Goal: Answer question/provide support: Share knowledge or assist other users

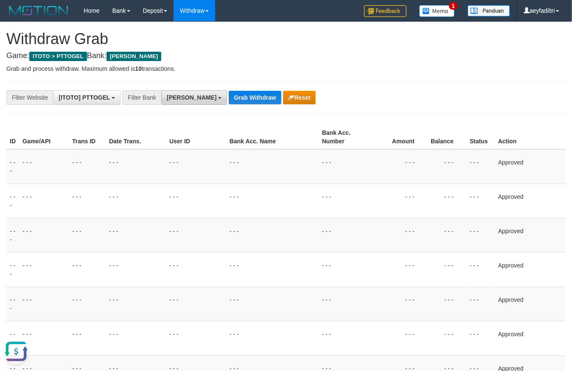
scroll to position [146, 0]
click at [173, 102] on button "[PERSON_NAME]" at bounding box center [194, 97] width 66 height 14
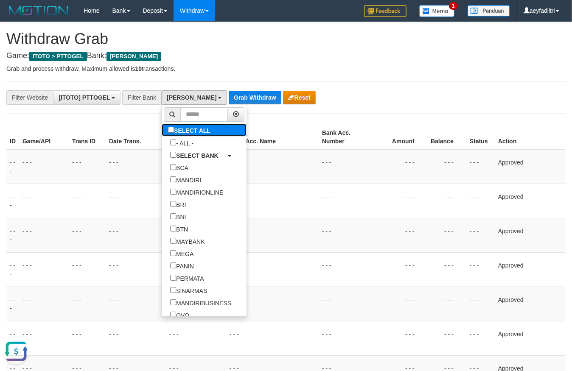
click at [162, 127] on label "SELECT ALL" at bounding box center [190, 130] width 57 height 12
select select "***"
click at [162, 127] on label "SELECT ALL" at bounding box center [190, 130] width 57 height 12
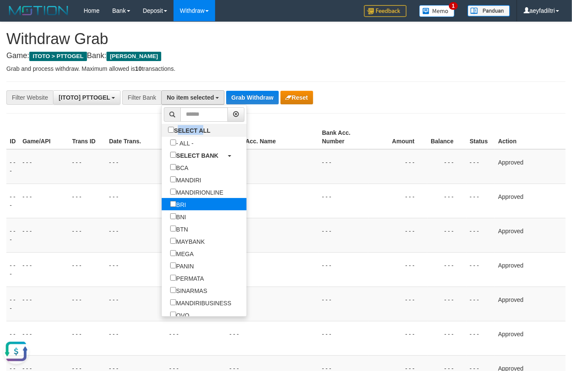
select select "***"
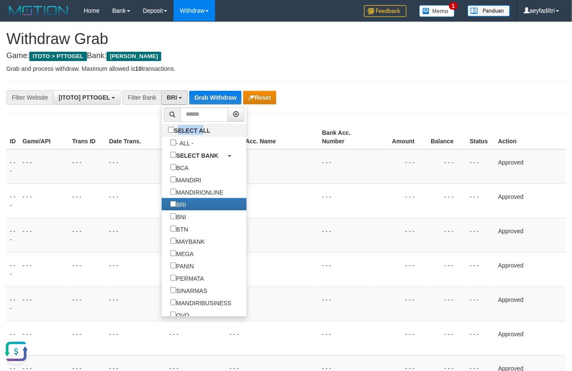
scroll to position [50, 0]
click at [312, 135] on th "Bank Acc. Name" at bounding box center [272, 137] width 93 height 24
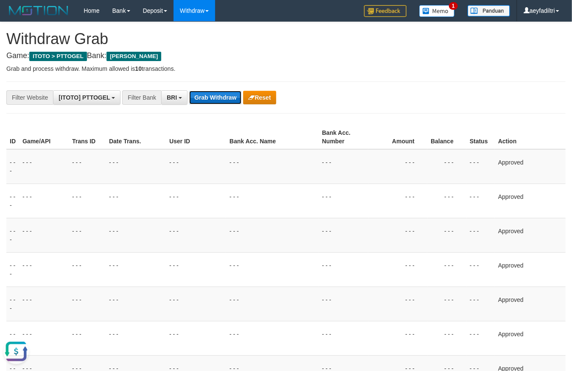
click at [225, 101] on button "Grab Withdraw" at bounding box center [215, 98] width 52 height 14
drag, startPoint x: 225, startPoint y: 101, endPoint x: 214, endPoint y: 106, distance: 12.0
click at [225, 101] on button "Grab Withdraw" at bounding box center [215, 98] width 52 height 14
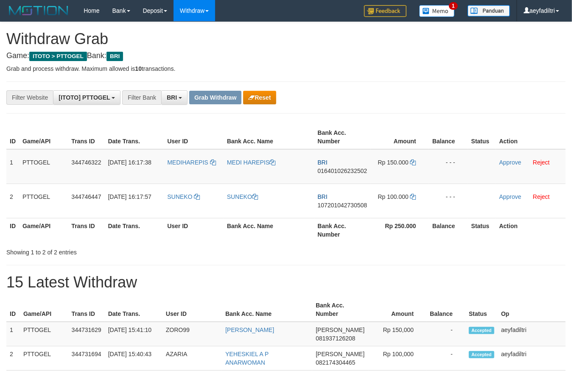
scroll to position [42, 0]
click at [261, 96] on button "Reset" at bounding box center [259, 98] width 33 height 14
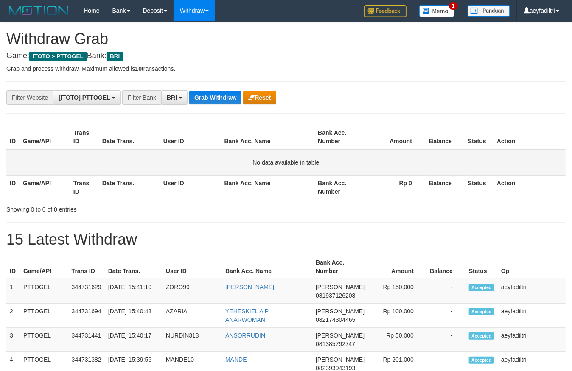
scroll to position [42, 0]
click at [180, 92] on button "BRI" at bounding box center [174, 97] width 26 height 14
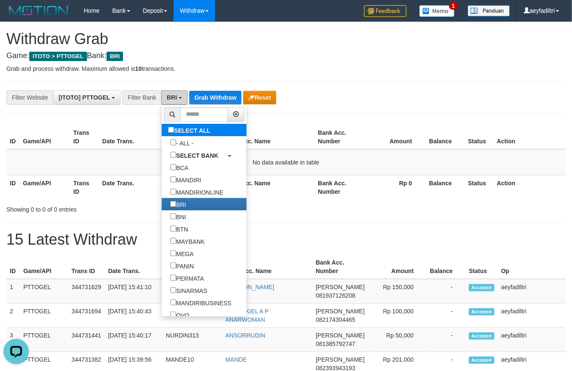
scroll to position [0, 0]
click at [162, 128] on label "SELECT ALL" at bounding box center [190, 130] width 57 height 12
select select "***"
click at [162, 128] on label "SELECT ALL" at bounding box center [190, 130] width 57 height 12
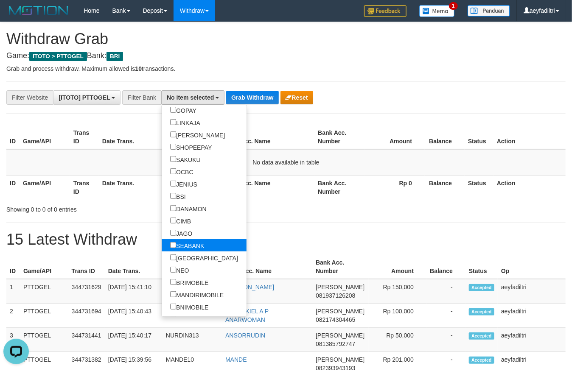
scroll to position [169, 0]
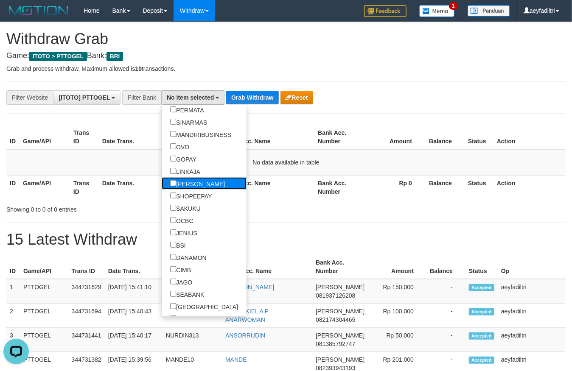
click at [162, 183] on label "[PERSON_NAME]" at bounding box center [198, 183] width 72 height 12
select select "****"
drag, startPoint x: 298, startPoint y: 116, endPoint x: 257, endPoint y: 82, distance: 53.0
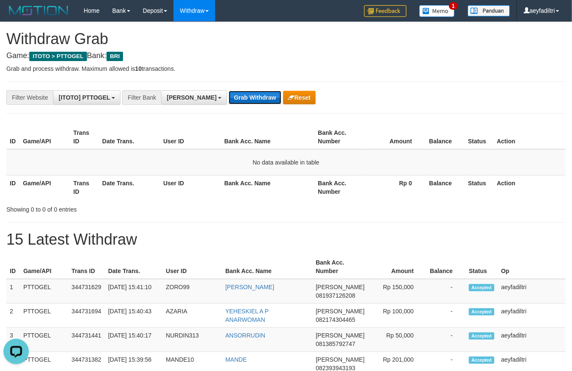
click at [229, 91] on button "Grab Withdraw" at bounding box center [255, 98] width 52 height 14
click at [229, 96] on button "Grab Withdraw" at bounding box center [255, 98] width 52 height 14
click at [229, 98] on button "Grab Withdraw" at bounding box center [255, 98] width 52 height 14
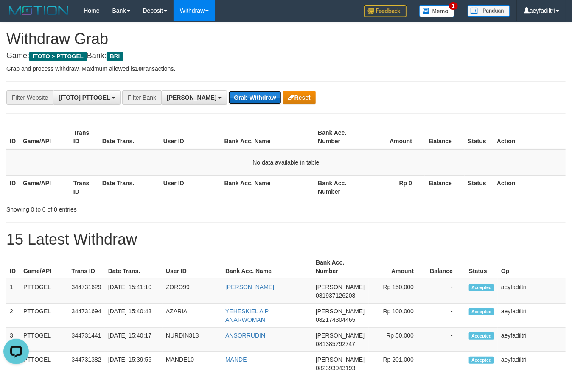
click at [229, 98] on button "Grab Withdraw" at bounding box center [255, 98] width 52 height 14
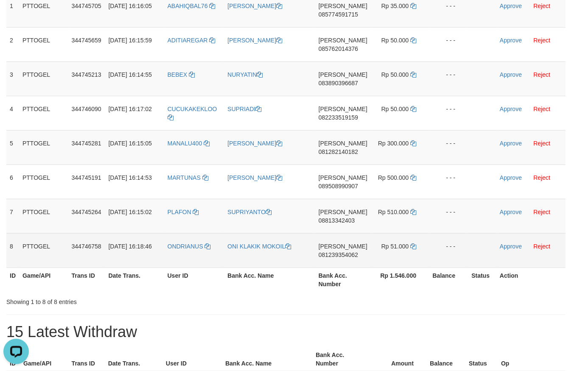
drag, startPoint x: 214, startPoint y: 182, endPoint x: 408, endPoint y: 254, distance: 206.6
click at [408, 254] on tbody "1 PTTOGEL 344745705 [DATE] 16:16:05 ABAHIQBAL76 [PERSON_NAME] [PERSON_NAME] 085…" at bounding box center [286, 131] width 560 height 276
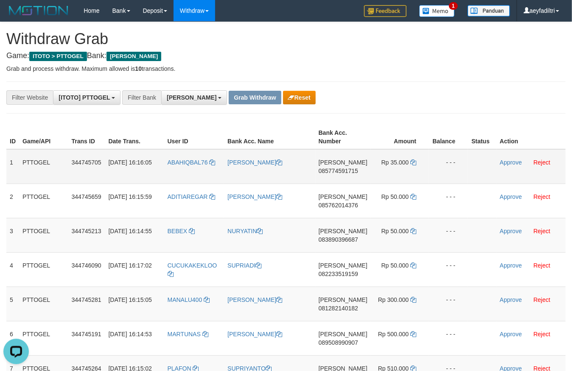
drag, startPoint x: 317, startPoint y: 170, endPoint x: 352, endPoint y: 176, distance: 34.9
click at [330, 171] on tr "1 PTTOGEL 344745705 [DATE] 16:16:05 ABAHIQBAL76 [PERSON_NAME] [PERSON_NAME] 085…" at bounding box center [286, 166] width 560 height 35
click at [352, 176] on td "[PERSON_NAME] 085774591715" at bounding box center [343, 166] width 56 height 35
click at [349, 175] on td "DANA 085774591715" at bounding box center [343, 166] width 56 height 35
click at [349, 172] on span "085774591715" at bounding box center [338, 171] width 39 height 7
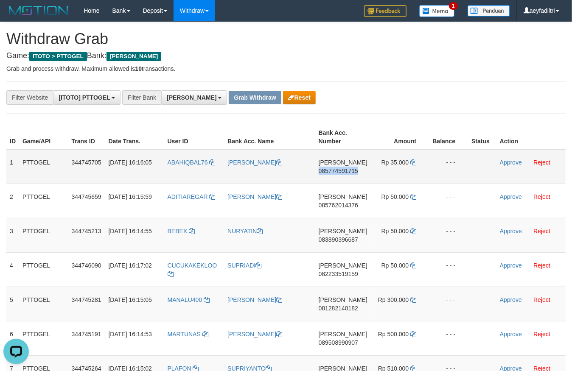
click at [349, 171] on span "085774591715" at bounding box center [338, 171] width 39 height 7
copy span "085774591715"
click at [349, 171] on span "085774591715" at bounding box center [338, 171] width 39 height 7
copy td "DANA 085774591715"
click at [349, 171] on span "085774591715" at bounding box center [338, 171] width 39 height 7
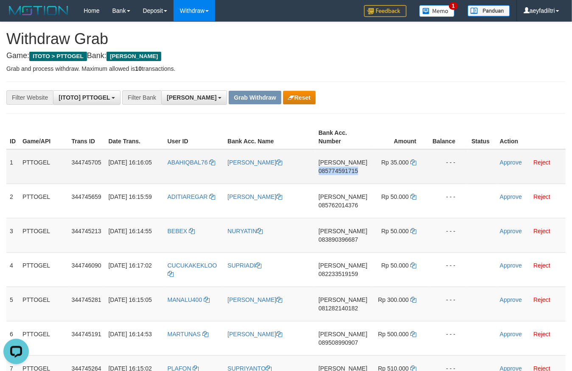
copy span "085774591715"
click at [349, 171] on span "085774591715" at bounding box center [338, 171] width 39 height 7
copy td "DANA 085774591715"
click at [412, 161] on icon at bounding box center [414, 163] width 6 height 6
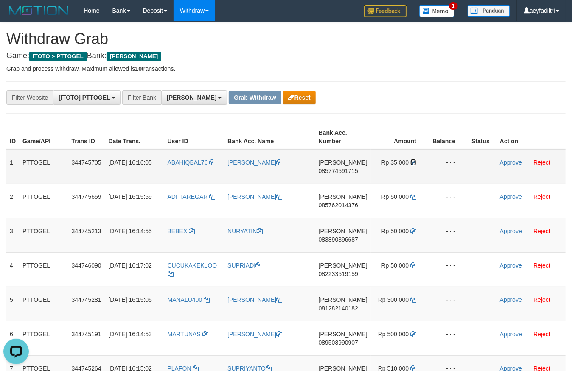
click at [412, 161] on icon at bounding box center [414, 163] width 6 height 6
click at [507, 161] on link "Approve" at bounding box center [511, 162] width 22 height 7
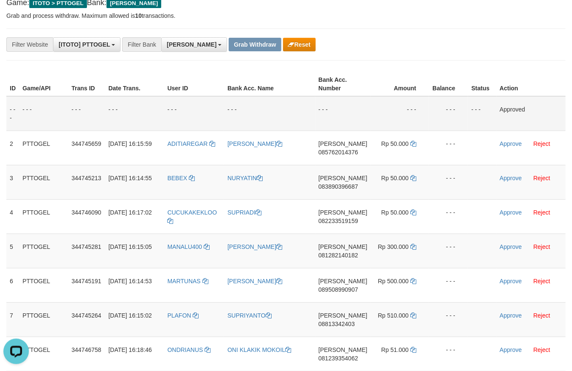
scroll to position [93, 0]
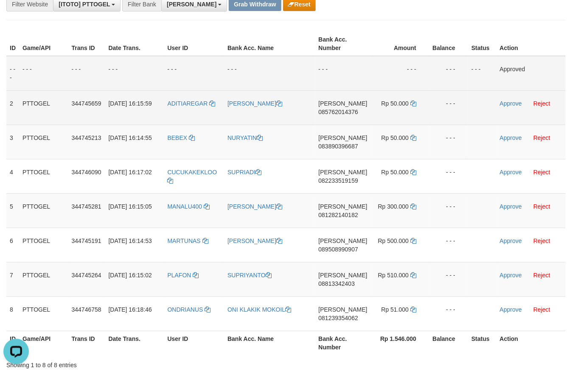
click at [338, 115] on span "085762014376" at bounding box center [338, 112] width 39 height 7
click at [341, 110] on span "085762014376" at bounding box center [338, 112] width 39 height 7
copy span "085762014376"
copy td "DANA 085762014376"
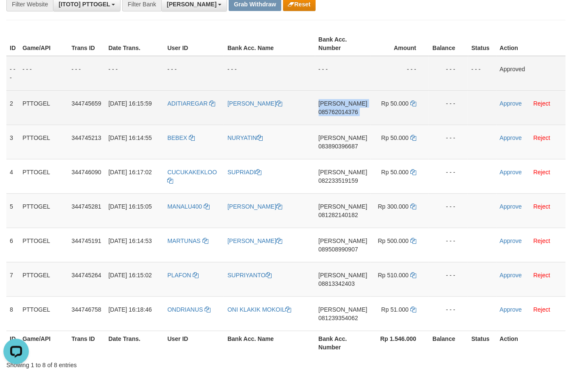
click at [341, 110] on span "085762014376" at bounding box center [338, 112] width 39 height 7
copy span "085762014376"
click at [411, 104] on icon at bounding box center [414, 104] width 6 height 6
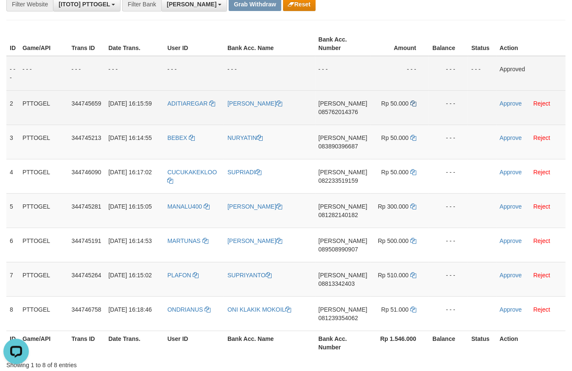
click at [411, 104] on icon at bounding box center [414, 104] width 6 height 6
click at [511, 106] on link "Approve" at bounding box center [511, 103] width 22 height 7
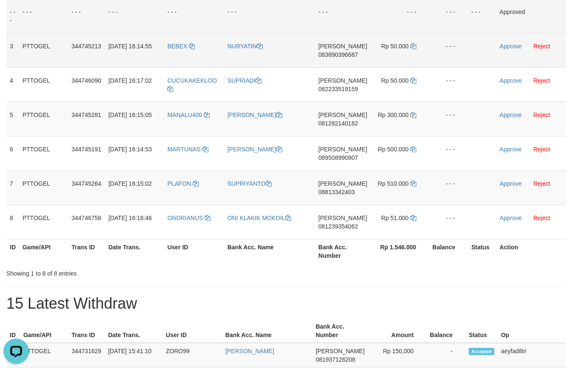
scroll to position [187, 0]
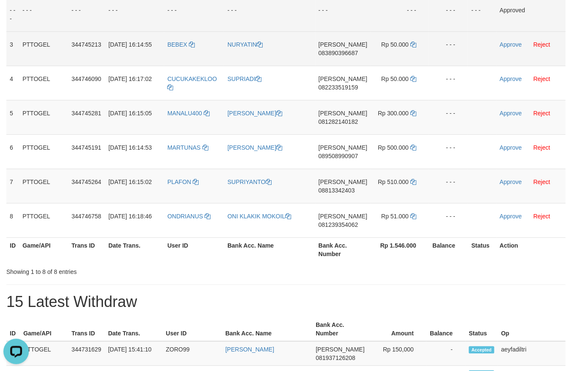
click at [340, 50] on span "083890396687" at bounding box center [338, 53] width 39 height 7
copy span "083890396687"
copy td "DANA 083890396687"
click at [340, 50] on span "083890396687" at bounding box center [338, 53] width 39 height 7
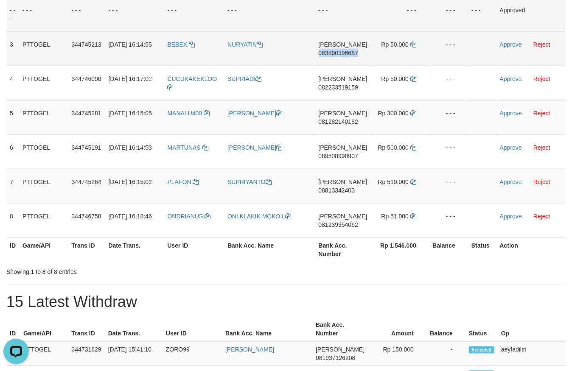
copy span "083890396687"
click at [340, 50] on span "083890396687" at bounding box center [338, 53] width 39 height 7
click at [417, 46] on td "Rp 50.000" at bounding box center [400, 48] width 58 height 34
click at [412, 45] on icon at bounding box center [414, 45] width 6 height 6
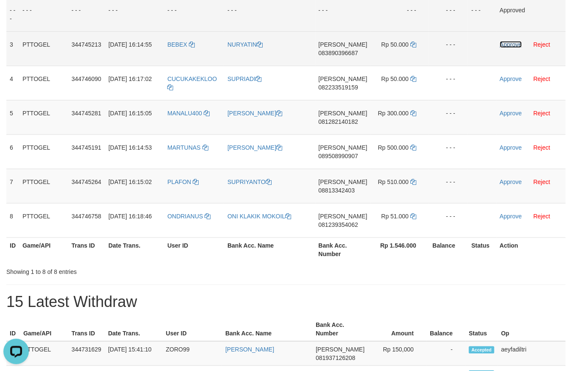
click at [513, 45] on link "Approve" at bounding box center [511, 44] width 22 height 7
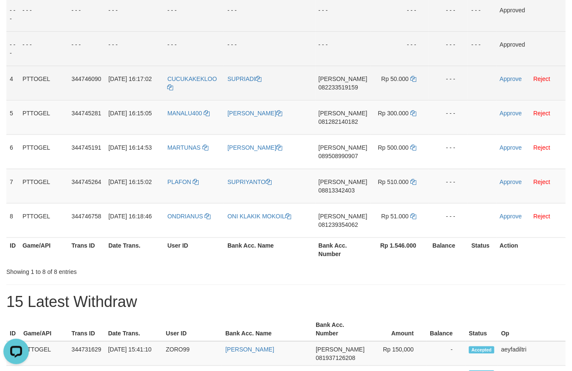
click at [350, 89] on span "082233519159" at bounding box center [338, 87] width 39 height 7
click at [415, 77] on icon at bounding box center [414, 79] width 6 height 6
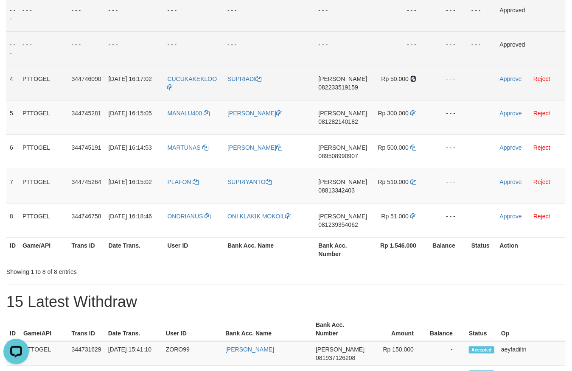
click at [415, 77] on icon at bounding box center [414, 79] width 6 height 6
click at [505, 76] on link "Approve" at bounding box center [511, 79] width 22 height 7
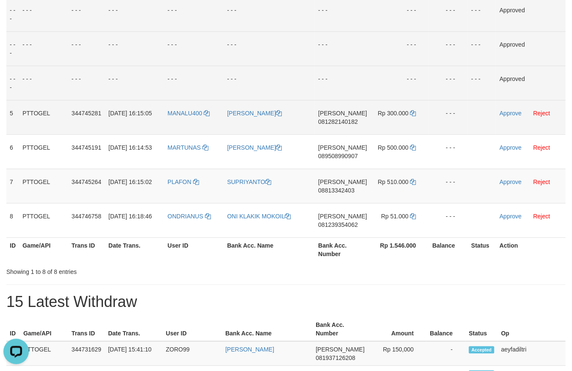
click at [341, 124] on span "081282140182" at bounding box center [337, 121] width 39 height 7
click at [342, 121] on span "081282140182" at bounding box center [337, 121] width 39 height 7
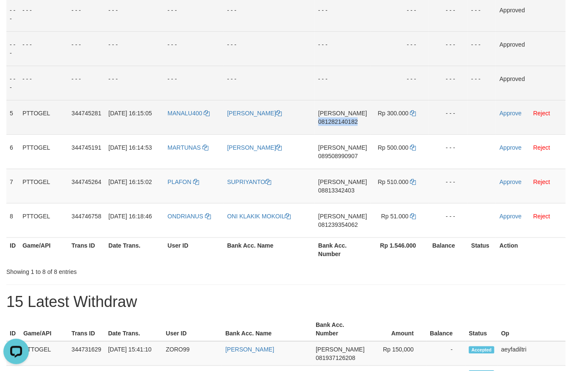
click at [342, 121] on span "081282140182" at bounding box center [337, 121] width 39 height 7
click at [411, 112] on icon at bounding box center [414, 113] width 6 height 6
click at [505, 110] on link "Approve" at bounding box center [511, 113] width 22 height 7
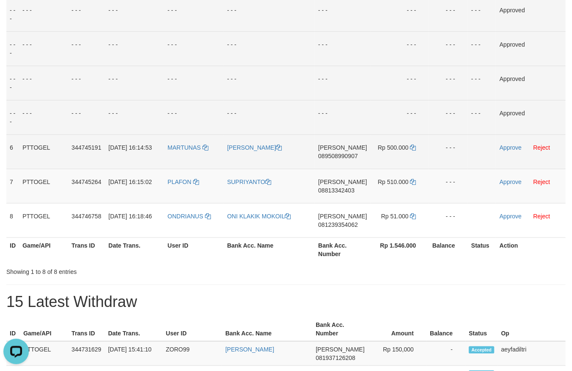
click at [346, 153] on span "089508990907" at bounding box center [337, 156] width 39 height 7
click at [336, 152] on td "DANA 089508990907" at bounding box center [343, 152] width 56 height 34
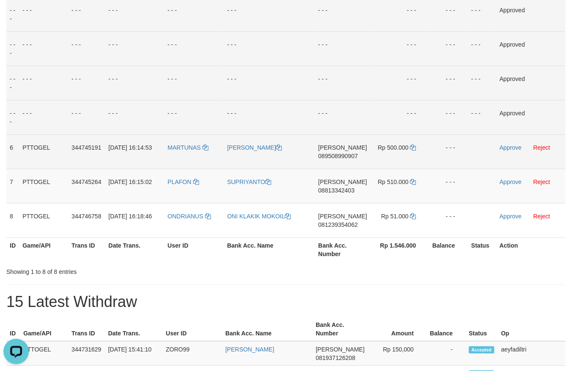
click at [335, 153] on span "089508990907" at bounding box center [337, 156] width 39 height 7
drag, startPoint x: 335, startPoint y: 153, endPoint x: 569, endPoint y: 130, distance: 234.6
click at [337, 153] on span "089508990907" at bounding box center [337, 156] width 39 height 7
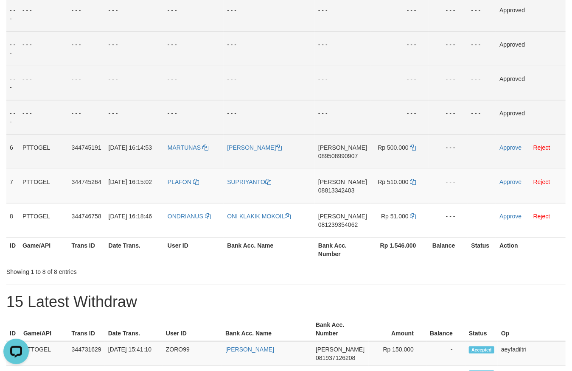
click at [333, 150] on span "[PERSON_NAME]" at bounding box center [342, 147] width 49 height 7
click at [331, 154] on span "089508990907" at bounding box center [337, 156] width 39 height 7
drag, startPoint x: 331, startPoint y: 154, endPoint x: 338, endPoint y: 156, distance: 6.7
click at [333, 154] on span "089508990907" at bounding box center [337, 156] width 39 height 7
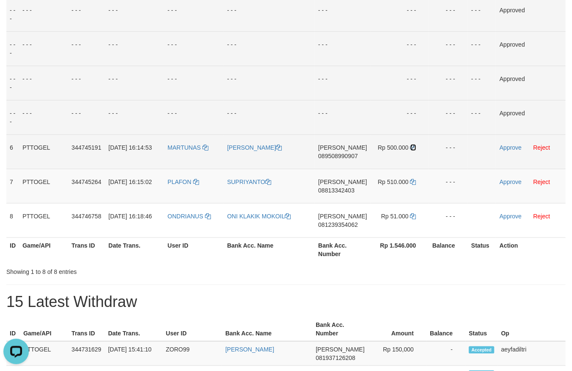
click at [414, 145] on icon at bounding box center [414, 148] width 6 height 6
click at [515, 152] on td "Approve Reject" at bounding box center [531, 152] width 70 height 34
click at [513, 149] on link "Approve" at bounding box center [511, 147] width 22 height 7
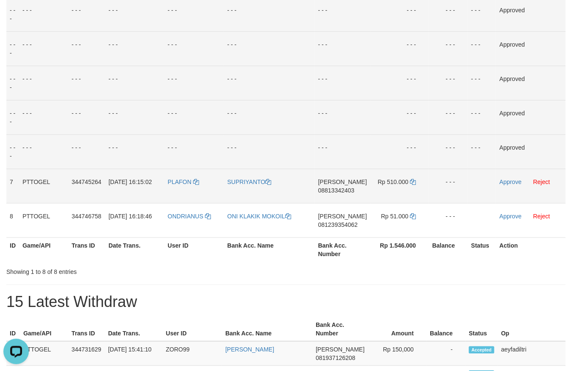
click at [336, 187] on span "08813342403" at bounding box center [336, 190] width 37 height 7
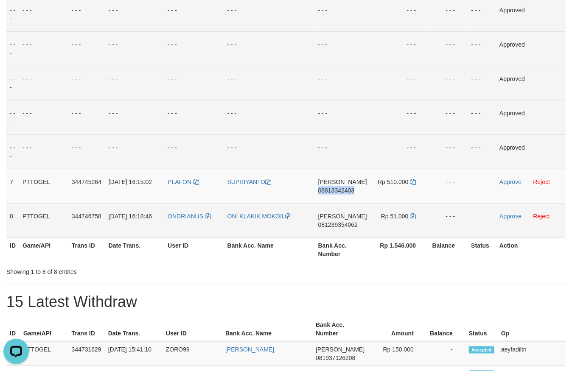
drag, startPoint x: 336, startPoint y: 187, endPoint x: 464, endPoint y: 214, distance: 130.6
click at [347, 192] on span "08813342403" at bounding box center [336, 190] width 37 height 7
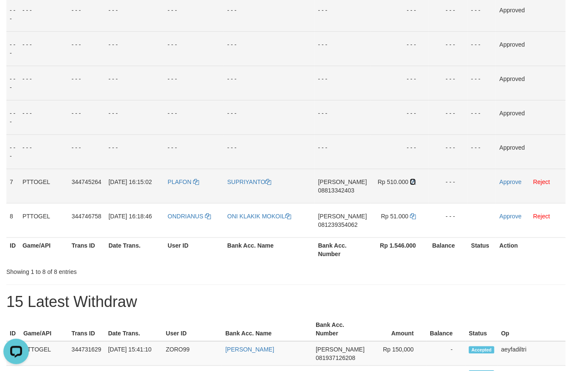
click at [414, 183] on icon at bounding box center [413, 182] width 6 height 6
click at [511, 180] on link "Approve" at bounding box center [511, 182] width 22 height 7
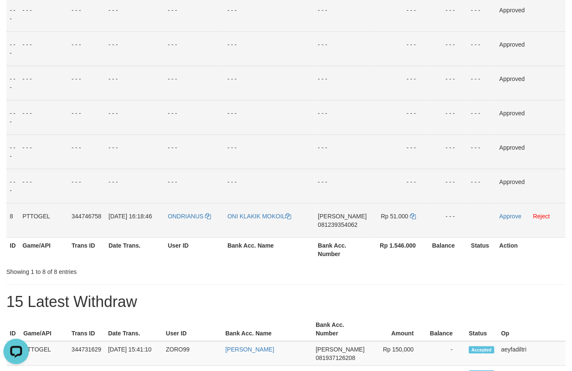
click at [338, 225] on span "081239354062" at bounding box center [337, 225] width 39 height 7
click at [414, 217] on icon at bounding box center [413, 217] width 6 height 6
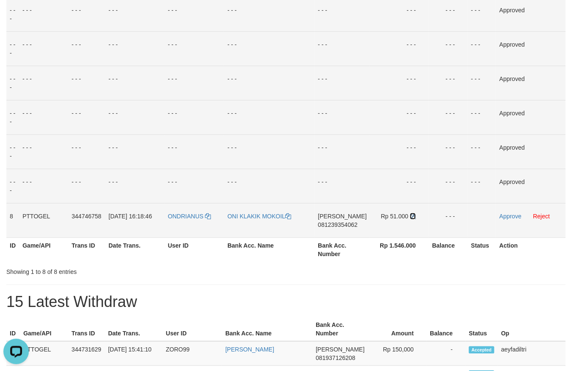
click at [413, 216] on icon at bounding box center [413, 217] width 6 height 6
click at [505, 217] on link "Approve" at bounding box center [511, 216] width 22 height 7
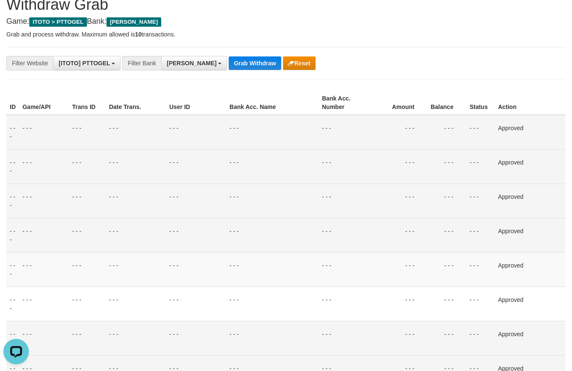
scroll to position [0, 0]
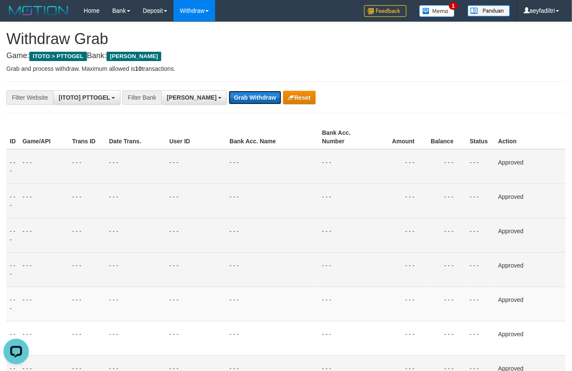
click at [229, 101] on button "Grab Withdraw" at bounding box center [255, 98] width 52 height 14
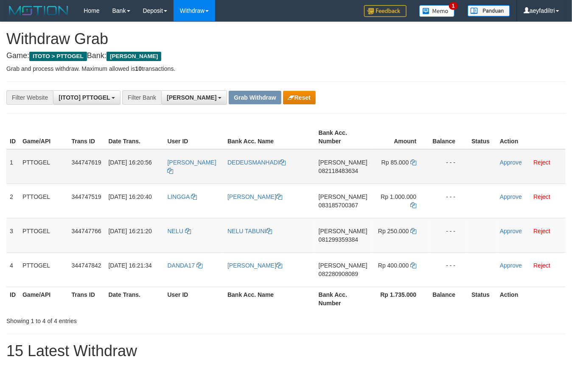
scroll to position [146, 0]
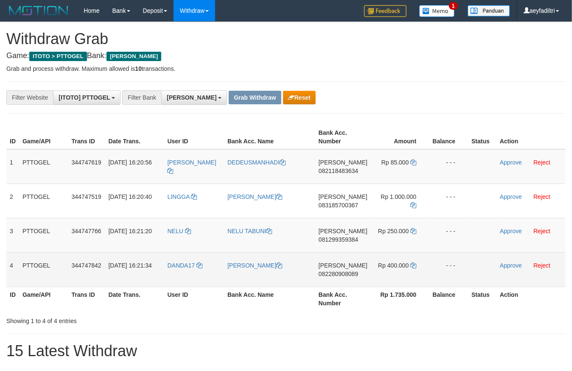
drag, startPoint x: 454, startPoint y: 314, endPoint x: 421, endPoint y: 280, distance: 47.1
click at [421, 280] on tbody "1 PTTOGEL 344747619 30/09/2025 16:20:56 ASTRID DEDEUSMANHADI DANA 082118483634 …" at bounding box center [286, 218] width 560 height 138
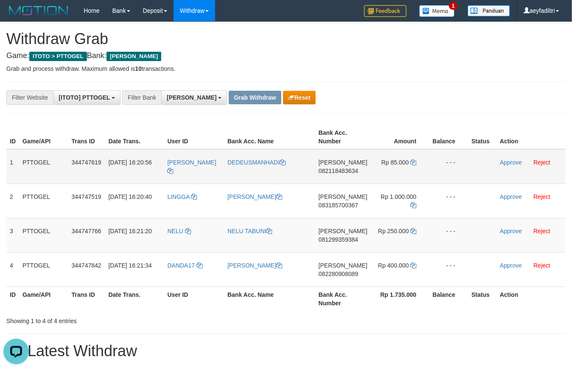
click at [348, 163] on td "DANA 082118483634" at bounding box center [343, 166] width 56 height 35
click at [339, 171] on span "082118483634" at bounding box center [338, 171] width 39 height 7
copy span "082118483634"
click at [339, 171] on span "082118483634" at bounding box center [338, 171] width 39 height 7
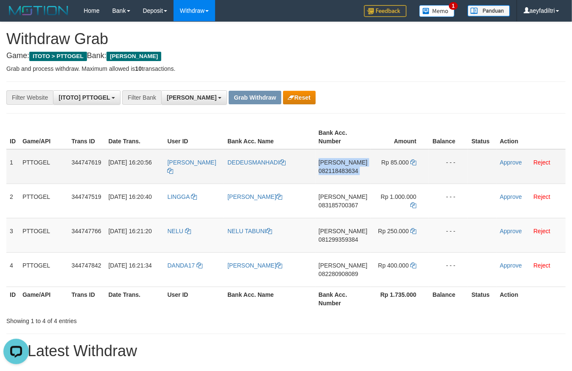
copy td "DANA 082118483634"
drag, startPoint x: 339, startPoint y: 171, endPoint x: 323, endPoint y: 167, distance: 16.5
click at [339, 171] on span "082118483634" at bounding box center [338, 171] width 39 height 7
copy span "082118483634"
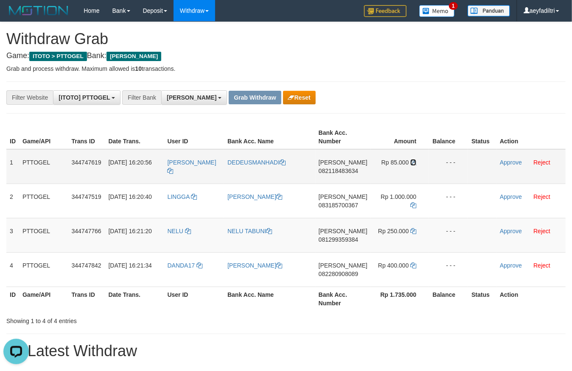
click at [411, 160] on icon at bounding box center [414, 163] width 6 height 6
click at [504, 161] on link "Approve" at bounding box center [511, 162] width 22 height 7
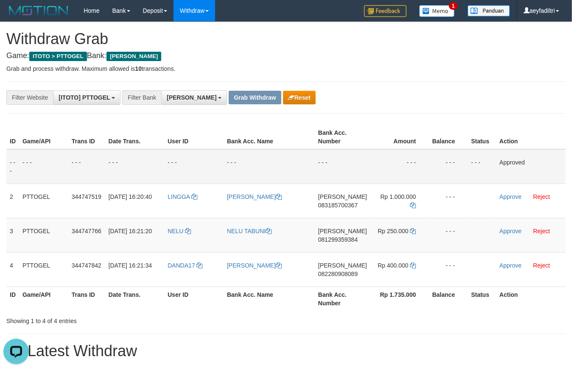
click at [426, 160] on td "- - -" at bounding box center [400, 166] width 59 height 35
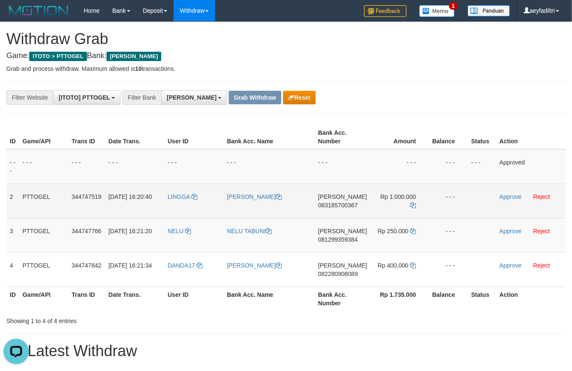
click at [352, 208] on span "083185700367" at bounding box center [337, 205] width 39 height 7
copy span "083185700367"
click at [352, 208] on span "083185700367" at bounding box center [337, 205] width 39 height 7
copy td "DANA 083185700367"
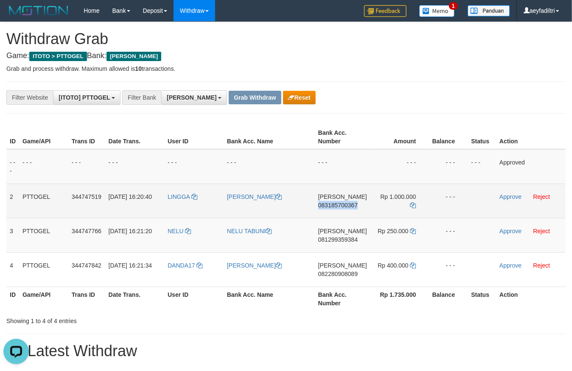
click at [352, 208] on span "083185700367" at bounding box center [337, 205] width 39 height 7
copy span "083185700367"
click at [413, 203] on icon at bounding box center [414, 206] width 6 height 6
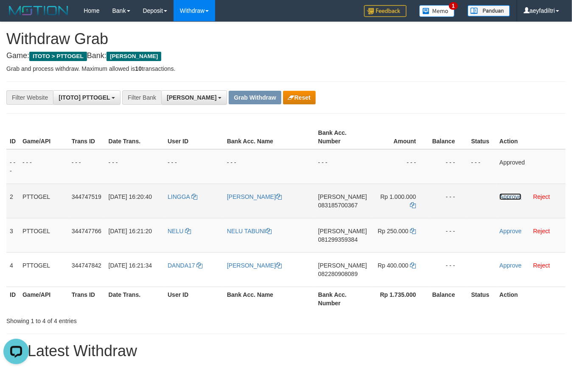
click at [507, 194] on link "Approve" at bounding box center [511, 197] width 22 height 7
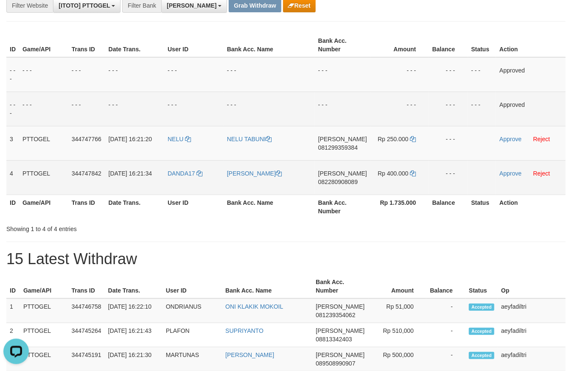
scroll to position [140, 0]
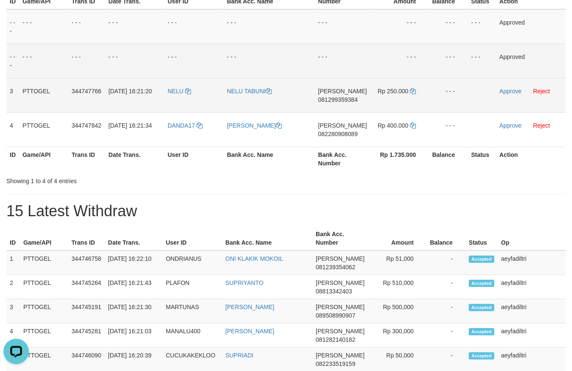
click at [352, 101] on span "081299359384" at bounding box center [337, 99] width 39 height 7
copy span "081299359384"
click at [352, 101] on span "081299359384" at bounding box center [337, 99] width 39 height 7
copy td "DANA 081299359384"
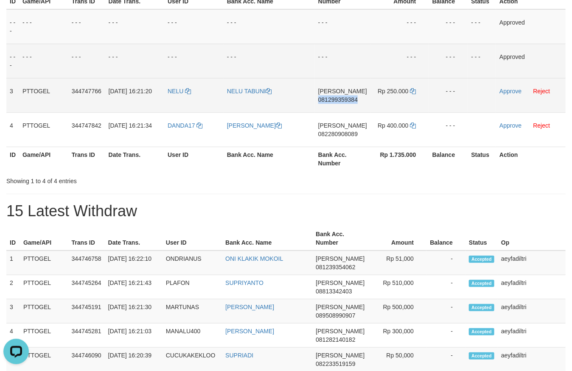
click at [352, 101] on span "081299359384" at bounding box center [337, 99] width 39 height 7
copy span "081299359384"
click at [332, 103] on td "DANA 081299359384" at bounding box center [343, 95] width 56 height 34
drag, startPoint x: 333, startPoint y: 102, endPoint x: 335, endPoint y: 97, distance: 5.7
click at [333, 101] on span "081299359384" at bounding box center [337, 99] width 39 height 7
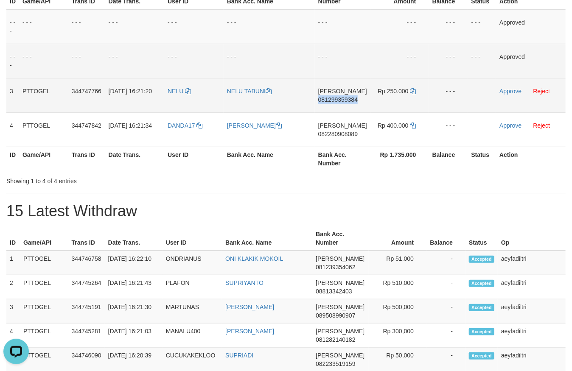
copy span "081299359384"
click at [335, 97] on span "081299359384" at bounding box center [337, 99] width 39 height 7
click at [413, 94] on icon at bounding box center [414, 91] width 6 height 6
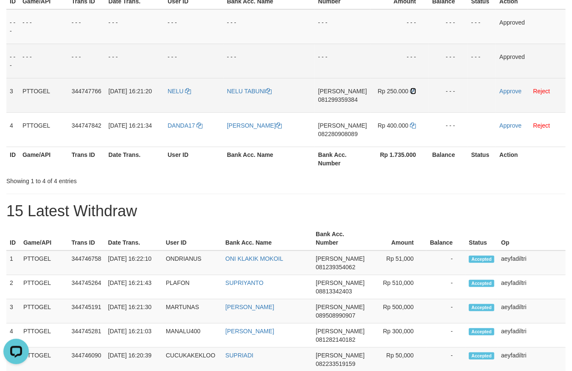
click at [413, 94] on icon at bounding box center [414, 91] width 6 height 6
click at [507, 88] on link "Approve" at bounding box center [511, 91] width 22 height 7
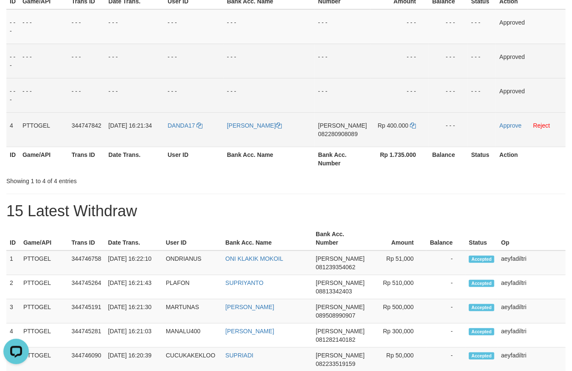
click at [326, 131] on span "082280908089" at bounding box center [337, 134] width 39 height 7
click at [413, 124] on icon at bounding box center [414, 126] width 6 height 6
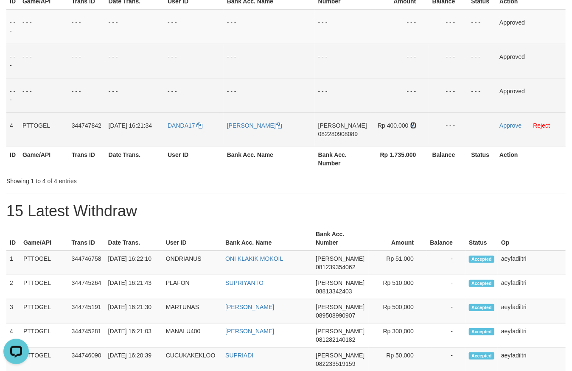
click at [413, 124] on icon at bounding box center [414, 126] width 6 height 6
click at [502, 123] on link "Approve" at bounding box center [511, 125] width 22 height 7
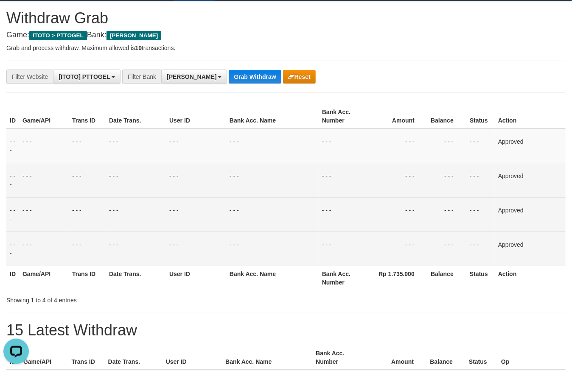
scroll to position [0, 0]
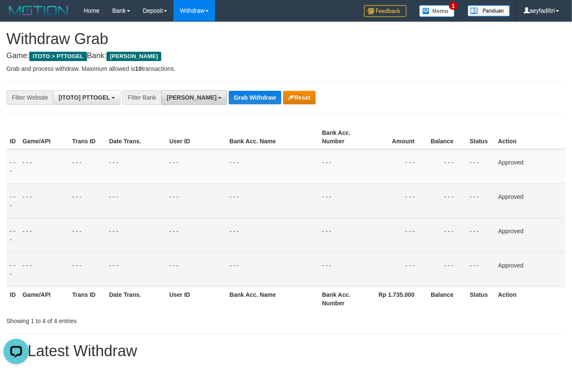
click at [169, 96] on span "[PERSON_NAME]" at bounding box center [192, 97] width 50 height 7
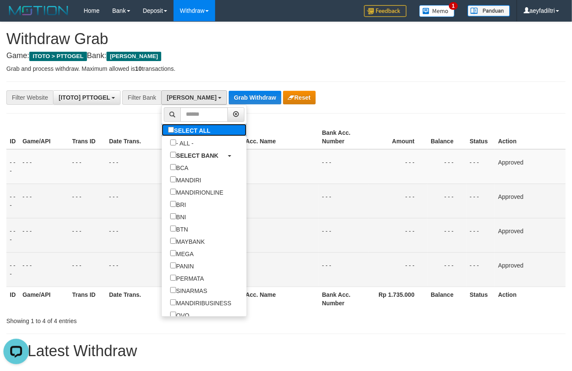
click at [162, 127] on label "SELECT ALL" at bounding box center [190, 130] width 57 height 12
select select "***"
click at [162, 127] on label "SELECT ALL" at bounding box center [190, 130] width 57 height 12
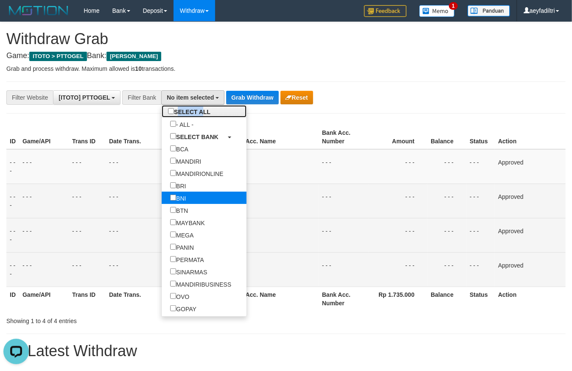
scroll to position [39, 0]
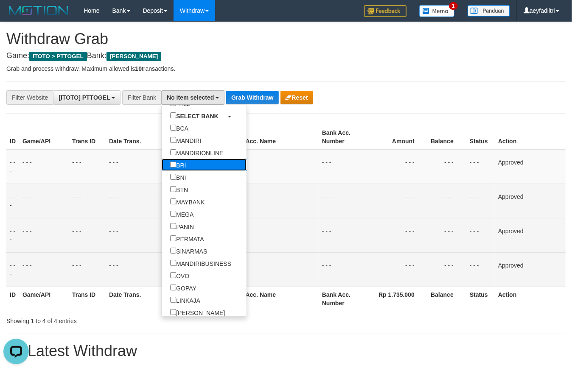
click at [162, 162] on label "BRI" at bounding box center [178, 165] width 33 height 12
select select "***"
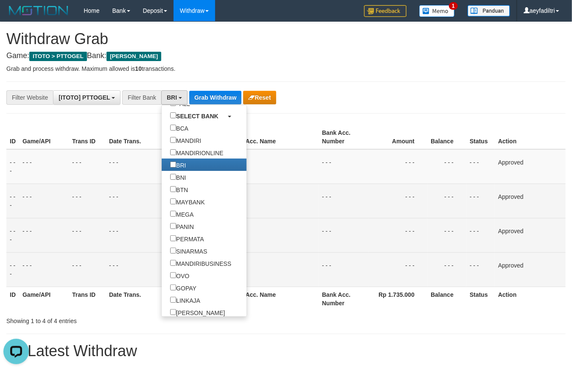
click at [275, 124] on div "ID Game/API Trans ID Date Trans. User ID Bank Acc. Name Bank Acc. Number Amount…" at bounding box center [286, 218] width 572 height 191
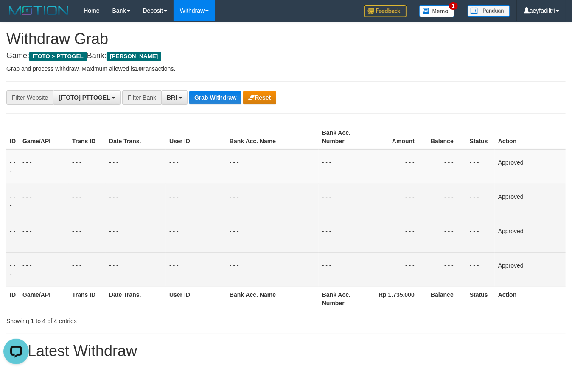
click at [242, 102] on div "Grab Withdraw Reset" at bounding box center [232, 98] width 87 height 14
click at [229, 98] on button "Grab Withdraw" at bounding box center [215, 98] width 52 height 14
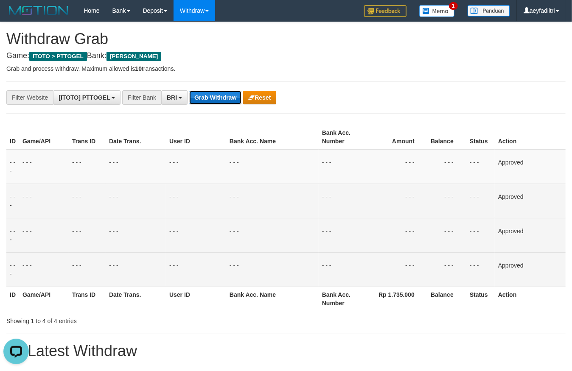
click at [229, 98] on button "Grab Withdraw" at bounding box center [215, 98] width 52 height 14
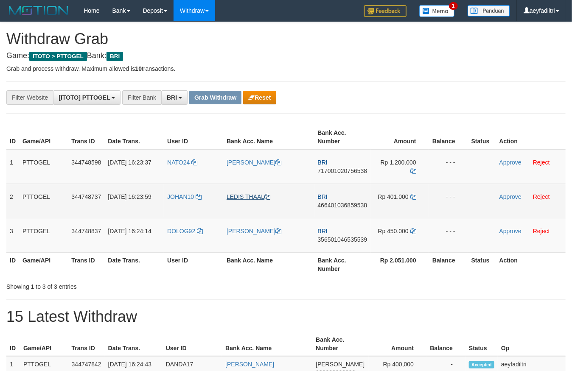
scroll to position [42, 0]
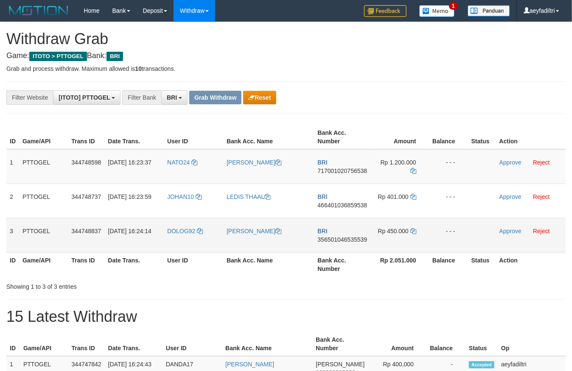
drag, startPoint x: 270, startPoint y: 181, endPoint x: 389, endPoint y: 224, distance: 126.4
click at [386, 227] on tbody "1 PTTOGEL 344748598 [DATE] 16:23:37 NATO24 [PERSON_NAME] BRI 717001020756538 Rp…" at bounding box center [286, 201] width 560 height 104
click at [351, 172] on span "717001020756538" at bounding box center [343, 171] width 50 height 7
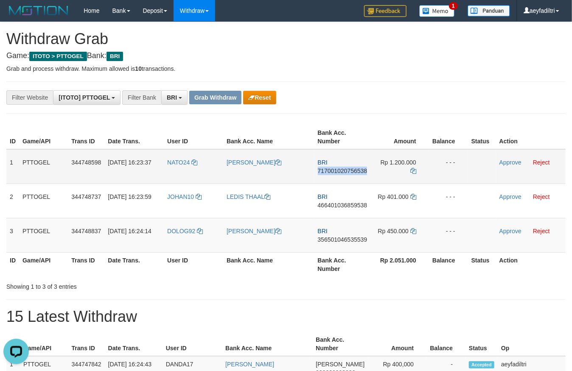
copy span "717001020756538"
copy td "BRI 717001020756538"
click at [351, 172] on span "717001020756538" at bounding box center [343, 171] width 50 height 7
click at [335, 167] on td "BRI 717001020756538" at bounding box center [343, 166] width 56 height 35
click at [333, 168] on span "717001020756538" at bounding box center [343, 171] width 50 height 7
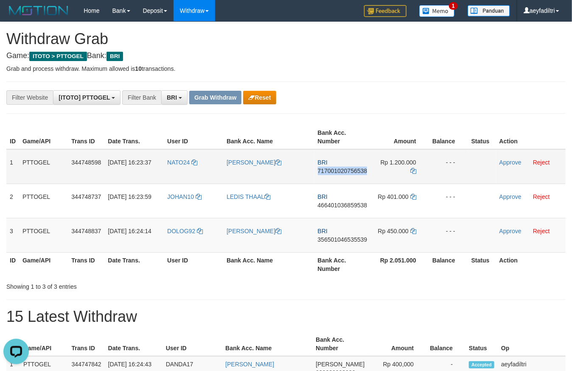
click at [333, 168] on span "717001020756538" at bounding box center [343, 171] width 50 height 7
copy span "717001020756538"
click at [333, 168] on span "717001020756538" at bounding box center [343, 171] width 50 height 7
copy td "BRI 717001020756538"
click at [333, 168] on span "717001020756538" at bounding box center [343, 171] width 50 height 7
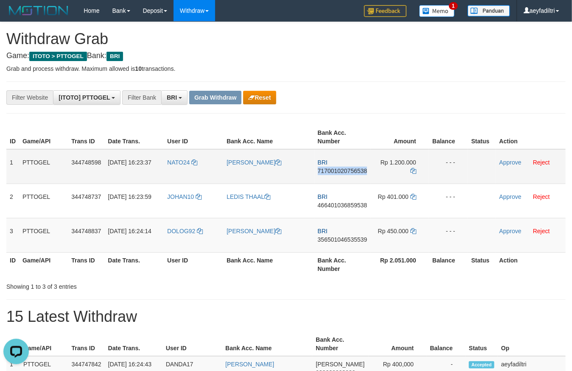
copy span "717001020756538"
click at [414, 170] on icon at bounding box center [414, 171] width 6 height 6
click at [513, 163] on link "Approve" at bounding box center [511, 162] width 22 height 7
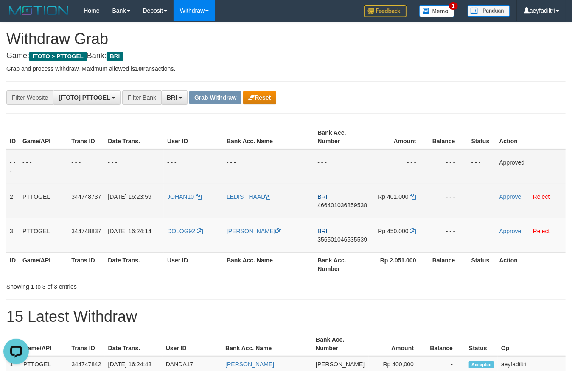
click at [355, 207] on span "466401036859538" at bounding box center [343, 205] width 50 height 7
copy td "BRI 466401036859538"
click at [355, 207] on span "466401036859538" at bounding box center [343, 205] width 50 height 7
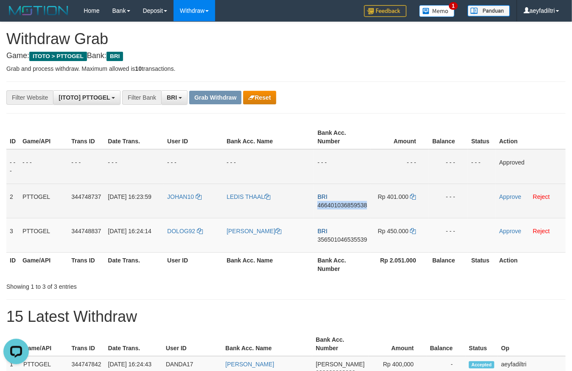
copy span "466401036859538"
click at [355, 207] on span "466401036859538" at bounding box center [343, 205] width 50 height 7
copy td "BRI 466401036859538"
click at [355, 207] on span "466401036859538" at bounding box center [343, 205] width 50 height 7
copy span "466401036859538"
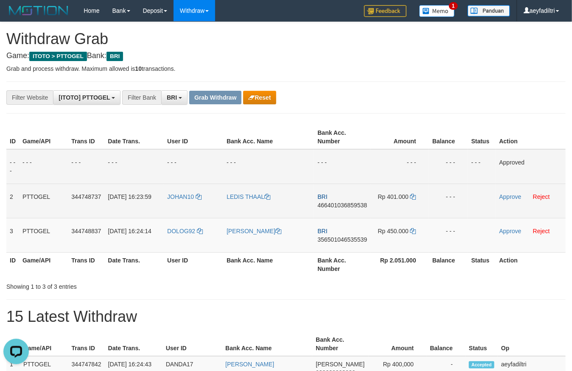
click at [357, 204] on span "466401036859538" at bounding box center [343, 205] width 50 height 7
copy span "466401036859538"
click at [357, 204] on span "466401036859538" at bounding box center [343, 205] width 50 height 7
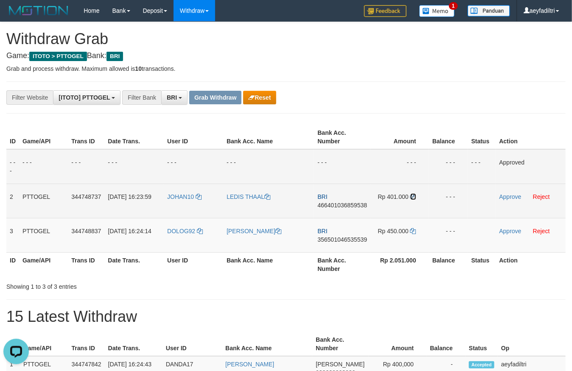
click at [414, 196] on icon at bounding box center [414, 197] width 6 height 6
click at [505, 196] on link "Approve" at bounding box center [511, 197] width 22 height 7
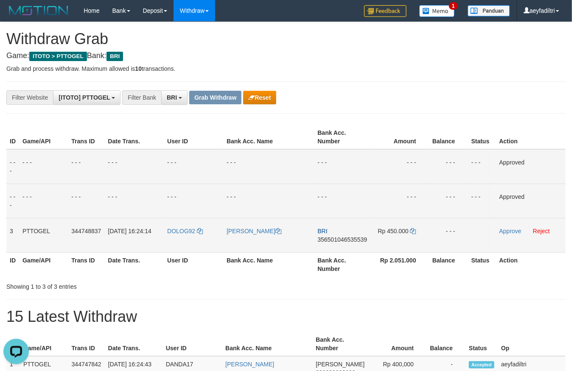
click at [344, 241] on span "356501046535539" at bounding box center [343, 239] width 50 height 7
click at [412, 231] on icon at bounding box center [414, 231] width 6 height 6
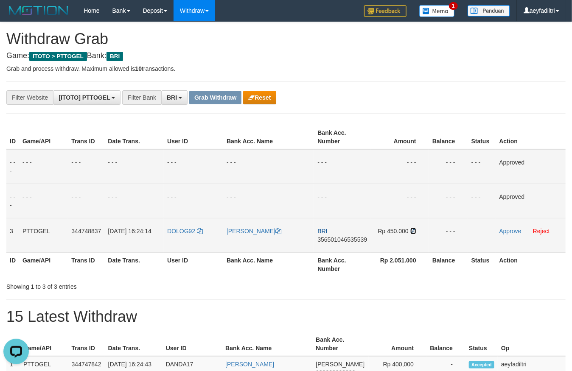
click at [412, 231] on icon at bounding box center [414, 231] width 6 height 6
click at [510, 230] on link "Approve" at bounding box center [511, 231] width 22 height 7
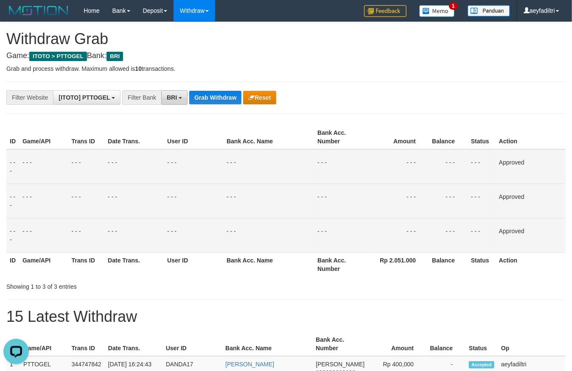
click at [167, 101] on span "BRI" at bounding box center [172, 97] width 10 height 7
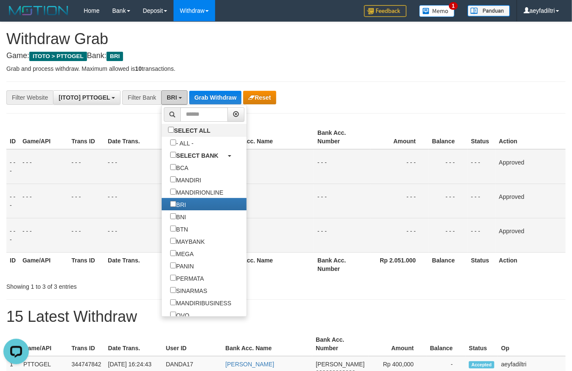
click at [167, 101] on span "BRI" at bounding box center [172, 97] width 10 height 7
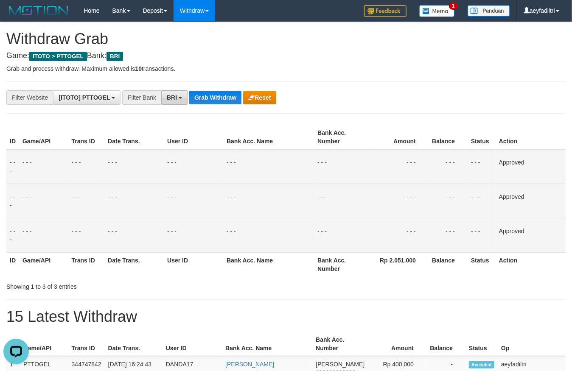
click at [169, 101] on span "BRI" at bounding box center [172, 97] width 10 height 7
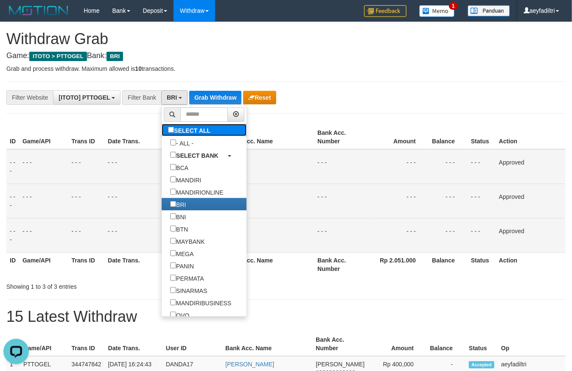
click at [162, 133] on label "SELECT ALL" at bounding box center [190, 130] width 57 height 12
select select "***"
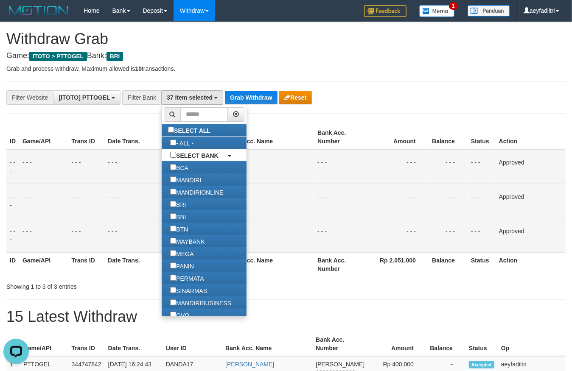
scroll to position [320, 0]
click at [231, 129] on th "Bank Acc. Name" at bounding box center [268, 137] width 91 height 24
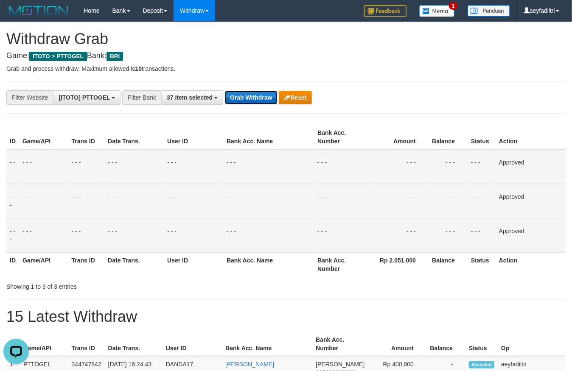
click at [249, 92] on button "Grab Withdraw" at bounding box center [251, 98] width 52 height 14
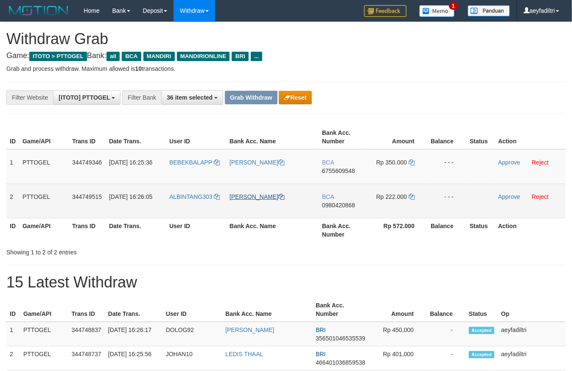
scroll to position [16, 0]
drag, startPoint x: 195, startPoint y: 174, endPoint x: 411, endPoint y: 195, distance: 217.6
click at [402, 199] on tbody "1 PTTOGEL 344749346 30/09/2025 16:25:36 BEBEKBALAPP SABILLAH PEBRIYANTI BCA 675…" at bounding box center [286, 183] width 560 height 69
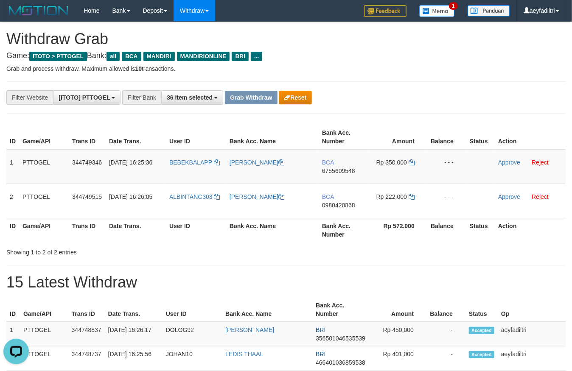
scroll to position [0, 0]
click at [347, 169] on span "6755609548" at bounding box center [338, 171] width 33 height 7
copy span "6755609548"
click at [347, 169] on span "6755609548" at bounding box center [338, 171] width 33 height 7
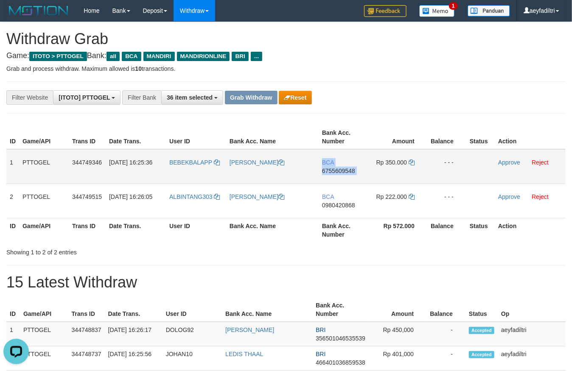
copy td "BCA 6755609548"
copy span "6755609548"
click at [347, 169] on span "6755609548" at bounding box center [338, 171] width 33 height 7
click at [343, 171] on span "6755609548" at bounding box center [338, 171] width 33 height 7
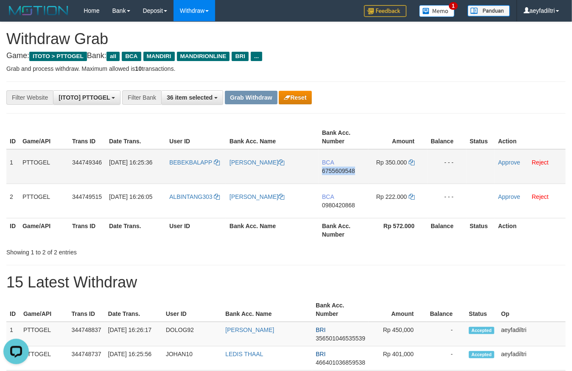
copy span "6755609548"
click at [343, 171] on span "6755609548" at bounding box center [338, 171] width 33 height 7
copy td "BCA 6755609548"
drag, startPoint x: 343, startPoint y: 171, endPoint x: 574, endPoint y: 136, distance: 232.7
click at [348, 171] on span "6755609548" at bounding box center [338, 171] width 33 height 7
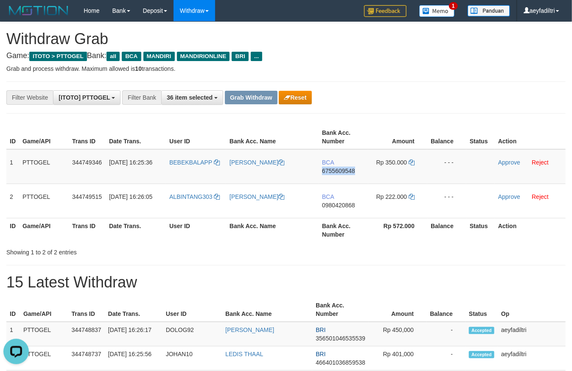
copy span "6755609548"
click at [412, 165] on icon at bounding box center [412, 163] width 6 height 6
click at [511, 163] on link "Approve" at bounding box center [509, 162] width 22 height 7
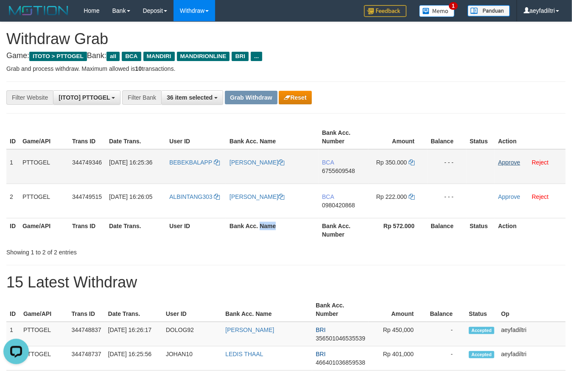
click at [315, 221] on th "Bank Acc. Name" at bounding box center [272, 230] width 93 height 24
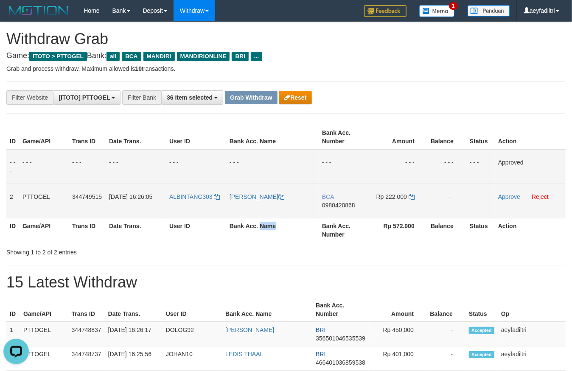
click at [325, 203] on span "0980420868" at bounding box center [338, 205] width 33 height 7
copy th "Name"
click at [327, 203] on span "0980420868" at bounding box center [338, 205] width 33 height 7
copy span "0980420868"
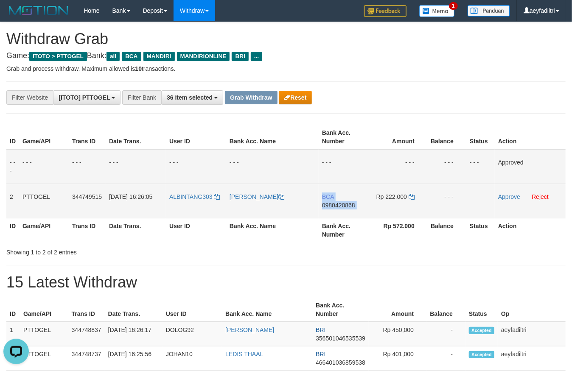
copy td "BCA 0980420868"
click at [327, 203] on span "0980420868" at bounding box center [338, 205] width 33 height 7
copy span "0980420868"
click at [327, 203] on span "0980420868" at bounding box center [338, 205] width 33 height 7
click at [414, 201] on td "Rp 222.000" at bounding box center [398, 201] width 59 height 34
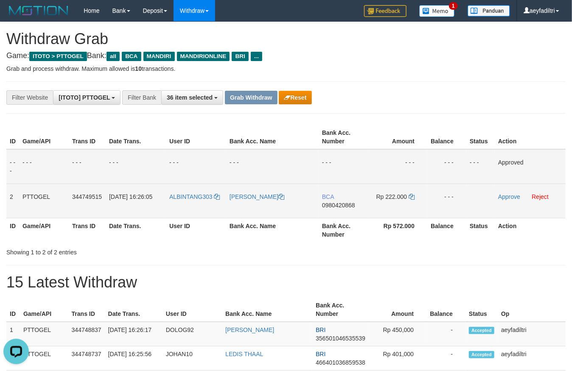
click at [414, 200] on td "Rp 222.000" at bounding box center [398, 201] width 59 height 34
click at [414, 199] on icon at bounding box center [412, 197] width 6 height 6
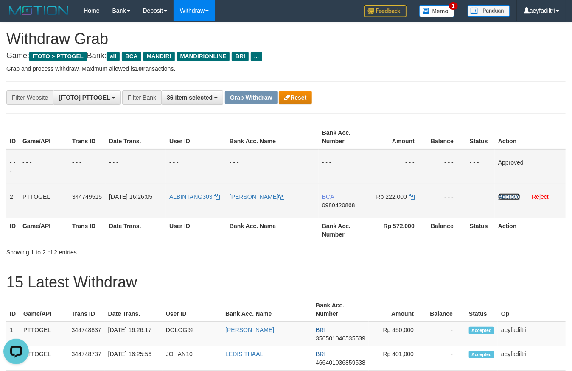
click at [512, 198] on link "Approve" at bounding box center [509, 197] width 22 height 7
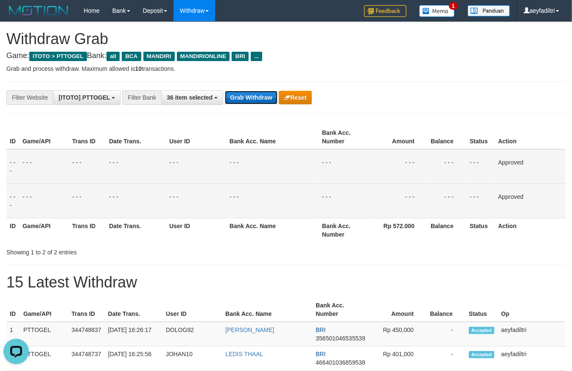
click at [250, 95] on button "Grab Withdraw" at bounding box center [251, 98] width 52 height 14
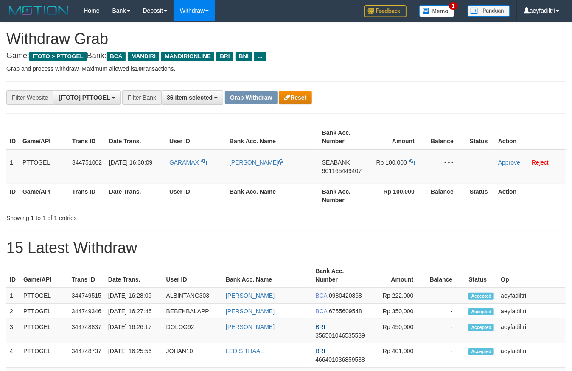
scroll to position [16, 0]
click at [293, 98] on button "Reset" at bounding box center [295, 98] width 33 height 14
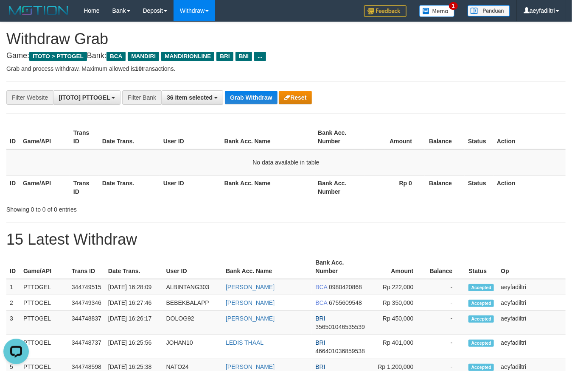
click at [259, 238] on h1 "15 Latest Withdraw" at bounding box center [286, 239] width 560 height 17
click at [250, 91] on button "Grab Withdraw" at bounding box center [251, 98] width 52 height 14
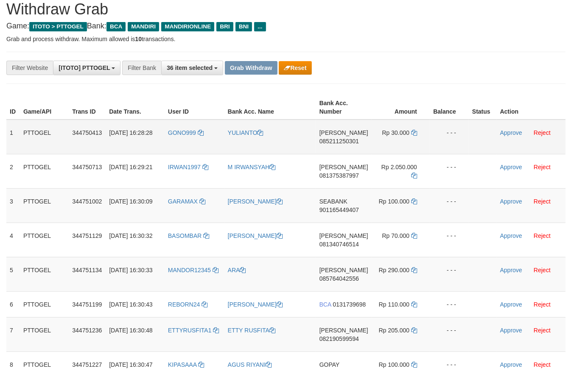
scroll to position [47, 0]
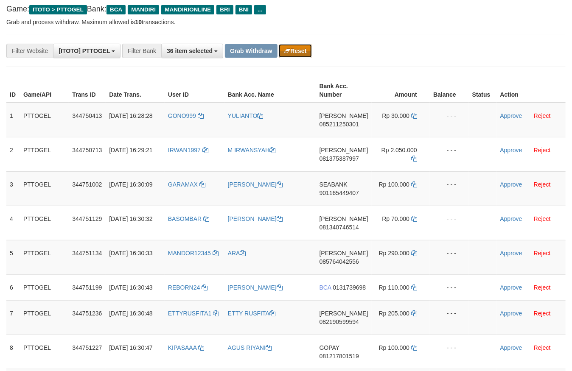
click at [304, 56] on button "Reset" at bounding box center [295, 51] width 33 height 14
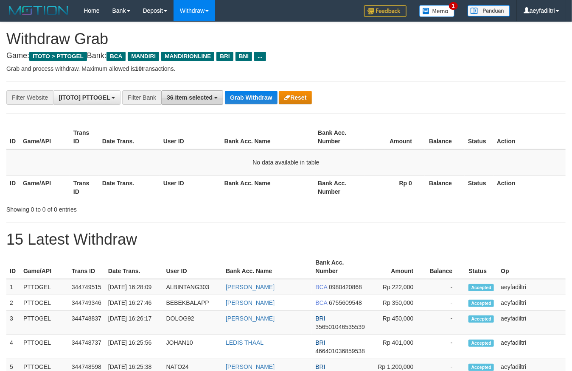
scroll to position [7, 0]
click at [192, 96] on span "36 item selected" at bounding box center [190, 97] width 46 height 7
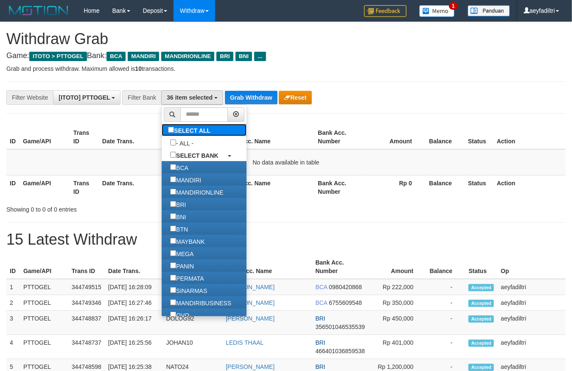
click at [166, 129] on label "SELECT ALL" at bounding box center [190, 130] width 57 height 12
select select "***"
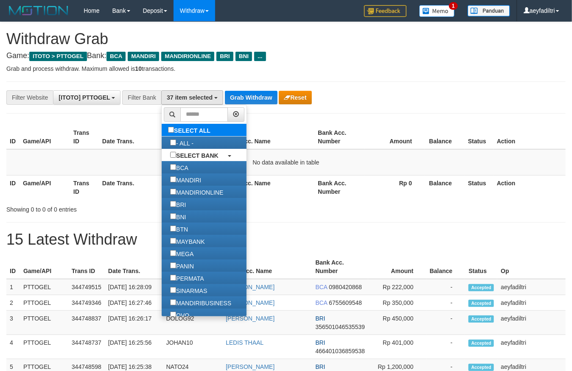
click at [166, 129] on label "SELECT ALL" at bounding box center [190, 130] width 57 height 12
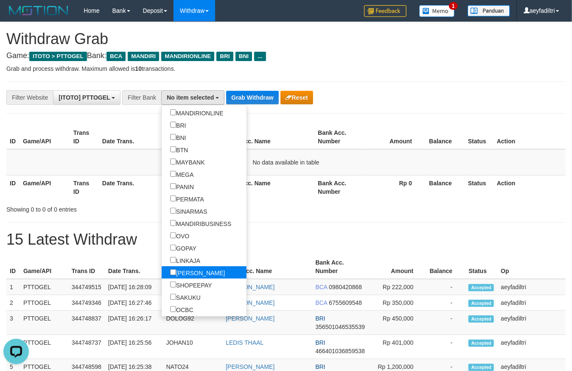
scroll to position [0, 0]
click at [162, 270] on label "[PERSON_NAME]" at bounding box center [198, 273] width 72 height 12
select select "****"
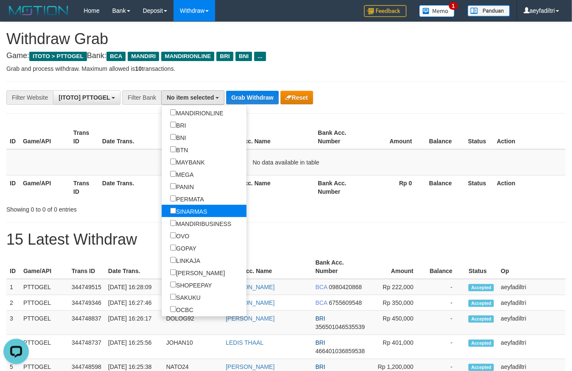
scroll to position [146, 0]
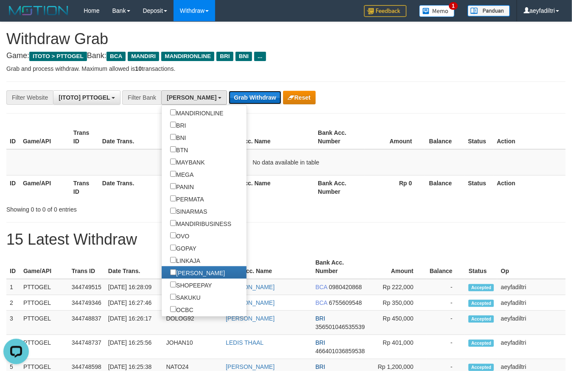
click at [231, 99] on button "Grab Withdraw" at bounding box center [255, 98] width 52 height 14
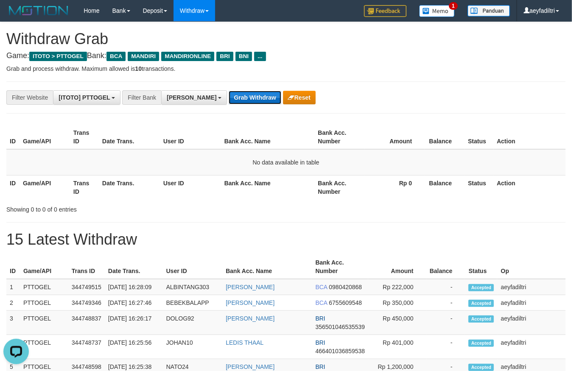
click at [231, 99] on button "Grab Withdraw" at bounding box center [255, 98] width 52 height 14
click at [231, 98] on button "Grab Withdraw" at bounding box center [255, 98] width 52 height 14
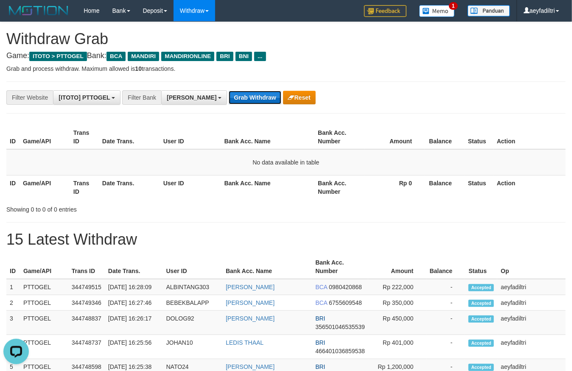
click at [232, 98] on button "Grab Withdraw" at bounding box center [255, 98] width 52 height 14
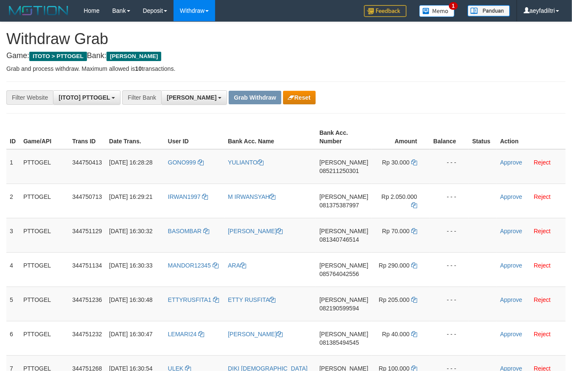
scroll to position [110, 0]
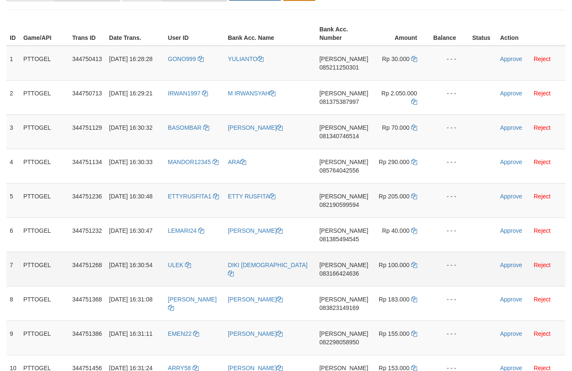
drag, startPoint x: 199, startPoint y: 184, endPoint x: 396, endPoint y: 278, distance: 217.8
click at [421, 334] on tbody "1 PTTOGEL 344750413 [DATE] 16:28:28 GONO999 [PERSON_NAME] 085211250301 Rp 30.00…" at bounding box center [286, 218] width 560 height 344
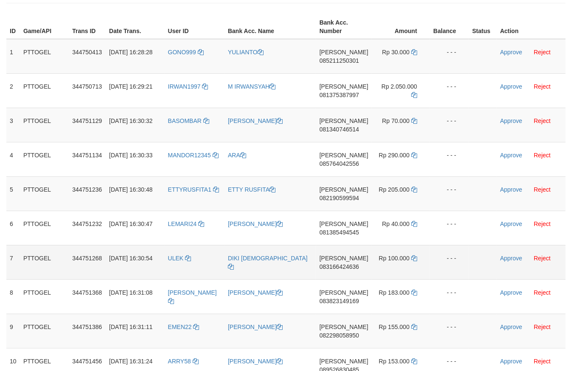
click at [386, 251] on td "Rp 100.000" at bounding box center [401, 262] width 58 height 34
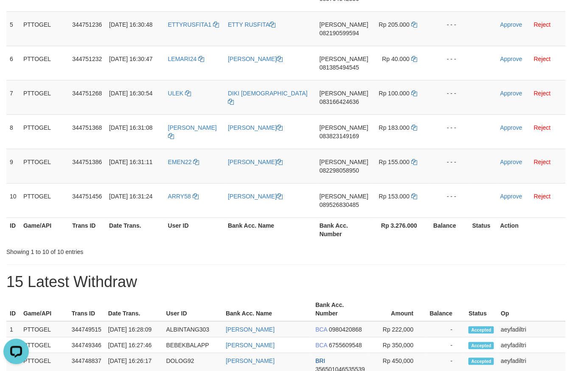
scroll to position [280, 0]
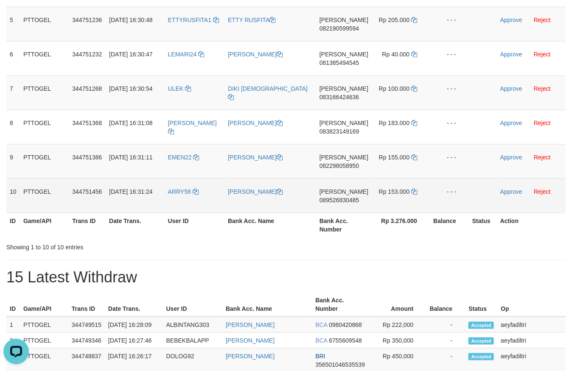
copy tr
drag, startPoint x: 186, startPoint y: 62, endPoint x: 411, endPoint y: 199, distance: 263.7
click at [411, 199] on tbody "1 PTTOGEL 344750413 [DATE] 16:28:28 GONO999 [PERSON_NAME] 085211250301 Rp 30.00…" at bounding box center [286, 41] width 560 height 344
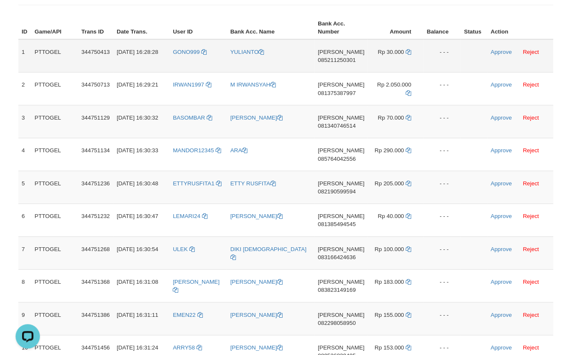
scroll to position [93, 0]
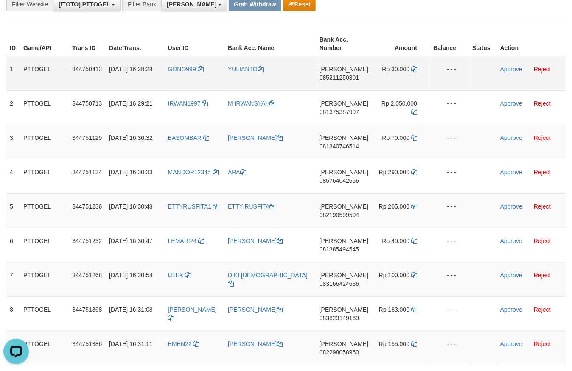
click at [342, 74] on span "085211250301" at bounding box center [339, 77] width 39 height 7
copy tr
click at [341, 75] on span "085211250301" at bounding box center [339, 77] width 39 height 7
copy span "085211250301"
click at [341, 75] on span "085211250301" at bounding box center [339, 77] width 39 height 7
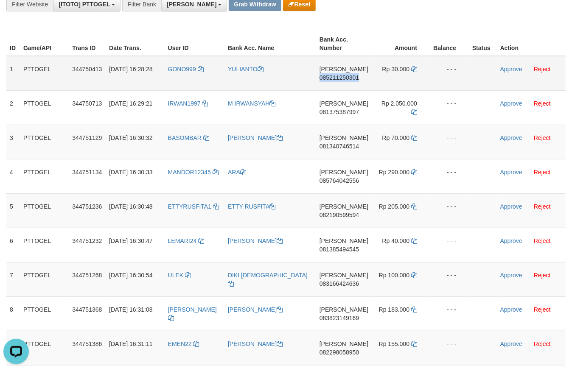
copy span "085211250301"
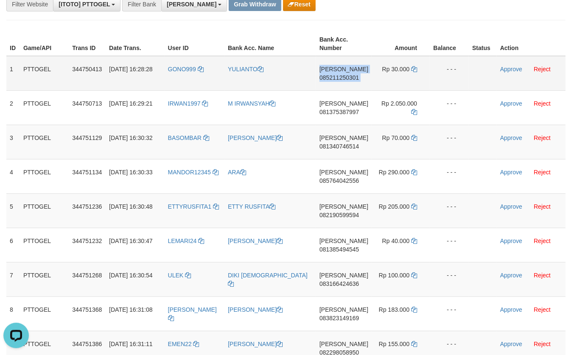
copy td "[PERSON_NAME] 085211250301"
click at [341, 75] on span "085211250301" at bounding box center [339, 77] width 39 height 7
click at [347, 79] on span "085211250301" at bounding box center [339, 77] width 39 height 7
copy span "085211250301"
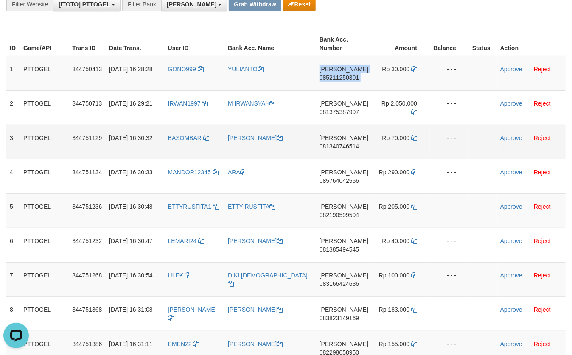
drag, startPoint x: 347, startPoint y: 79, endPoint x: 528, endPoint y: 152, distance: 194.7
click at [348, 79] on span "085211250301" at bounding box center [339, 77] width 39 height 7
copy td "[PERSON_NAME] 085211250301"
click at [412, 67] on icon at bounding box center [414, 69] width 6 height 6
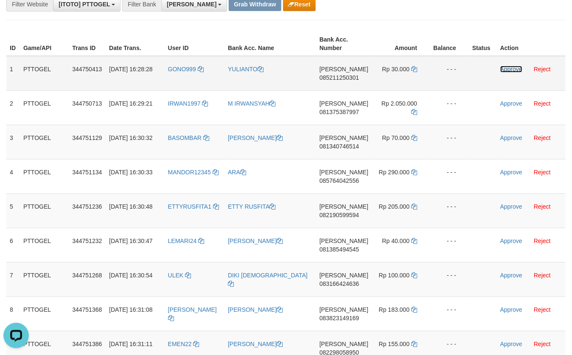
click at [508, 71] on link "Approve" at bounding box center [512, 69] width 22 height 7
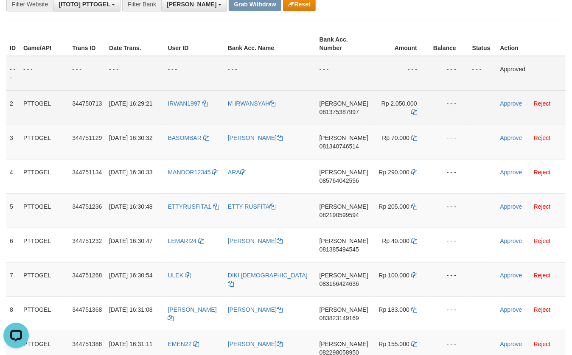
click at [357, 115] on span "081375387997" at bounding box center [339, 112] width 39 height 7
copy span "081375387997"
click at [357, 115] on span "081375387997" at bounding box center [339, 112] width 39 height 7
copy td "[PERSON_NAME] 081375387997"
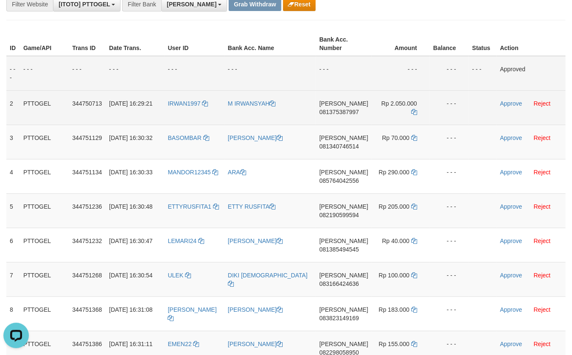
click at [357, 113] on span "081375387997" at bounding box center [339, 112] width 39 height 7
copy span "081375387997"
click at [357, 113] on span "081375387997" at bounding box center [339, 112] width 39 height 7
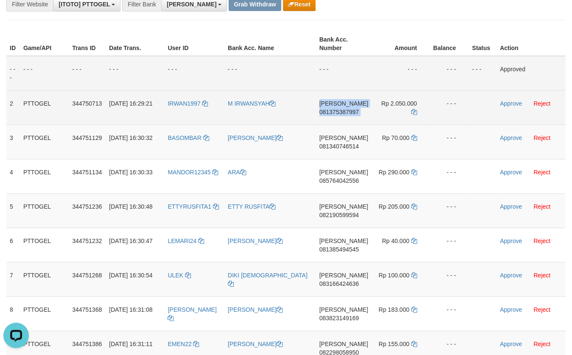
click at [357, 113] on span "081375387997" at bounding box center [339, 112] width 39 height 7
drag, startPoint x: 411, startPoint y: 112, endPoint x: 414, endPoint y: 107, distance: 5.3
click at [413, 110] on icon at bounding box center [414, 112] width 6 height 6
click at [414, 107] on td "Rp 2.050.000" at bounding box center [401, 107] width 58 height 34
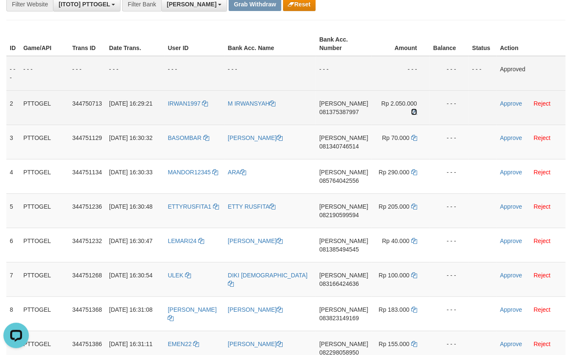
click at [414, 110] on icon at bounding box center [414, 112] width 6 height 6
click at [508, 104] on link "Approve" at bounding box center [512, 103] width 22 height 7
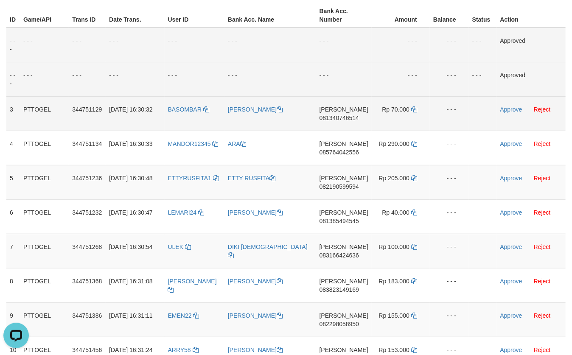
scroll to position [140, 0]
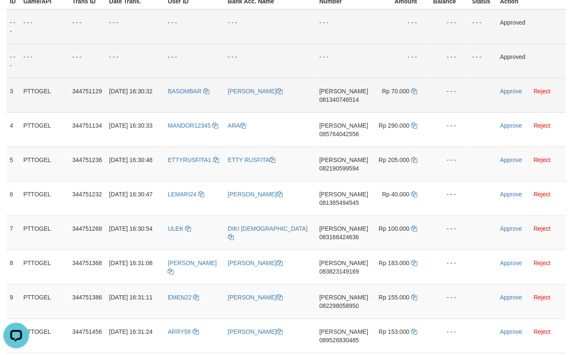
click at [357, 99] on span "081340746514" at bounding box center [339, 99] width 39 height 7
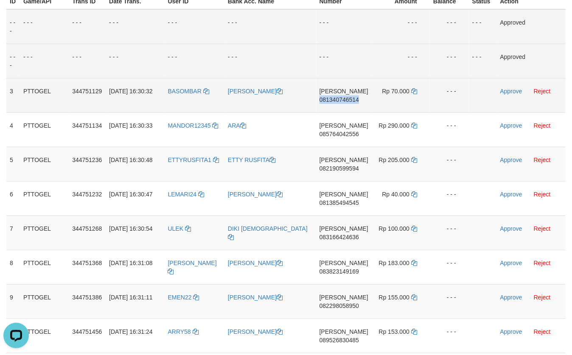
click at [357, 99] on span "081340746514" at bounding box center [339, 99] width 39 height 7
click at [342, 98] on span "081340746514" at bounding box center [339, 99] width 39 height 7
click at [411, 90] on icon at bounding box center [414, 91] width 6 height 6
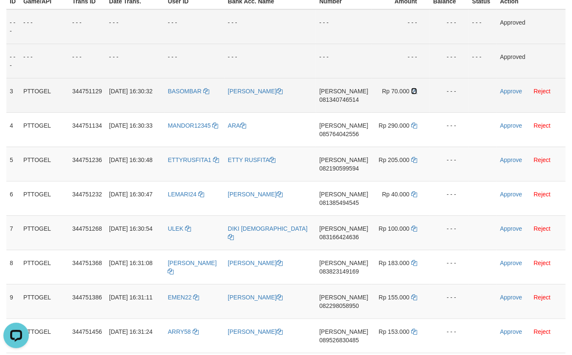
click at [411, 90] on icon at bounding box center [414, 91] width 6 height 6
click at [515, 91] on link "Approve" at bounding box center [512, 91] width 22 height 7
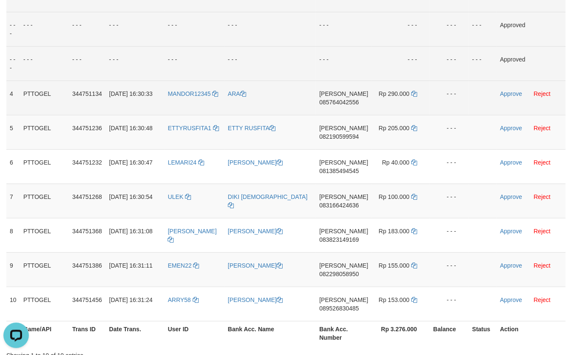
scroll to position [187, 0]
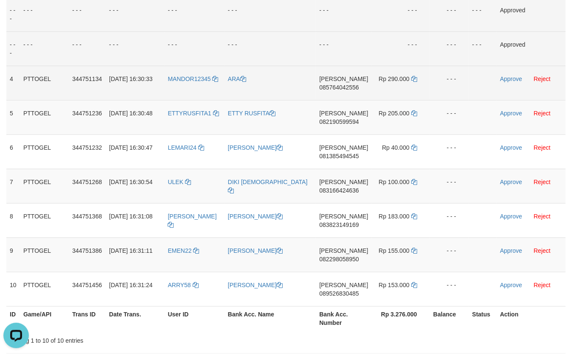
click at [343, 87] on span "085764042556" at bounding box center [339, 87] width 39 height 7
click at [343, 86] on span "085764042556" at bounding box center [339, 87] width 39 height 7
click at [412, 75] on td "Rp 290.000" at bounding box center [401, 83] width 58 height 34
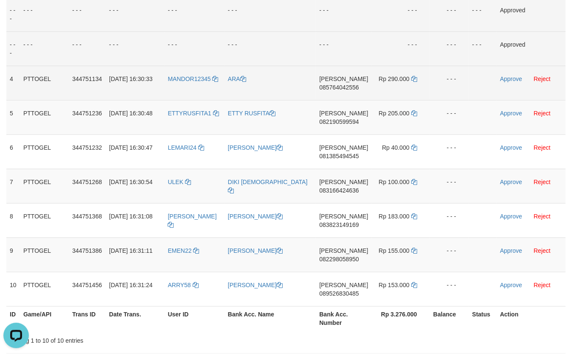
click at [412, 75] on td "Rp 290.000" at bounding box center [401, 83] width 58 height 34
click at [412, 76] on icon at bounding box center [414, 79] width 6 height 6
click at [512, 79] on link "Approve" at bounding box center [512, 79] width 22 height 7
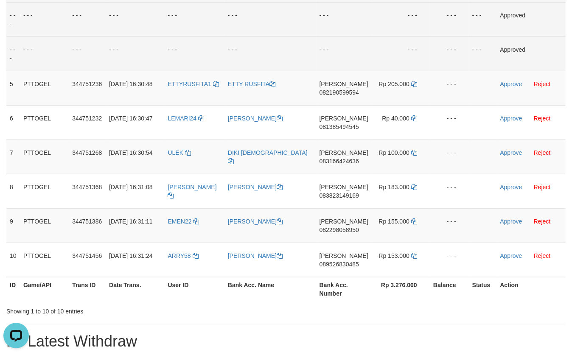
scroll to position [234, 0]
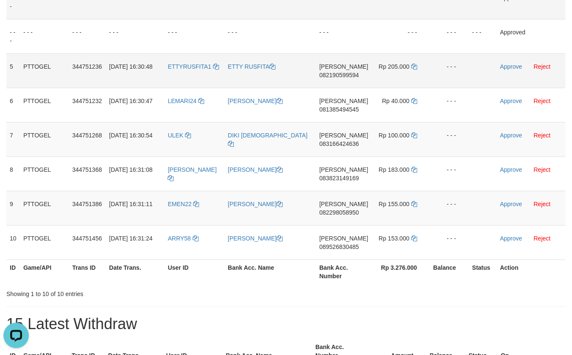
click at [343, 74] on span "082190599594" at bounding box center [339, 75] width 39 height 7
click at [415, 65] on icon at bounding box center [414, 67] width 6 height 6
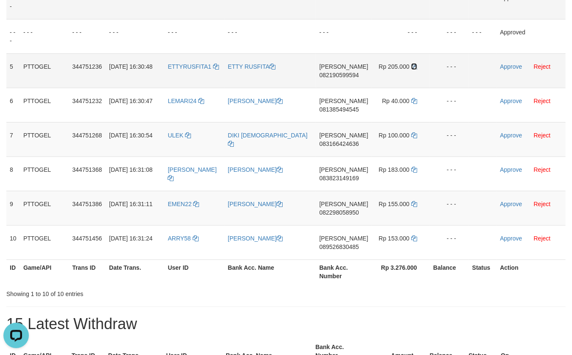
click at [415, 65] on icon at bounding box center [414, 67] width 6 height 6
click at [339, 70] on td "DANA 082190599594" at bounding box center [344, 70] width 56 height 34
click at [337, 73] on span "082190599594" at bounding box center [339, 75] width 39 height 7
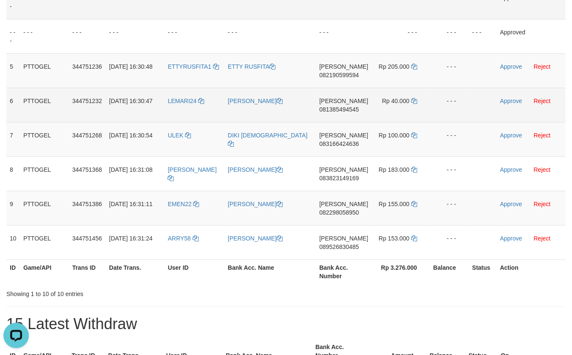
click at [331, 110] on span "081385494545" at bounding box center [339, 109] width 39 height 7
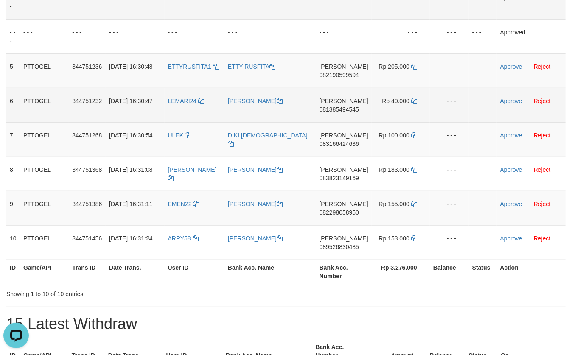
click at [331, 110] on span "081385494545" at bounding box center [339, 109] width 39 height 7
click at [416, 101] on td "Rp 40.000" at bounding box center [401, 105] width 58 height 34
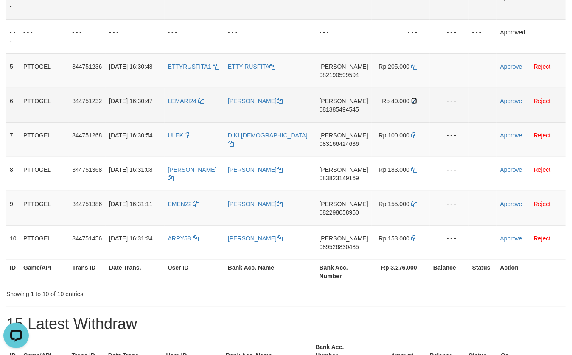
click at [415, 101] on icon at bounding box center [414, 101] width 6 height 6
click at [507, 100] on link "Approve" at bounding box center [512, 101] width 22 height 7
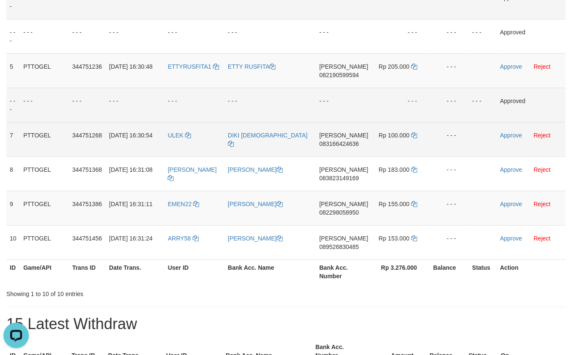
click at [346, 146] on span "083166424636" at bounding box center [339, 144] width 39 height 7
click at [409, 135] on td "Rp 100.000" at bounding box center [401, 139] width 58 height 34
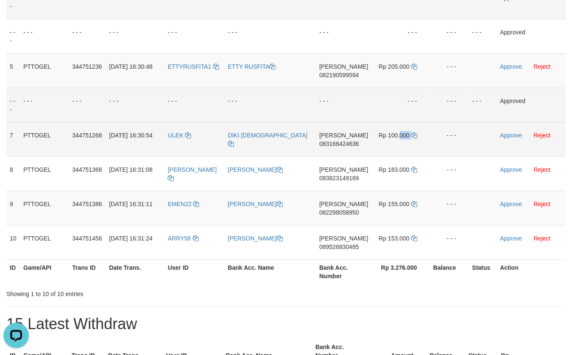
click at [409, 135] on td "Rp 100.000" at bounding box center [401, 139] width 58 height 34
click at [411, 134] on icon at bounding box center [414, 135] width 6 height 6
click at [413, 130] on td "Rp 100.000" at bounding box center [401, 139] width 58 height 34
click at [413, 133] on td "Rp 100.000" at bounding box center [401, 139] width 58 height 34
click at [413, 135] on icon at bounding box center [414, 135] width 6 height 6
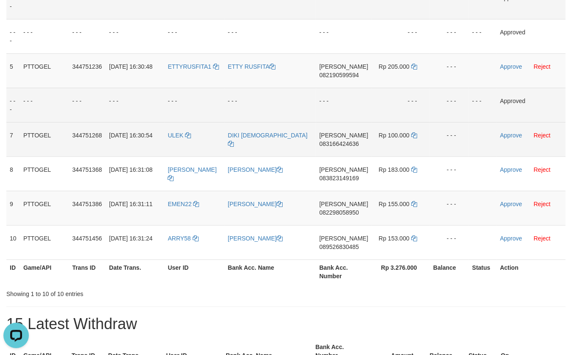
click at [415, 118] on td "- - -" at bounding box center [401, 105] width 58 height 34
click at [414, 132] on icon at bounding box center [414, 135] width 6 height 6
click at [509, 138] on td "Approve Reject" at bounding box center [531, 139] width 69 height 34
click at [510, 135] on link "Approve" at bounding box center [512, 135] width 22 height 7
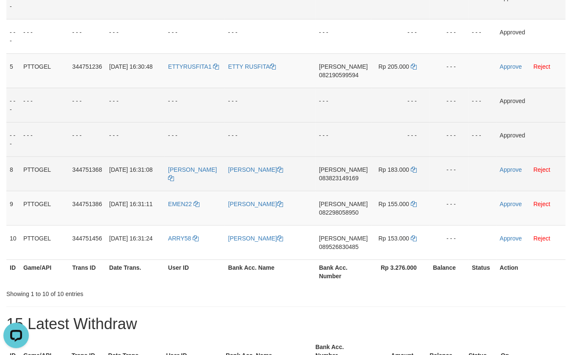
click at [339, 174] on td "DANA 083823149169" at bounding box center [344, 174] width 56 height 34
click at [337, 175] on span "083823149169" at bounding box center [338, 178] width 39 height 7
click at [337, 176] on span "083823149169" at bounding box center [338, 178] width 39 height 7
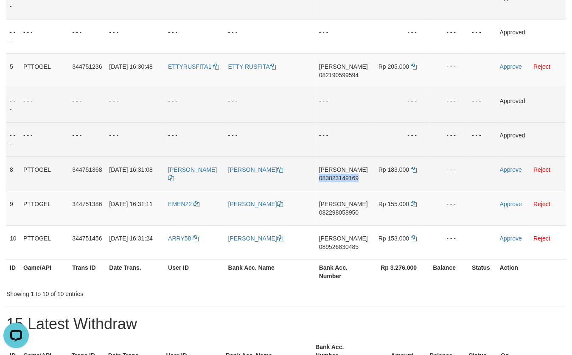
click at [337, 176] on span "083823149169" at bounding box center [338, 178] width 39 height 7
click at [356, 175] on span "083823149169" at bounding box center [338, 178] width 39 height 7
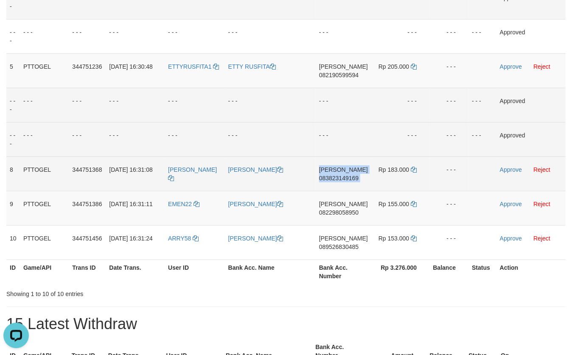
click at [356, 175] on span "083823149169" at bounding box center [338, 178] width 39 height 7
click at [413, 171] on icon at bounding box center [414, 170] width 6 height 6
click at [512, 171] on link "Approve" at bounding box center [511, 169] width 22 height 7
click at [315, 213] on td "[PERSON_NAME]" at bounding box center [270, 208] width 91 height 34
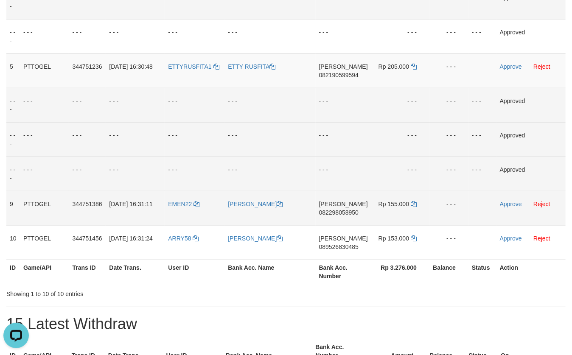
click at [344, 214] on span "082298058950" at bounding box center [338, 212] width 39 height 7
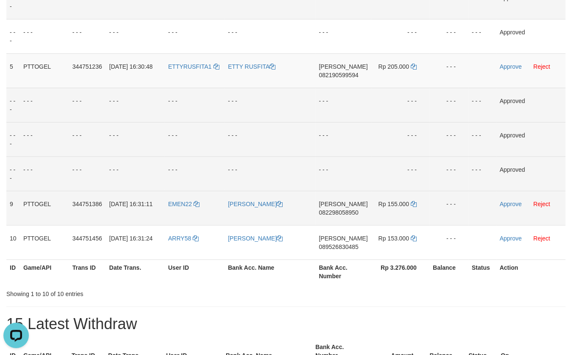
click at [347, 212] on span "082298058950" at bounding box center [338, 212] width 39 height 7
click at [413, 203] on icon at bounding box center [414, 204] width 6 height 6
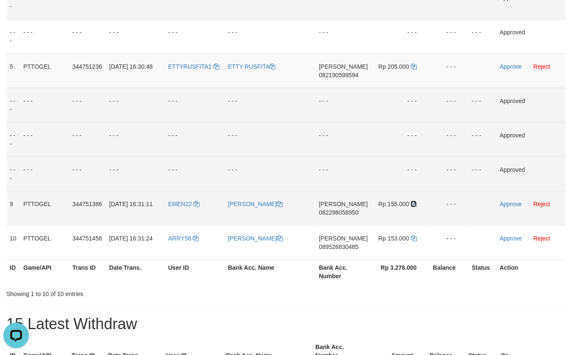
click at [413, 203] on icon at bounding box center [414, 204] width 6 height 6
click at [511, 207] on td "Approve Reject" at bounding box center [531, 208] width 69 height 34
click at [511, 205] on link "Approve" at bounding box center [511, 204] width 22 height 7
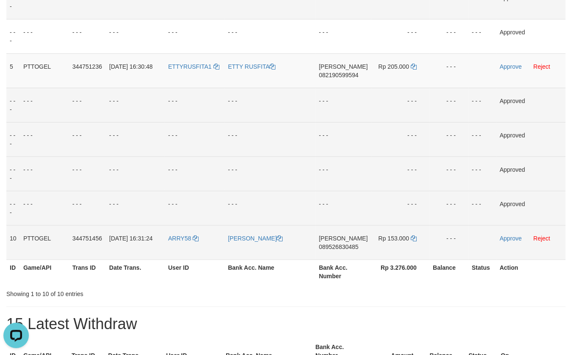
click at [338, 245] on span "089526830485" at bounding box center [338, 247] width 39 height 7
drag, startPoint x: 338, startPoint y: 246, endPoint x: 414, endPoint y: 249, distance: 76.1
click at [349, 247] on span "089526830485" at bounding box center [338, 247] width 39 height 7
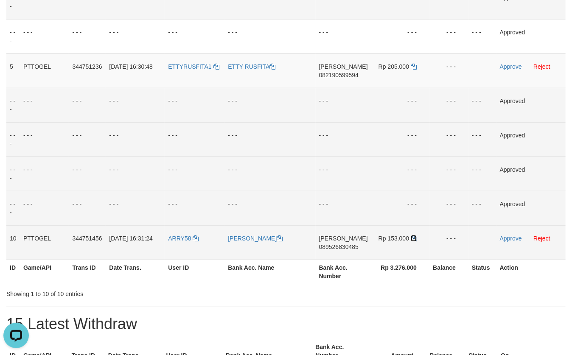
click at [414, 238] on icon at bounding box center [414, 239] width 6 height 6
click at [511, 236] on link "Approve" at bounding box center [511, 238] width 22 height 7
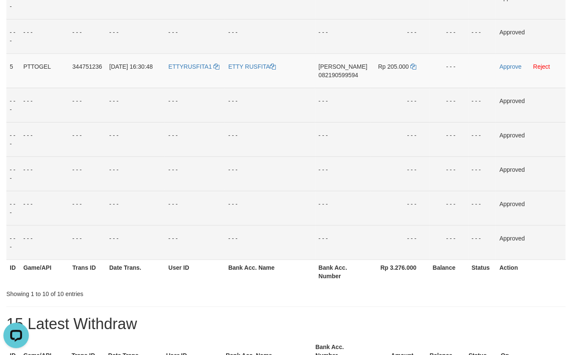
scroll to position [187, 0]
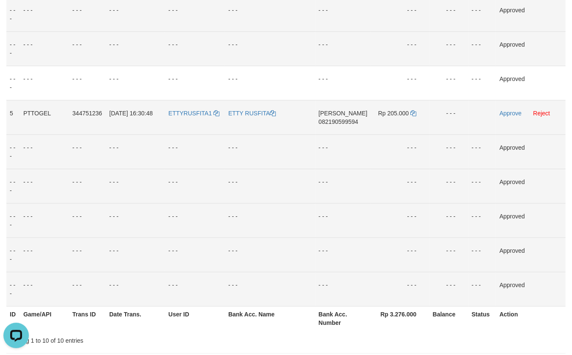
click at [209, 119] on td "ETTYRUSFITA1" at bounding box center [195, 117] width 60 height 34
click at [162, 144] on td "- - -" at bounding box center [135, 152] width 59 height 34
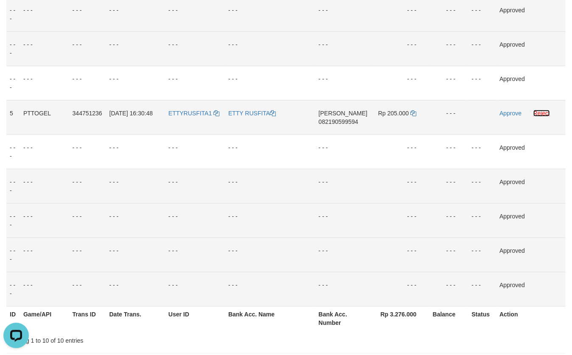
click at [544, 114] on link "Reject" at bounding box center [542, 113] width 17 height 7
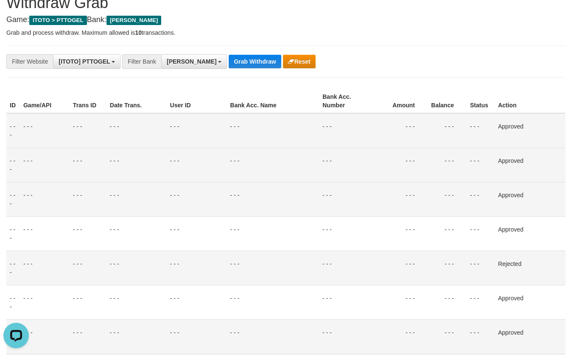
scroll to position [0, 0]
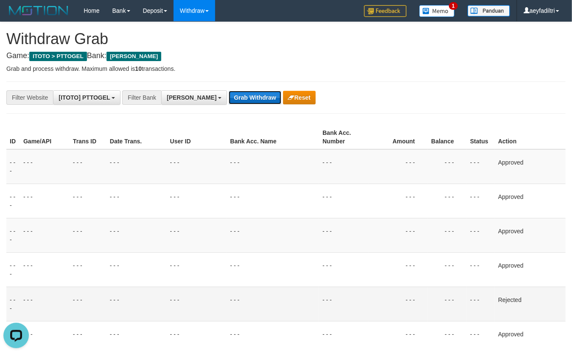
click at [229, 97] on button "Grab Withdraw" at bounding box center [255, 98] width 52 height 14
click at [229, 96] on button "Grab Withdraw" at bounding box center [255, 98] width 52 height 14
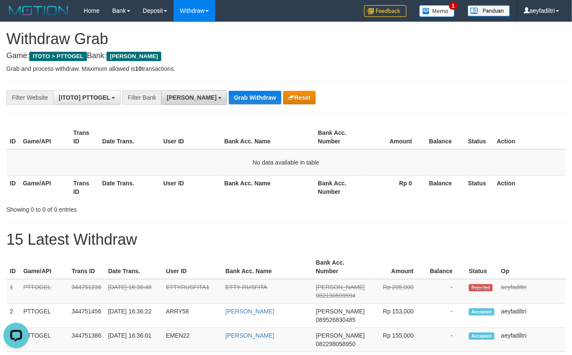
click at [172, 91] on button "[PERSON_NAME]" at bounding box center [194, 97] width 66 height 14
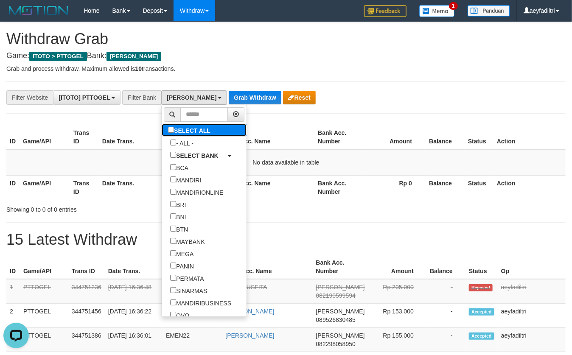
click at [162, 127] on label "SELECT ALL" at bounding box center [190, 130] width 57 height 12
select select "***"
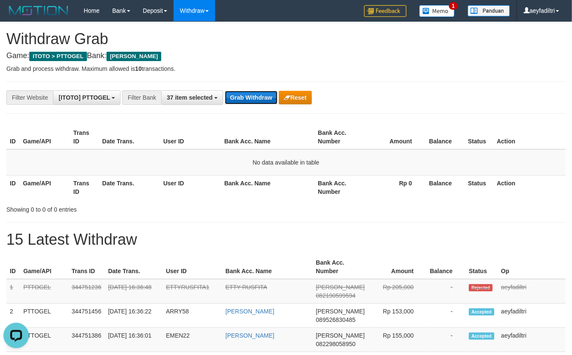
click at [248, 99] on button "Grab Withdraw" at bounding box center [251, 98] width 52 height 14
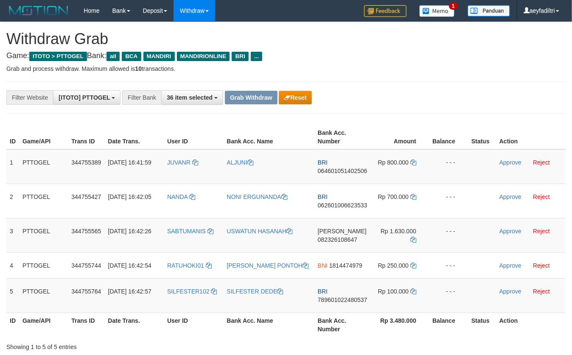
click at [295, 100] on button "Reset" at bounding box center [295, 98] width 33 height 14
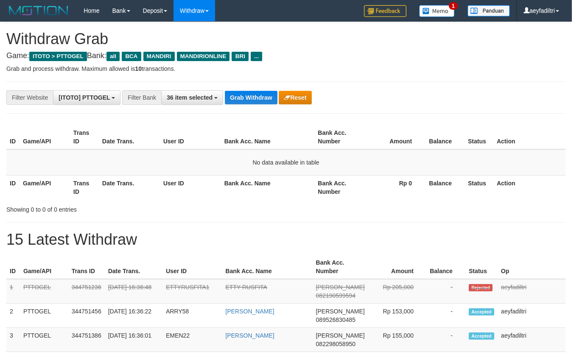
scroll to position [16, 0]
click at [180, 97] on span "36 item selected" at bounding box center [190, 97] width 46 height 7
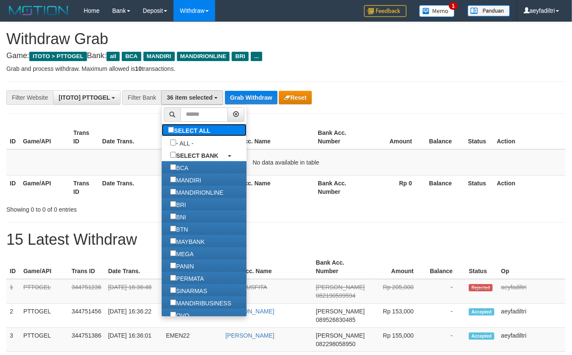
click at [162, 129] on label "SELECT ALL" at bounding box center [190, 130] width 57 height 12
select select "***"
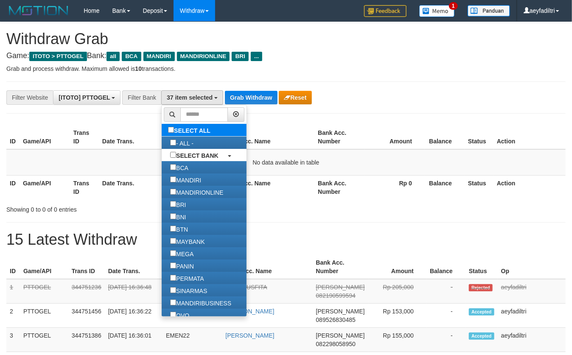
scroll to position [8, 0]
click at [162, 129] on label "SELECT ALL" at bounding box center [190, 130] width 57 height 12
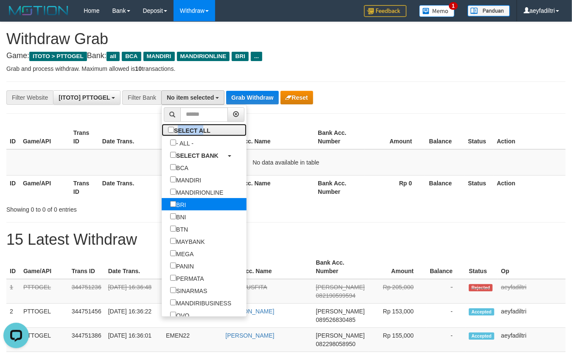
scroll to position [0, 0]
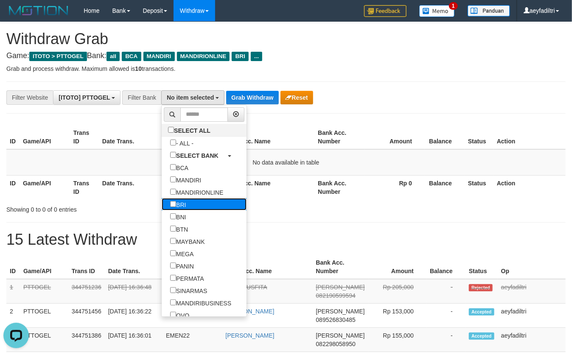
click at [162, 207] on label "BRI" at bounding box center [178, 204] width 33 height 12
select select "***"
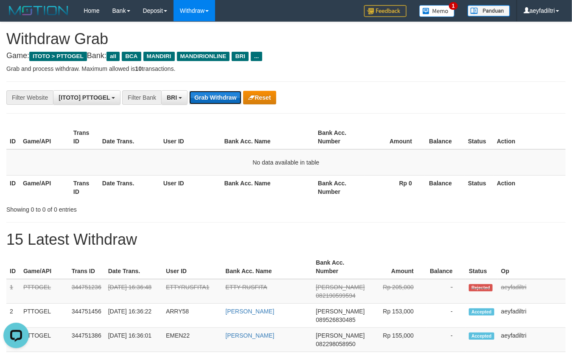
click at [200, 101] on button "Grab Withdraw" at bounding box center [215, 98] width 52 height 14
click at [201, 101] on button "Grab Withdraw" at bounding box center [215, 98] width 52 height 14
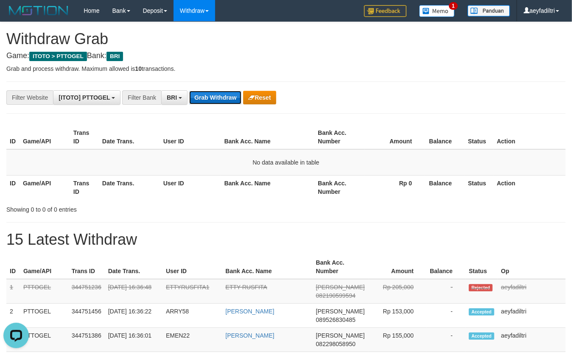
click at [205, 103] on button "Grab Withdraw" at bounding box center [215, 98] width 52 height 14
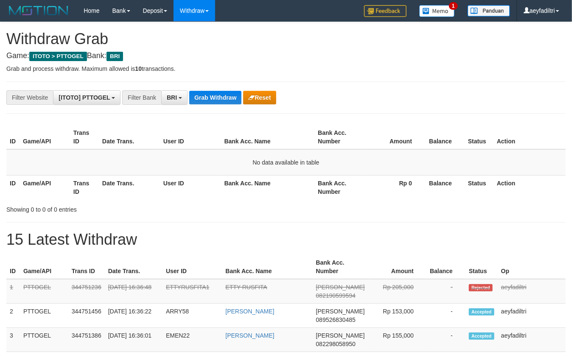
click at [177, 100] on span "BRI" at bounding box center [172, 97] width 10 height 7
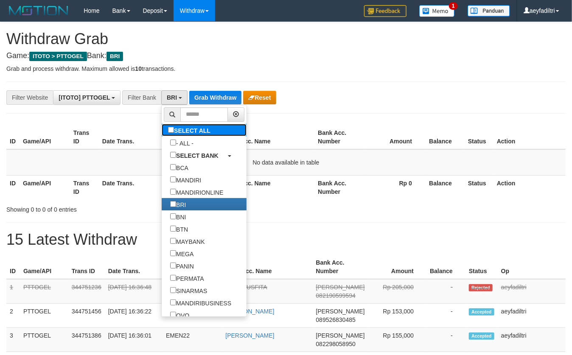
click at [162, 124] on label "SELECT ALL" at bounding box center [190, 130] width 57 height 12
select select "***"
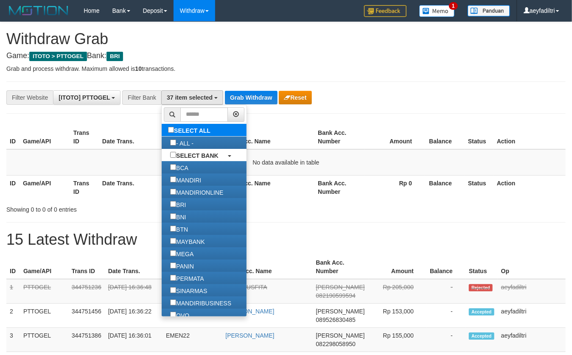
scroll to position [320, 0]
drag, startPoint x: 248, startPoint y: 124, endPoint x: 241, endPoint y: 98, distance: 27.2
click at [248, 124] on div "ID Game/API Trans ID Date Trans. User ID Bank Acc. Name Bank Acc. Number Amount…" at bounding box center [286, 162] width 572 height 79
click at [241, 98] on button "Grab Withdraw" at bounding box center [251, 98] width 52 height 14
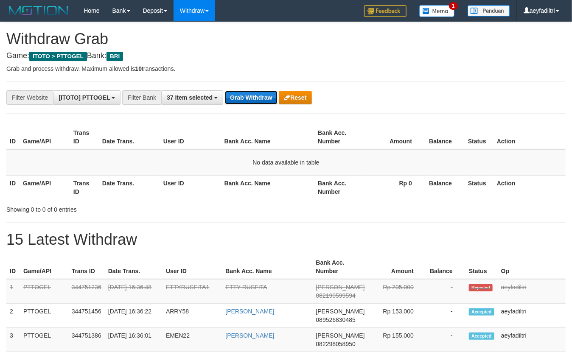
click at [241, 98] on button "Grab Withdraw" at bounding box center [251, 98] width 52 height 14
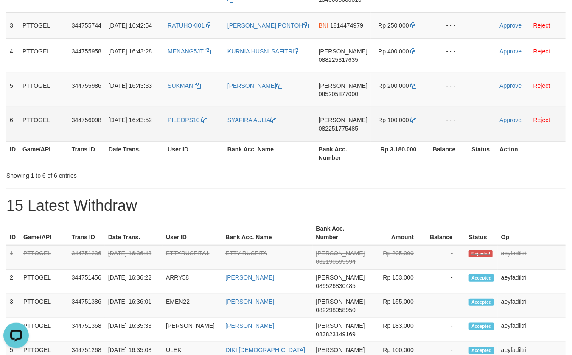
drag, startPoint x: 445, startPoint y: 351, endPoint x: 405, endPoint y: 126, distance: 228.0
click at [404, 128] on tbody "1 PTTOGEL 344755565 [DATE] 16:42:26 SABTUMANIS USWATUN HASANAH [PERSON_NAME] 08…" at bounding box center [286, 43] width 560 height 198
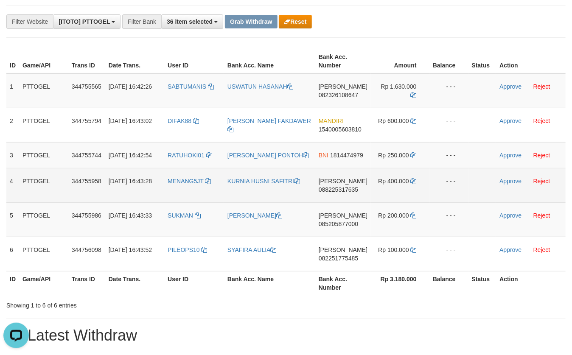
scroll to position [66, 0]
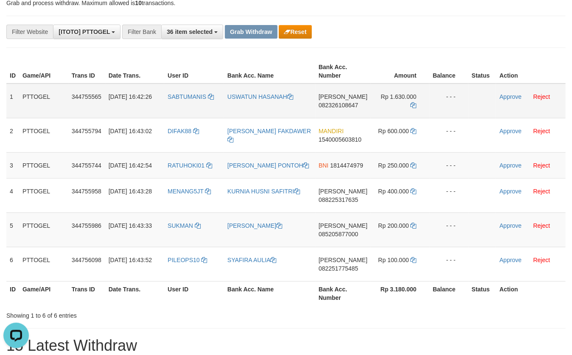
click at [346, 106] on span "082326108647" at bounding box center [338, 105] width 39 height 7
copy span "082326108647"
copy td "[PERSON_NAME] 082326108647"
click at [346, 106] on span "082326108647" at bounding box center [338, 105] width 39 height 7
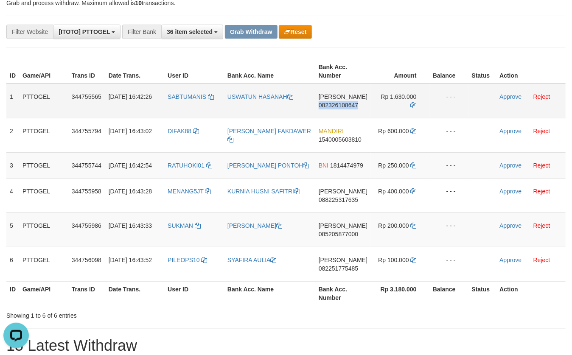
copy span "082326108647"
drag, startPoint x: 346, startPoint y: 106, endPoint x: 334, endPoint y: 109, distance: 11.8
click at [346, 108] on span "082326108647" at bounding box center [338, 105] width 39 height 7
click at [414, 106] on icon at bounding box center [414, 105] width 6 height 6
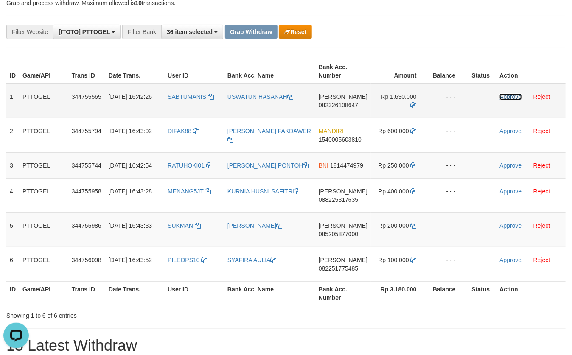
click at [509, 98] on link "Approve" at bounding box center [511, 96] width 22 height 7
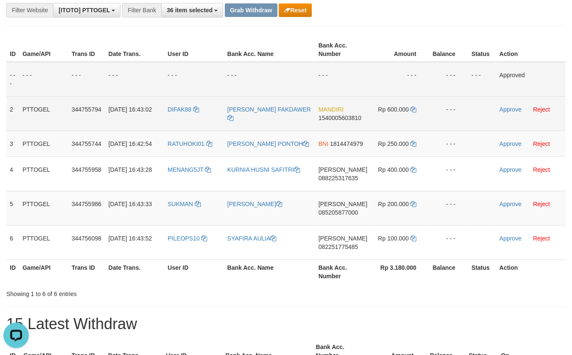
scroll to position [113, 0]
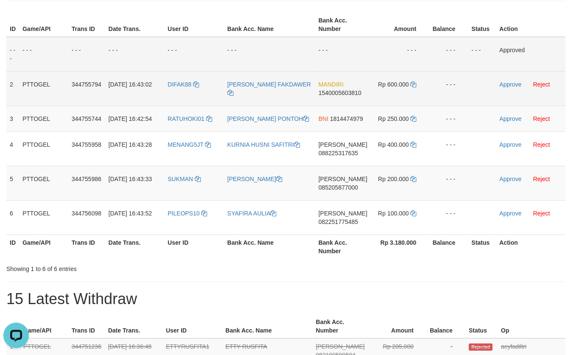
click at [348, 96] on td "MANDIRI 1540005603810" at bounding box center [343, 88] width 56 height 34
click at [349, 92] on span "1540005603810" at bounding box center [340, 93] width 43 height 7
copy span "1540005603810"
click at [349, 92] on span "1540005603810" at bounding box center [340, 93] width 43 height 7
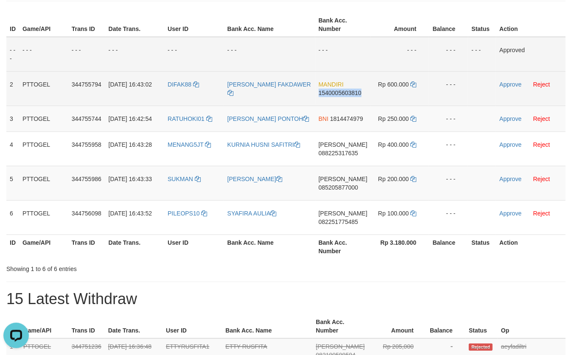
copy span "1540005603810"
click at [349, 92] on span "1540005603810" at bounding box center [340, 93] width 43 height 7
copy td "MANDIRI 1540005603810"
click at [349, 92] on span "1540005603810" at bounding box center [340, 93] width 43 height 7
copy span "1540005603810"
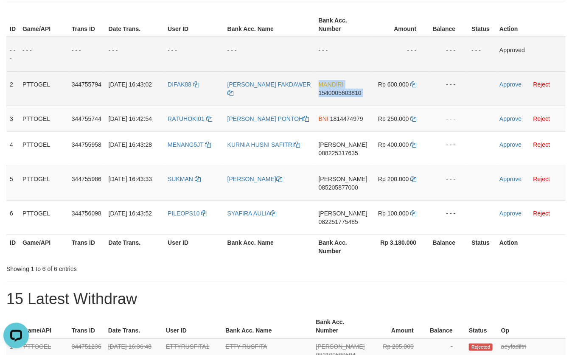
click at [349, 92] on span "1540005603810" at bounding box center [340, 93] width 43 height 7
copy td "MANDIRI 1540005603810"
copy span "1540005603810"
click at [349, 92] on span "1540005603810" at bounding box center [340, 93] width 43 height 7
click at [414, 84] on icon at bounding box center [414, 85] width 6 height 6
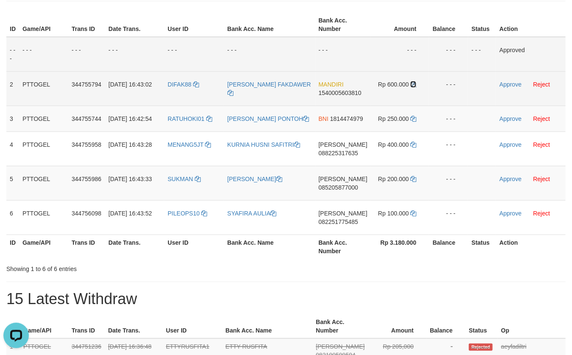
click at [414, 85] on icon at bounding box center [414, 85] width 6 height 6
click at [510, 82] on link "Approve" at bounding box center [511, 84] width 22 height 7
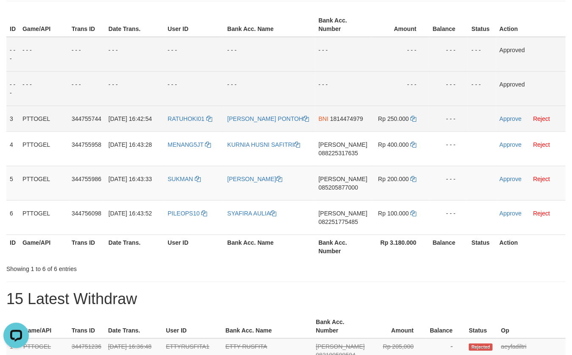
click at [352, 132] on td "BNI 1814474979" at bounding box center [343, 119] width 56 height 26
click at [351, 132] on td "BNI 1814474979" at bounding box center [343, 119] width 56 height 26
click at [349, 122] on span "1814474979" at bounding box center [346, 118] width 33 height 7
copy span "1814474979"
click at [349, 122] on span "1814474979" at bounding box center [346, 118] width 33 height 7
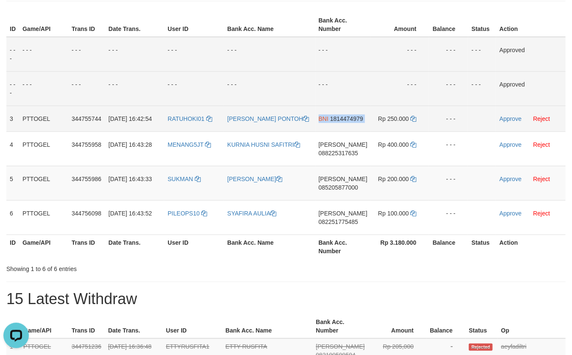
click at [349, 122] on span "1814474979" at bounding box center [346, 118] width 33 height 7
click at [408, 118] on td "Rp 250.000" at bounding box center [400, 119] width 59 height 26
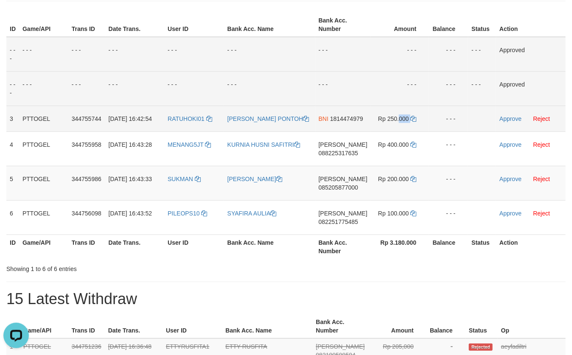
click at [409, 118] on td "Rp 250.000" at bounding box center [400, 119] width 59 height 26
click at [411, 118] on icon at bounding box center [414, 119] width 6 height 6
click at [509, 116] on link "Approve" at bounding box center [511, 118] width 22 height 7
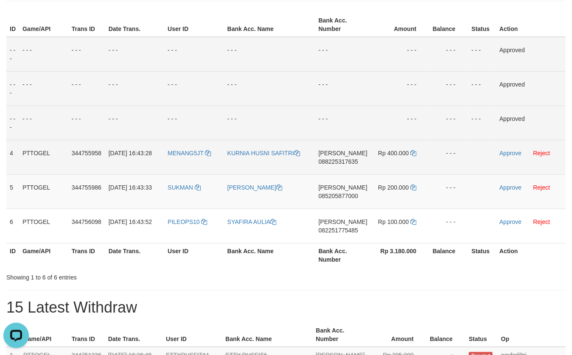
click at [337, 161] on span "088225317635" at bounding box center [338, 161] width 39 height 7
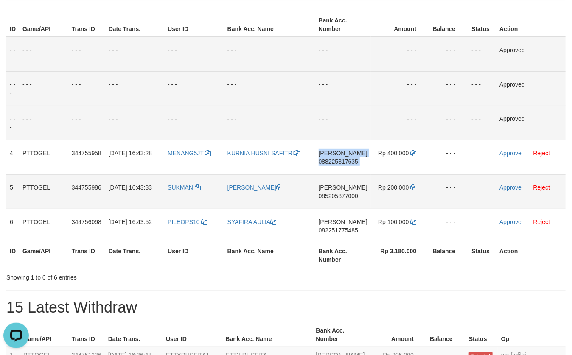
drag, startPoint x: 337, startPoint y: 162, endPoint x: 454, endPoint y: 205, distance: 124.5
click at [345, 166] on td "[PERSON_NAME] 088225317635" at bounding box center [343, 157] width 56 height 34
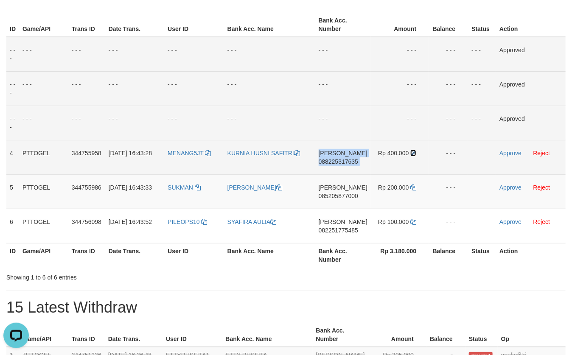
click at [414, 153] on icon at bounding box center [414, 153] width 6 height 6
click at [510, 151] on link "Approve" at bounding box center [511, 153] width 22 height 7
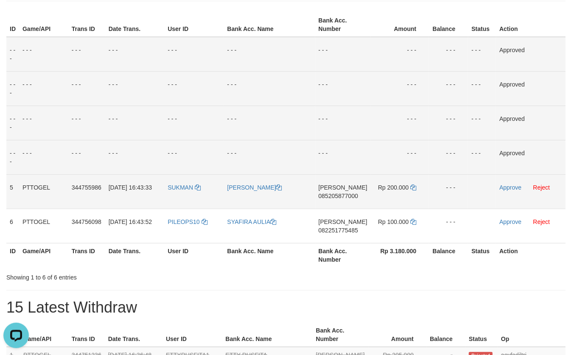
click at [341, 194] on span "085205877000" at bounding box center [338, 196] width 39 height 7
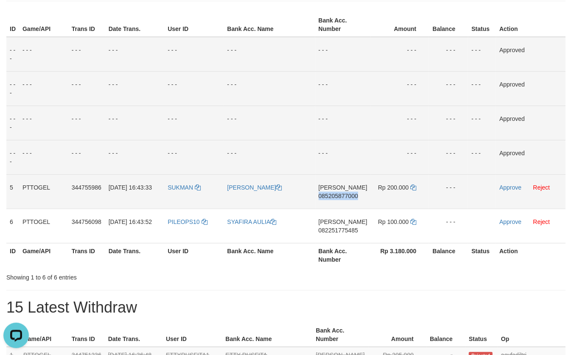
click at [341, 194] on span "085205877000" at bounding box center [338, 196] width 39 height 7
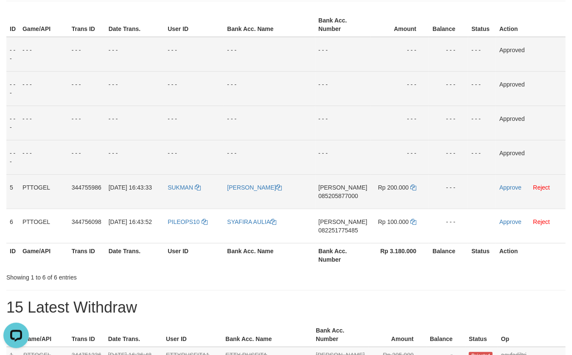
click at [321, 188] on td "[PERSON_NAME] 085205877000" at bounding box center [343, 191] width 56 height 34
click at [324, 190] on td "[PERSON_NAME] 085205877000" at bounding box center [343, 191] width 56 height 34
click at [325, 194] on span "085205877000" at bounding box center [338, 196] width 39 height 7
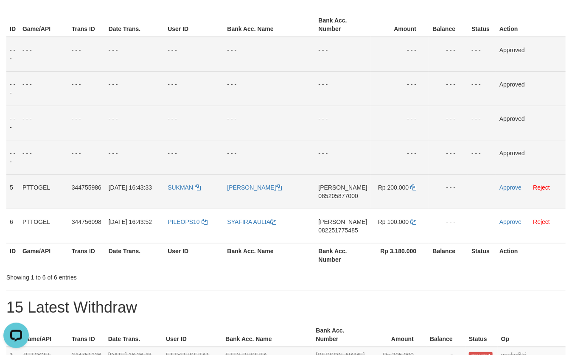
click at [325, 194] on span "085205877000" at bounding box center [338, 196] width 39 height 7
click at [347, 191] on td "[PERSON_NAME] 085205877000" at bounding box center [343, 191] width 56 height 34
drag, startPoint x: 347, startPoint y: 191, endPoint x: 343, endPoint y: 194, distance: 4.6
click at [346, 191] on td "[PERSON_NAME] 085205877000" at bounding box center [343, 191] width 56 height 34
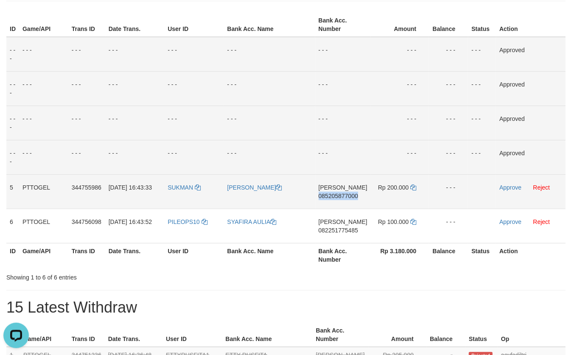
click at [343, 194] on span "085205877000" at bounding box center [338, 196] width 39 height 7
click at [411, 186] on icon at bounding box center [414, 188] width 6 height 6
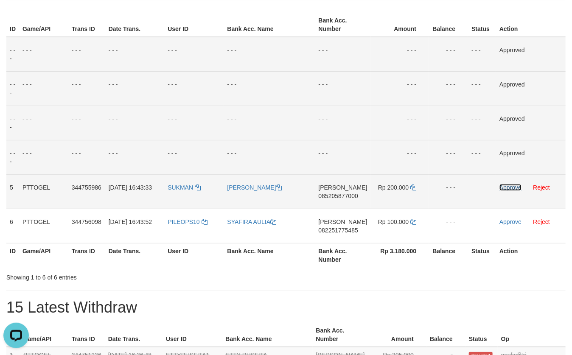
click at [511, 189] on link "Approve" at bounding box center [511, 187] width 22 height 7
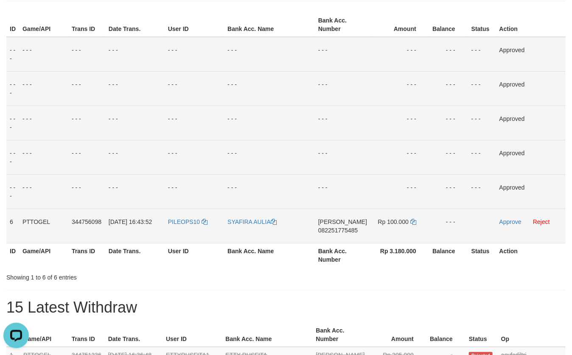
drag, startPoint x: 348, startPoint y: 228, endPoint x: 343, endPoint y: 230, distance: 5.0
click at [348, 228] on span "082251775485" at bounding box center [337, 230] width 39 height 7
click at [343, 230] on span "082251775485" at bounding box center [337, 230] width 39 height 7
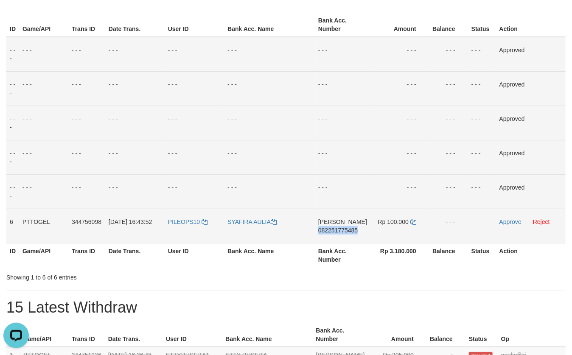
click at [343, 230] on span "082251775485" at bounding box center [337, 230] width 39 height 7
click at [343, 234] on td "[PERSON_NAME] 082251775485" at bounding box center [343, 226] width 56 height 34
drag, startPoint x: 343, startPoint y: 234, endPoint x: 348, endPoint y: 231, distance: 5.2
click at [345, 233] on td "[PERSON_NAME] 082251775485" at bounding box center [343, 226] width 56 height 34
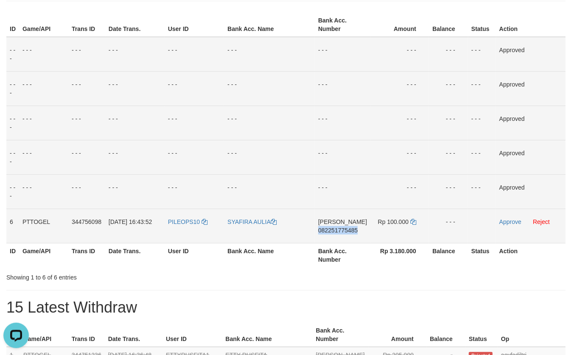
click at [348, 231] on span "082251775485" at bounding box center [337, 230] width 39 height 7
click at [411, 221] on icon at bounding box center [414, 222] width 6 height 6
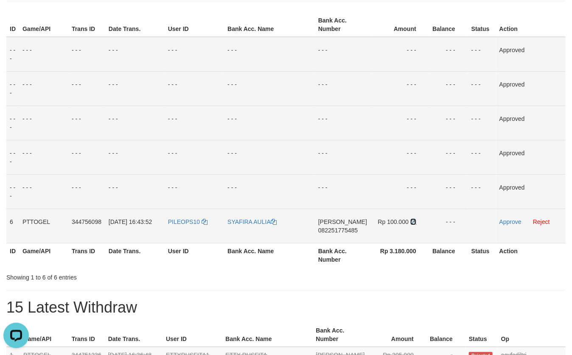
click at [411, 221] on icon at bounding box center [414, 222] width 6 height 6
click at [512, 222] on link "Approve" at bounding box center [511, 222] width 22 height 7
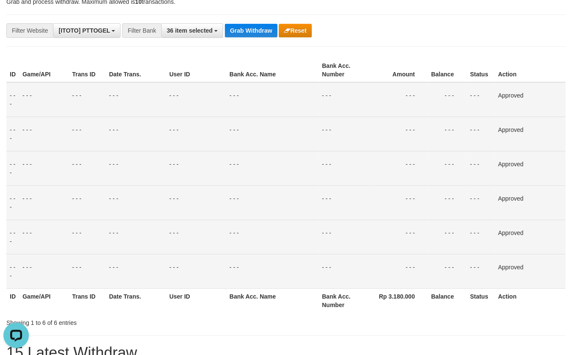
scroll to position [66, 0]
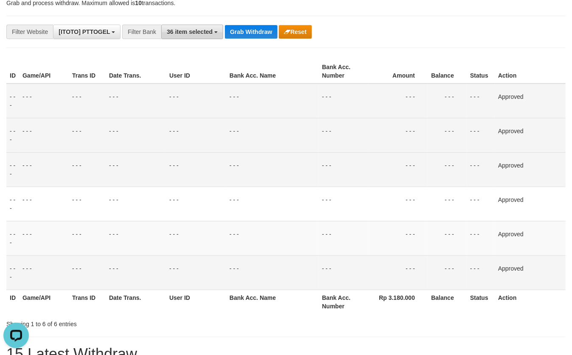
click at [185, 34] on span "36 item selected" at bounding box center [190, 31] width 46 height 7
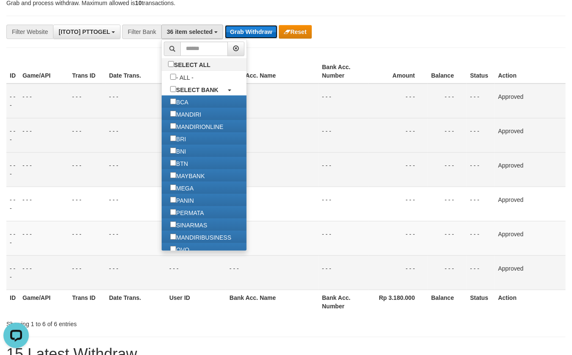
click at [234, 33] on button "Grab Withdraw" at bounding box center [251, 32] width 52 height 14
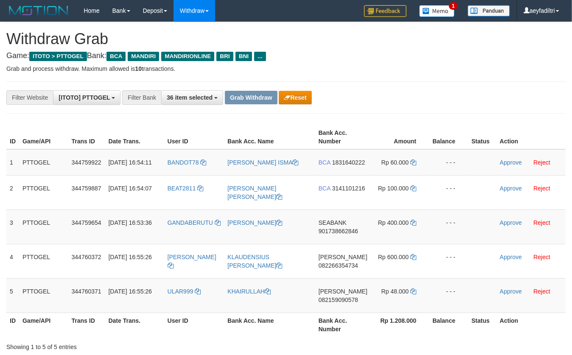
scroll to position [16, 0]
click at [294, 98] on button "Reset" at bounding box center [295, 98] width 33 height 14
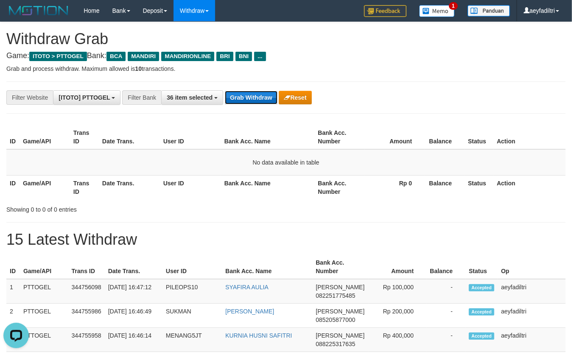
click at [242, 103] on button "Grab Withdraw" at bounding box center [251, 98] width 52 height 14
click at [251, 101] on button "Grab Withdraw" at bounding box center [251, 98] width 52 height 14
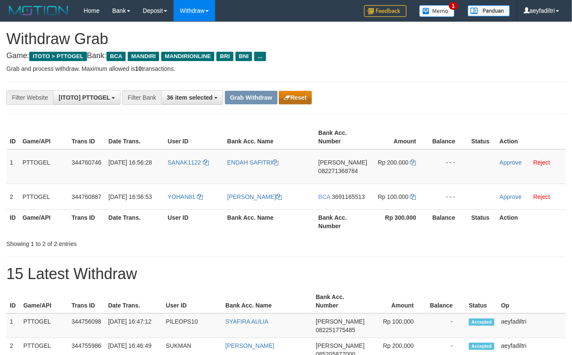
scroll to position [16, 0]
click at [305, 98] on button "Reset" at bounding box center [295, 98] width 33 height 14
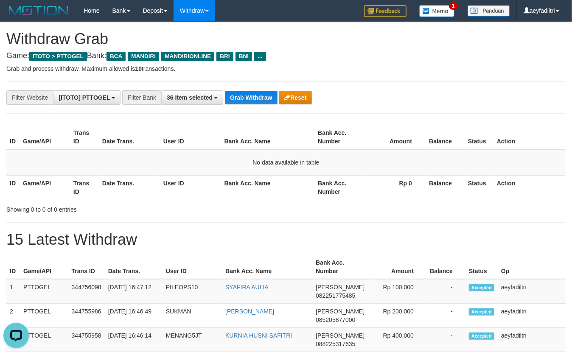
click at [217, 124] on div "ID Game/API Trans ID Date Trans. User ID Bank Acc. Name Bank Acc. Number Amount…" at bounding box center [286, 162] width 572 height 79
click at [194, 98] on span "36 item selected" at bounding box center [190, 97] width 46 height 7
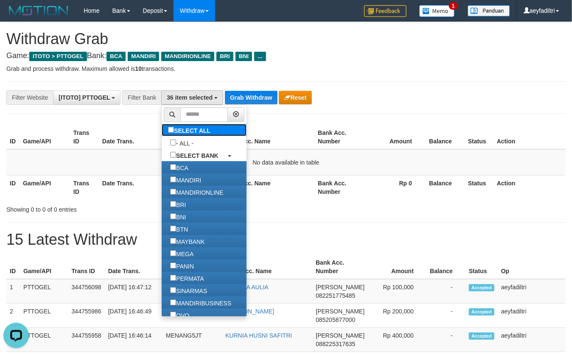
click at [162, 133] on label "SELECT ALL" at bounding box center [190, 130] width 57 height 12
select select "***"
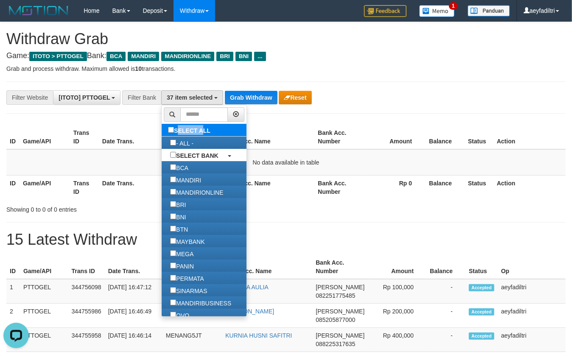
click at [162, 132] on label "SELECT ALL" at bounding box center [190, 130] width 57 height 12
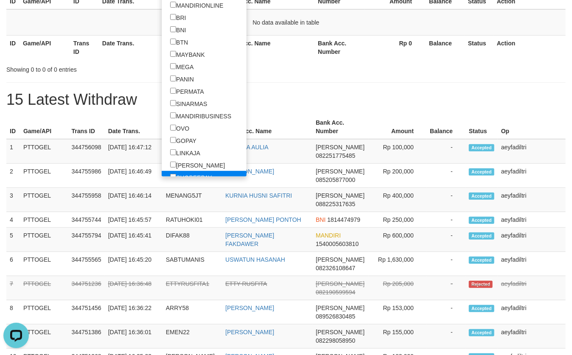
scroll to position [79, 0]
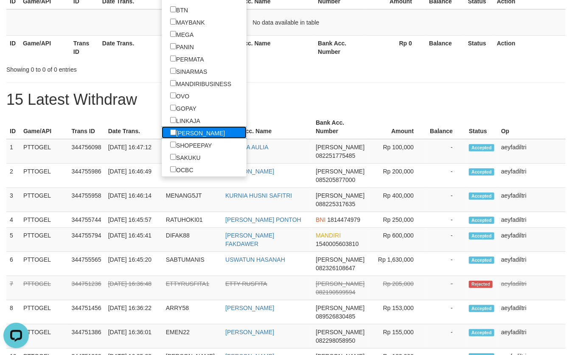
click at [162, 130] on label "[PERSON_NAME]" at bounding box center [198, 133] width 72 height 12
select select "****"
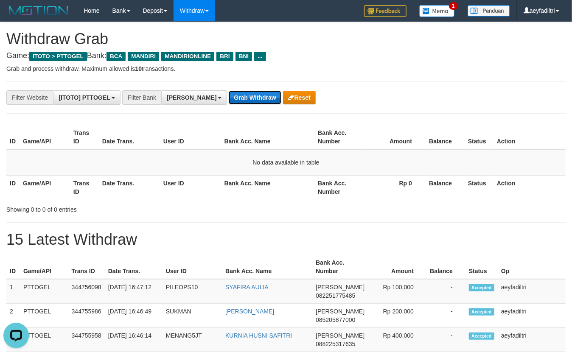
click at [229, 99] on button "Grab Withdraw" at bounding box center [255, 98] width 52 height 14
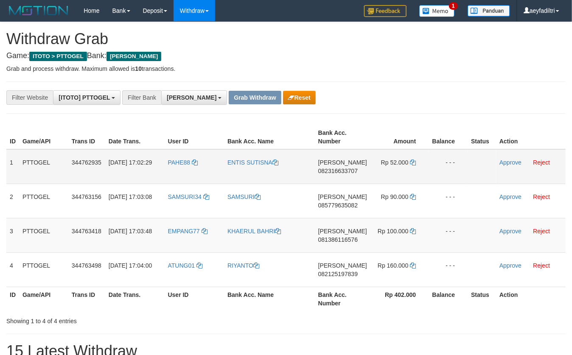
scroll to position [146, 0]
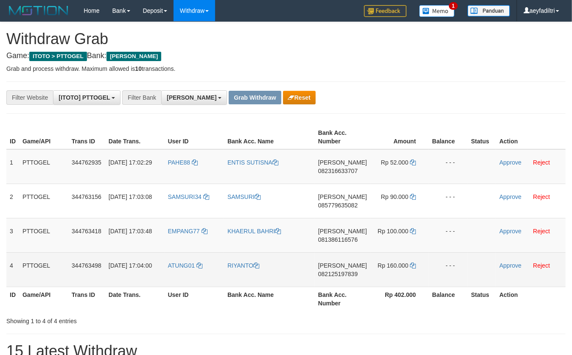
drag, startPoint x: 191, startPoint y: 171, endPoint x: 413, endPoint y: 259, distance: 239.1
click at [411, 261] on tbody "1 PTTOGEL 344762935 [DATE] 17:02:29 PAHE88 ENTIS [PERSON_NAME] 082316633707 Rp …" at bounding box center [286, 218] width 560 height 138
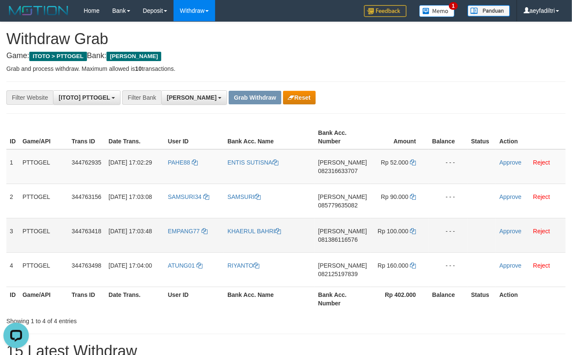
scroll to position [0, 0]
click at [333, 168] on span "082316633707" at bounding box center [337, 171] width 39 height 7
copy span "082316633707"
click at [333, 168] on span "082316633707" at bounding box center [337, 171] width 39 height 7
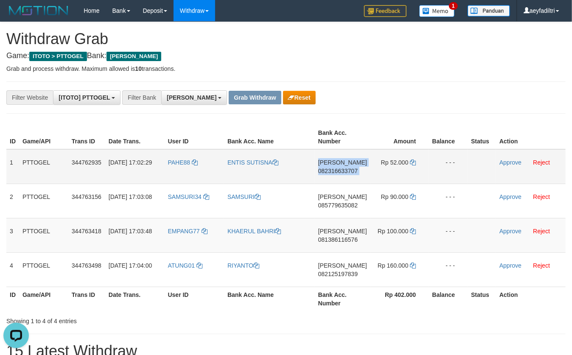
copy td "[PERSON_NAME] 082316633707"
click at [333, 169] on span "082316633707" at bounding box center [337, 171] width 39 height 7
copy tr
drag, startPoint x: 331, startPoint y: 167, endPoint x: 332, endPoint y: 173, distance: 6.4
click at [331, 171] on td "[PERSON_NAME] 082316633707" at bounding box center [343, 166] width 56 height 35
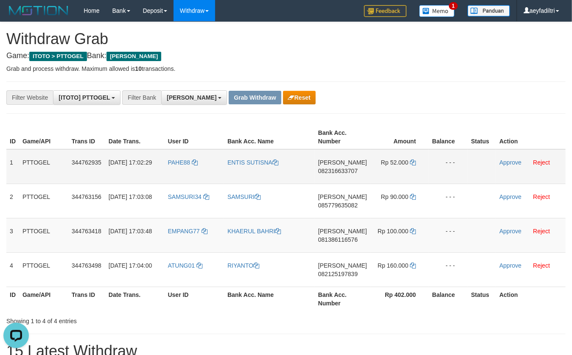
click at [332, 173] on span "082316633707" at bounding box center [337, 171] width 39 height 7
copy span "082316633707"
click at [332, 173] on span "082316633707" at bounding box center [337, 171] width 39 height 7
copy td "[PERSON_NAME] 082316633707"
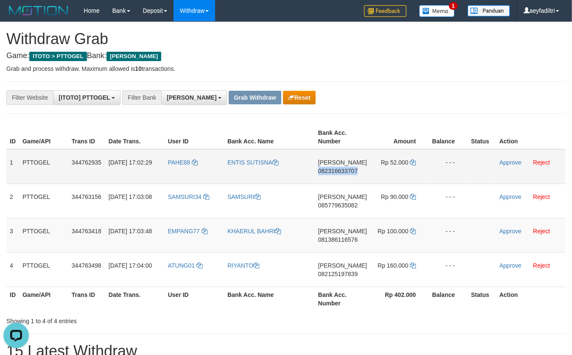
click at [332, 173] on span "082316633707" at bounding box center [337, 171] width 39 height 7
copy span "082316633707"
click at [332, 173] on span "082316633707" at bounding box center [337, 171] width 39 height 7
copy td "[PERSON_NAME] 082316633707"
click at [413, 165] on icon at bounding box center [413, 163] width 6 height 6
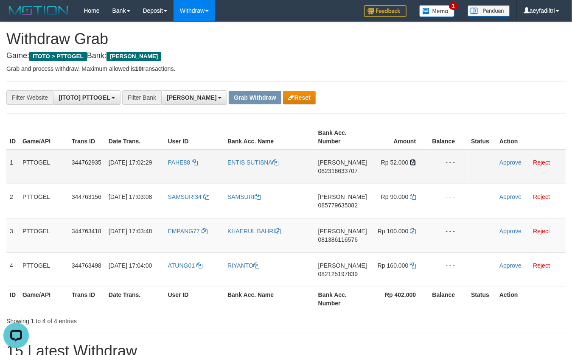
click at [413, 165] on icon at bounding box center [413, 163] width 6 height 6
click at [500, 163] on link "Approve" at bounding box center [511, 162] width 22 height 7
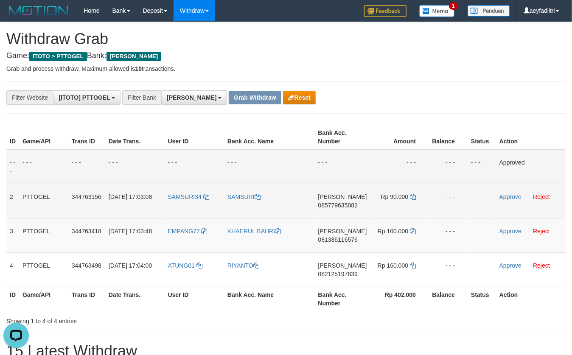
click at [354, 202] on span "085779635082" at bounding box center [337, 205] width 39 height 7
copy span "085779635082"
click at [354, 202] on span "085779635082" at bounding box center [337, 205] width 39 height 7
copy td "[PERSON_NAME] 085779635082"
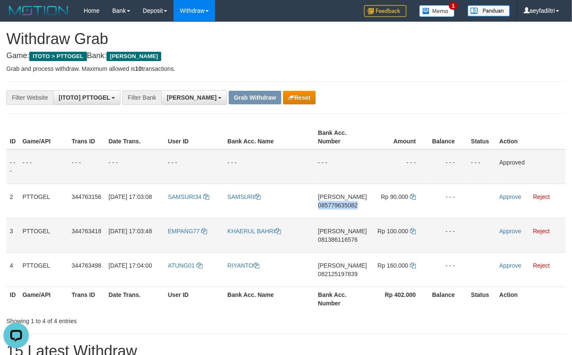
drag, startPoint x: 354, startPoint y: 202, endPoint x: 561, endPoint y: 225, distance: 208.4
click at [366, 204] on td "[PERSON_NAME] 085779635082" at bounding box center [343, 201] width 56 height 34
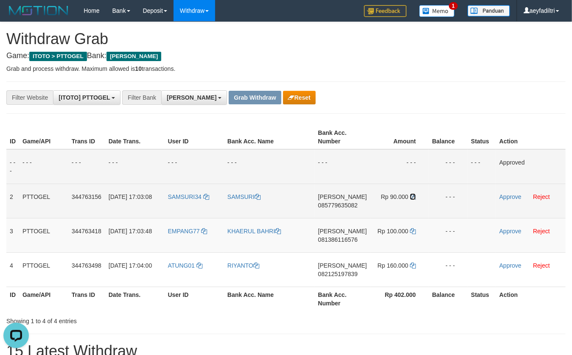
click at [410, 196] on icon at bounding box center [413, 197] width 6 height 6
copy tr
click at [410, 196] on icon at bounding box center [413, 197] width 6 height 6
click at [509, 198] on link "Approve" at bounding box center [511, 197] width 22 height 7
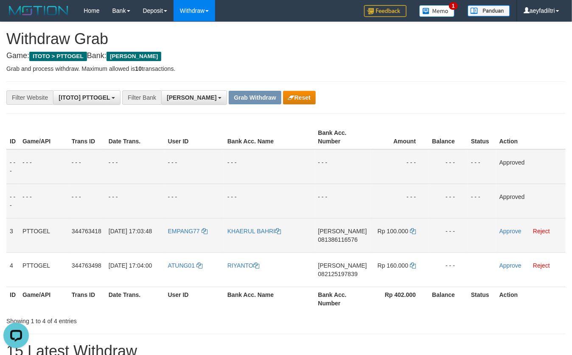
click at [357, 237] on span "081386116576" at bounding box center [337, 239] width 39 height 7
click at [344, 236] on span "081386116576" at bounding box center [337, 239] width 39 height 7
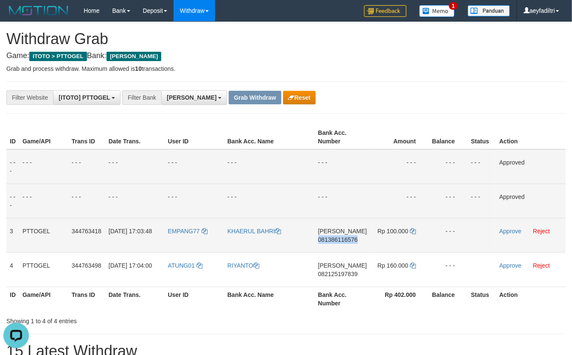
click at [344, 236] on span "081386116576" at bounding box center [337, 239] width 39 height 7
click at [348, 239] on span "081386116576" at bounding box center [337, 239] width 39 height 7
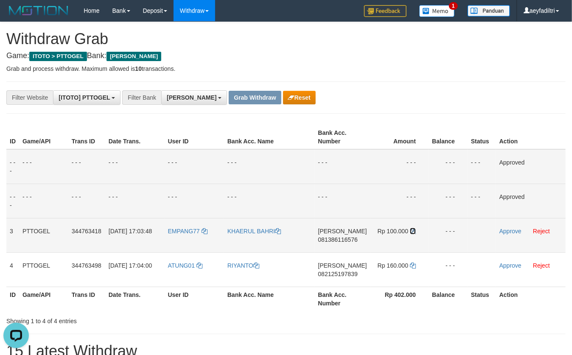
click at [411, 231] on icon at bounding box center [413, 231] width 6 height 6
click at [502, 231] on link "Approve" at bounding box center [511, 231] width 22 height 7
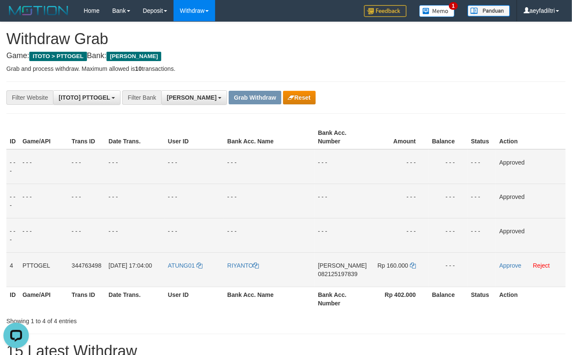
click at [353, 272] on span "082125197839" at bounding box center [337, 274] width 39 height 7
click at [357, 277] on span "082125197839" at bounding box center [337, 274] width 39 height 7
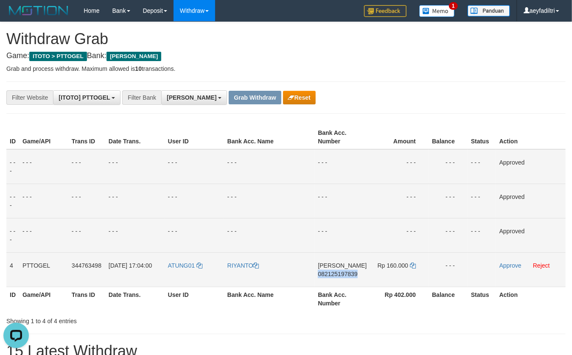
click at [357, 277] on span "082125197839" at bounding box center [337, 274] width 39 height 7
click at [357, 276] on span "082125197839" at bounding box center [337, 274] width 39 height 7
drag, startPoint x: 360, startPoint y: 276, endPoint x: 537, endPoint y: 255, distance: 178.2
click at [364, 275] on td "DANA 082125197839" at bounding box center [343, 270] width 56 height 34
click at [329, 274] on span "082125197839" at bounding box center [337, 274] width 39 height 7
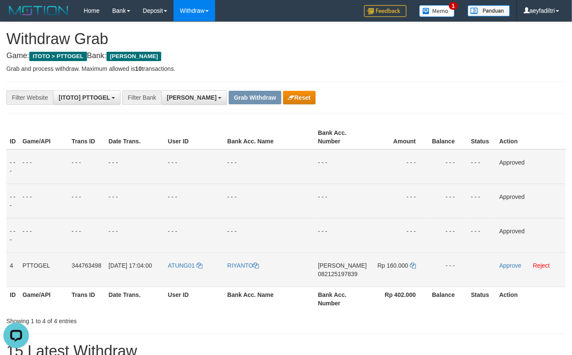
click at [329, 274] on span "082125197839" at bounding box center [337, 274] width 39 height 7
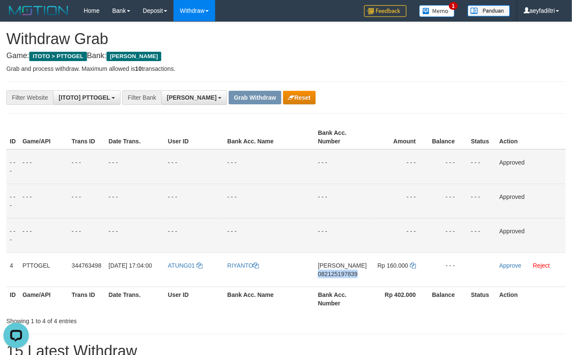
drag, startPoint x: 329, startPoint y: 274, endPoint x: 507, endPoint y: 217, distance: 187.3
click at [331, 273] on span "082125197839" at bounding box center [337, 274] width 39 height 7
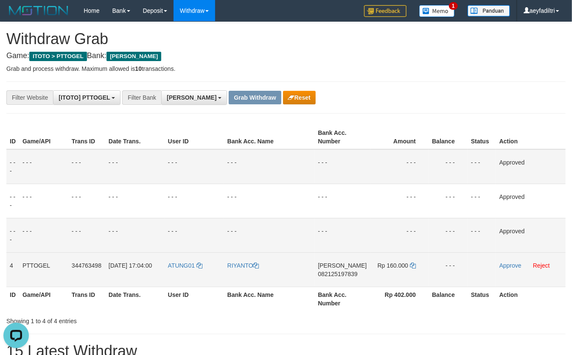
click at [409, 265] on td "Rp 160.000" at bounding box center [400, 270] width 59 height 34
click at [411, 265] on icon at bounding box center [413, 266] width 6 height 6
click at [504, 267] on link "Approve" at bounding box center [511, 265] width 22 height 7
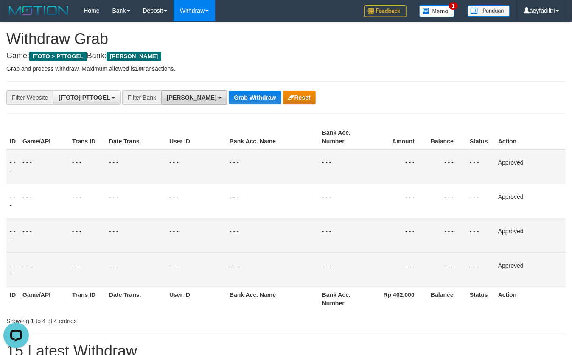
click at [166, 96] on button "[PERSON_NAME]" at bounding box center [194, 97] width 66 height 14
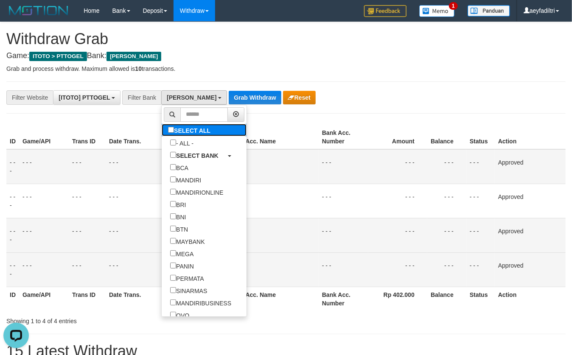
click at [162, 130] on label "SELECT ALL" at bounding box center [190, 130] width 57 height 12
select select "***"
click at [162, 130] on label "SELECT ALL" at bounding box center [190, 130] width 57 height 12
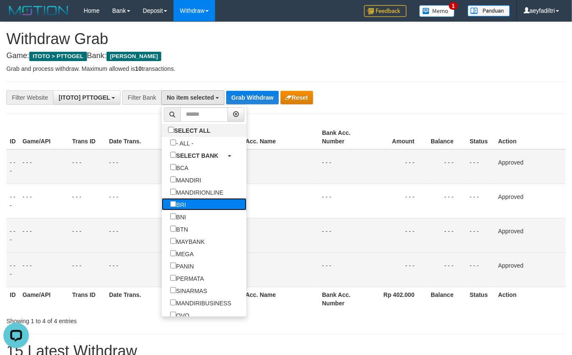
click at [162, 204] on label "BRI" at bounding box center [178, 204] width 33 height 12
select select "***"
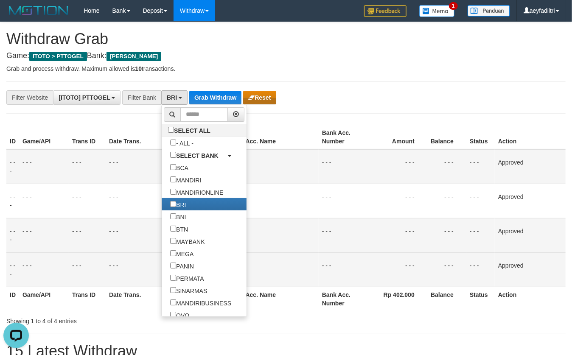
click at [271, 128] on th "Bank Acc. Name" at bounding box center [272, 137] width 93 height 24
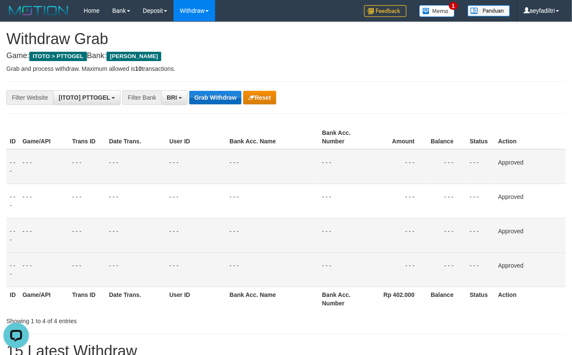
drag, startPoint x: 246, startPoint y: 89, endPoint x: 234, endPoint y: 99, distance: 16.3
click at [234, 99] on button "Grab Withdraw" at bounding box center [215, 98] width 52 height 14
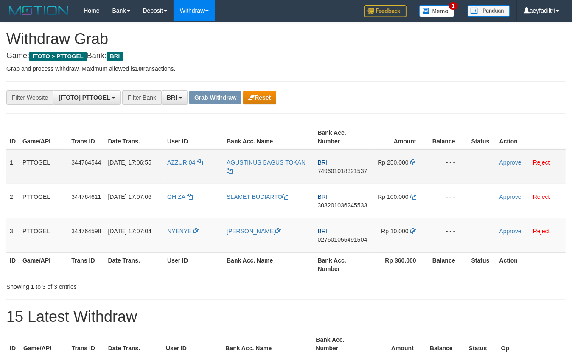
scroll to position [42, 0]
drag, startPoint x: 206, startPoint y: 174, endPoint x: 376, endPoint y: 241, distance: 182.4
click at [376, 241] on tbody "1 PTTOGEL 344764544 [DATE] 17:06:55 AZZURI04 AGUSTINUS BAGUS TOKAN BRI 74960101…" at bounding box center [286, 201] width 560 height 104
click at [360, 175] on td "BRI 749601018321537" at bounding box center [343, 166] width 56 height 35
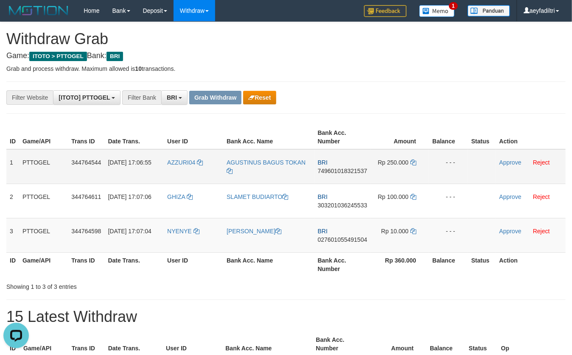
click at [356, 174] on span "749601018321537" at bounding box center [343, 171] width 50 height 7
copy span "749601018321537"
copy td "BRI 749601018321537"
click at [356, 174] on span "749601018321537" at bounding box center [343, 171] width 50 height 7
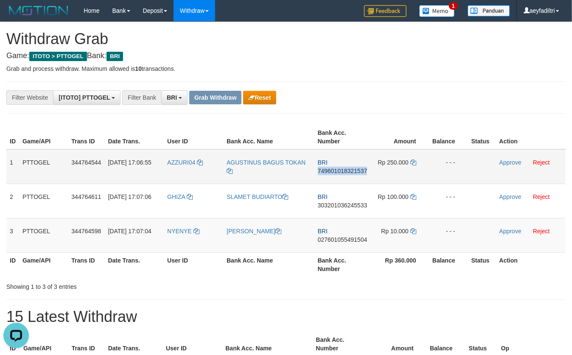
click at [356, 174] on span "749601018321537" at bounding box center [343, 171] width 50 height 7
copy span "749601018321537"
copy td "BRI 749601018321537"
click at [356, 174] on span "749601018321537" at bounding box center [343, 171] width 50 height 7
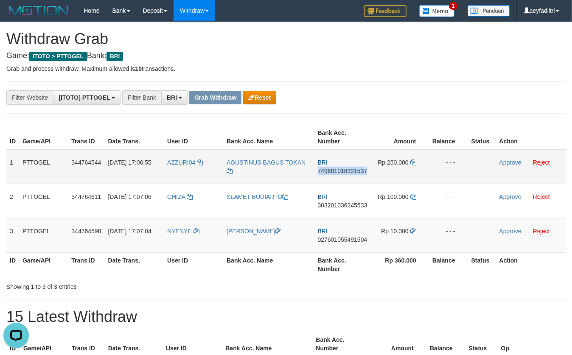
copy span "749601018321537"
click at [414, 160] on icon at bounding box center [414, 163] width 6 height 6
click at [503, 160] on link "Approve" at bounding box center [511, 162] width 22 height 7
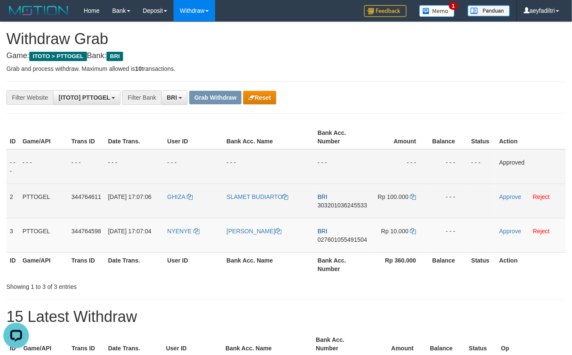
click at [346, 202] on td "BRI 303201036245533" at bounding box center [343, 201] width 56 height 34
click at [345, 203] on span "303201036245533" at bounding box center [343, 205] width 50 height 7
copy td "BRI 303201036245533"
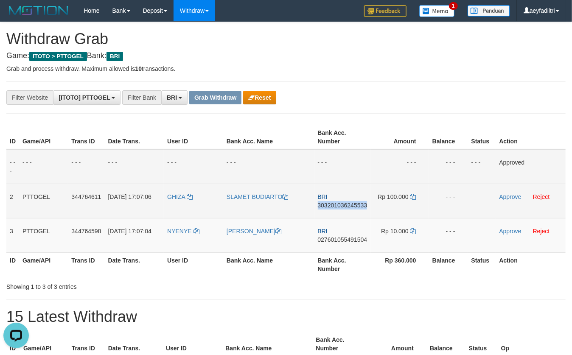
click at [345, 203] on span "303201036245533" at bounding box center [343, 205] width 50 height 7
copy span "303201036245533"
click at [345, 203] on span "303201036245533" at bounding box center [343, 205] width 50 height 7
copy td "BRI 303201036245533"
click at [345, 203] on span "303201036245533" at bounding box center [343, 205] width 50 height 7
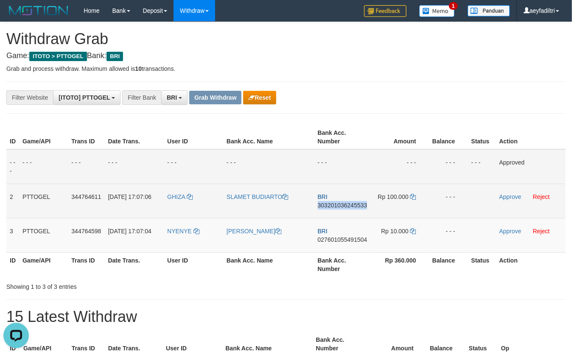
copy span "303201036245533"
click at [413, 195] on icon at bounding box center [414, 197] width 6 height 6
click at [504, 200] on td "Approve Reject" at bounding box center [531, 201] width 70 height 34
click at [506, 197] on link "Approve" at bounding box center [511, 197] width 22 height 7
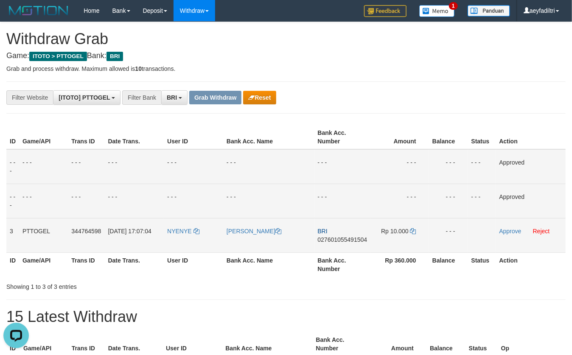
click at [343, 235] on td "BRI 027601055491504" at bounding box center [343, 235] width 56 height 34
click at [343, 238] on td "BRI 027601055491504" at bounding box center [343, 235] width 56 height 34
click at [343, 238] on span "027601055491504" at bounding box center [343, 239] width 50 height 7
copy span "027601055491504"
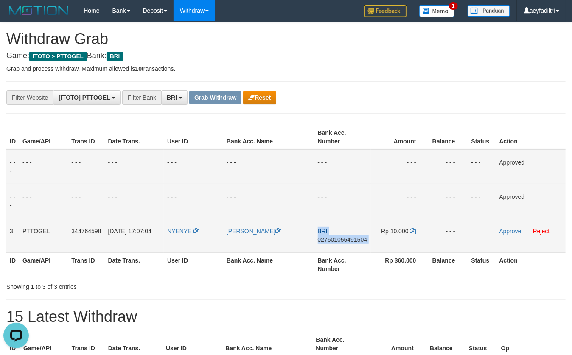
click at [343, 238] on span "027601055491504" at bounding box center [343, 239] width 50 height 7
drag, startPoint x: 343, startPoint y: 238, endPoint x: 446, endPoint y: 256, distance: 104.8
click at [353, 239] on span "027601055491504" at bounding box center [343, 239] width 50 height 7
click at [418, 231] on td "Rp 10.000" at bounding box center [400, 235] width 58 height 34
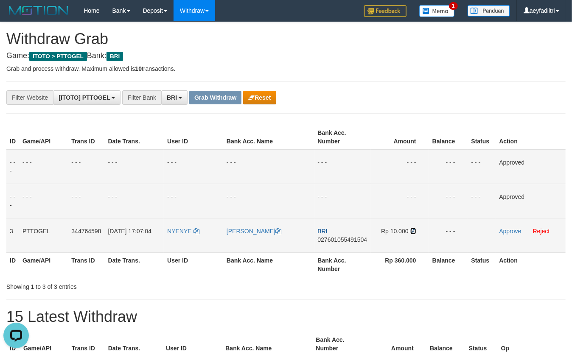
click at [416, 231] on icon at bounding box center [414, 231] width 6 height 6
click at [510, 231] on link "Approve" at bounding box center [511, 231] width 22 height 7
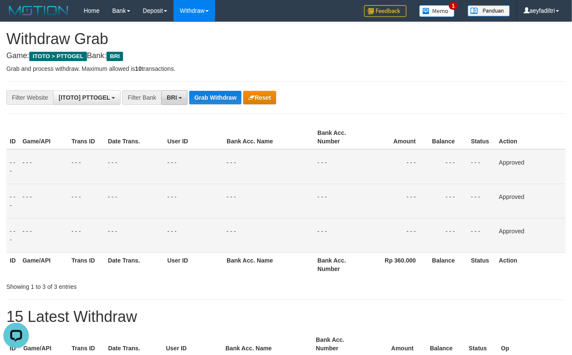
click at [166, 100] on button "BRI" at bounding box center [174, 97] width 26 height 14
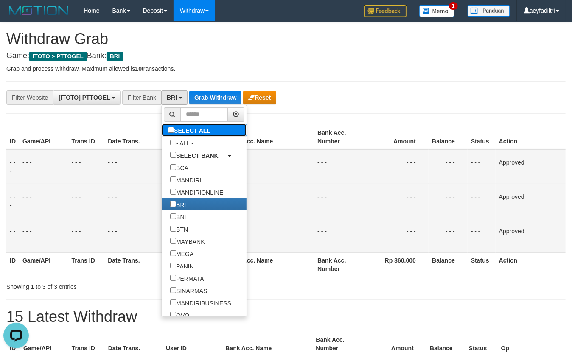
click at [162, 129] on label "SELECT ALL" at bounding box center [190, 130] width 57 height 12
select select "***"
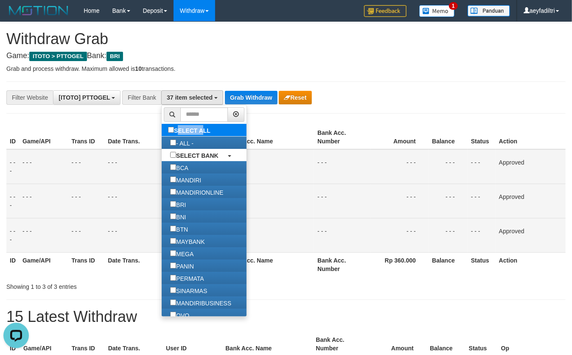
click at [162, 129] on label "SELECT ALL" at bounding box center [190, 130] width 57 height 12
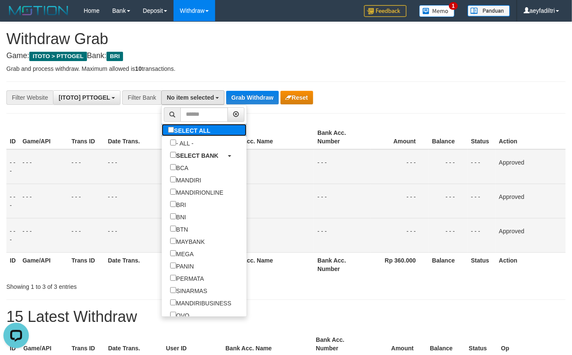
click at [162, 129] on label "SELECT ALL" at bounding box center [190, 130] width 57 height 12
select select "***"
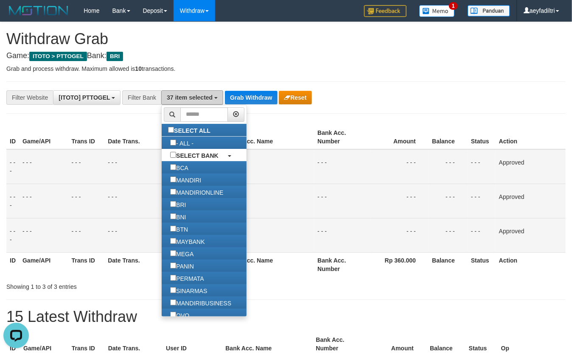
click at [201, 106] on li at bounding box center [204, 114] width 85 height 19
click at [209, 100] on span "37 item selected" at bounding box center [190, 97] width 46 height 7
click at [217, 97] on button "37 item selected" at bounding box center [192, 97] width 62 height 14
click at [243, 95] on button "Grab Withdraw" at bounding box center [251, 98] width 52 height 14
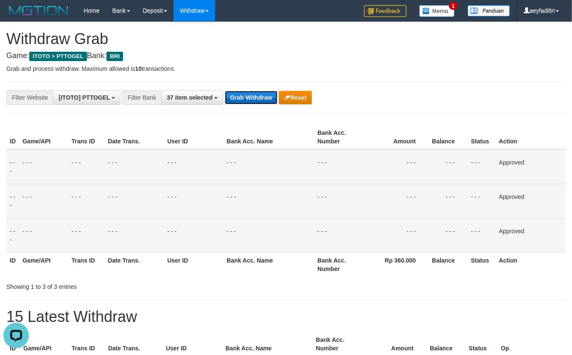
click at [243, 95] on button "Grab Withdraw" at bounding box center [251, 98] width 52 height 14
click at [244, 94] on button "Grab Withdraw" at bounding box center [251, 98] width 52 height 14
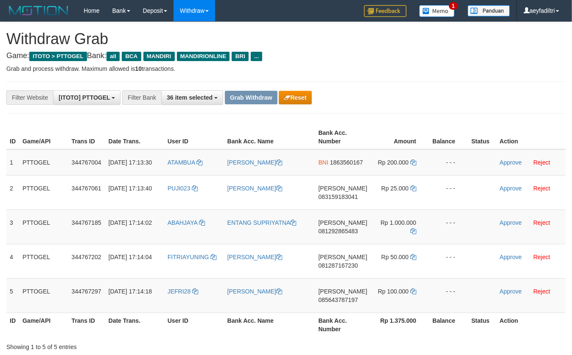
scroll to position [16, 0]
drag, startPoint x: 408, startPoint y: 281, endPoint x: 402, endPoint y: 287, distance: 7.8
click at [402, 287] on tbody "1 PTTOGEL 344767004 30/09/2025 17:13:30 ATAMBUA MUHAMMAD LEWAR BNI 1863560167 R…" at bounding box center [286, 231] width 560 height 164
click at [341, 166] on span "1863560167" at bounding box center [346, 162] width 33 height 7
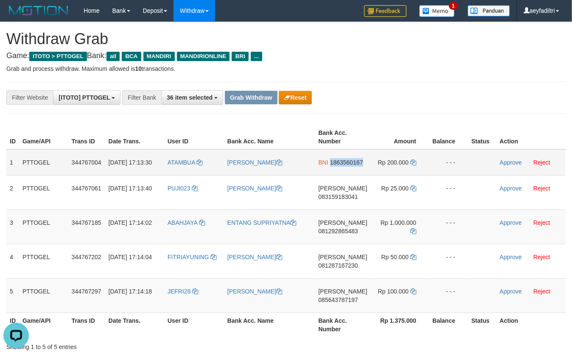
click at [341, 166] on span "1863560167" at bounding box center [346, 162] width 33 height 7
copy span "1863560167"
click at [341, 166] on span "1863560167" at bounding box center [346, 162] width 33 height 7
copy td "BNI 1863560167"
click at [338, 166] on td "BNI 1863560167" at bounding box center [343, 162] width 56 height 26
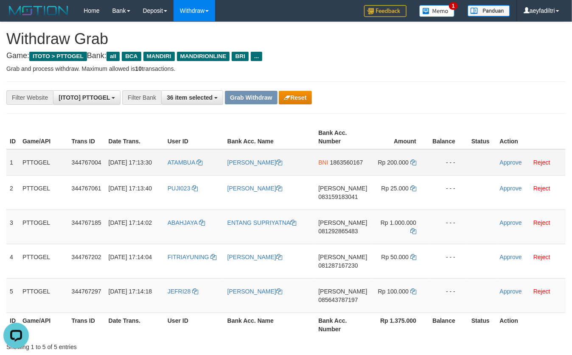
click at [336, 166] on td "BNI 1863560167" at bounding box center [343, 162] width 56 height 26
drag, startPoint x: 335, startPoint y: 167, endPoint x: 334, endPoint y: 172, distance: 4.4
click at [335, 169] on td "BNI 1863560167" at bounding box center [343, 162] width 56 height 26
click at [334, 166] on span "1863560167" at bounding box center [346, 162] width 33 height 7
copy span "1863560167"
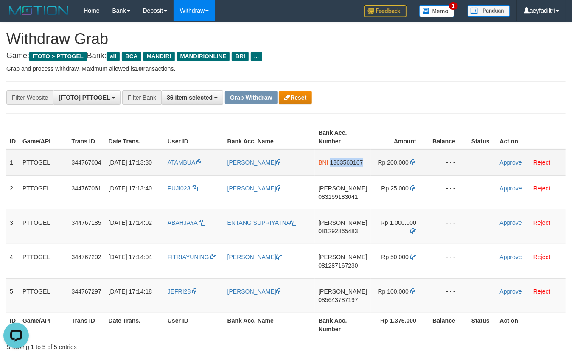
click at [334, 166] on span "1863560167" at bounding box center [346, 162] width 33 height 7
copy span "1863560167"
click at [334, 166] on span "1863560167" at bounding box center [346, 162] width 33 height 7
copy td "BNI 1863560167"
click at [334, 166] on span "1863560167" at bounding box center [346, 162] width 33 height 7
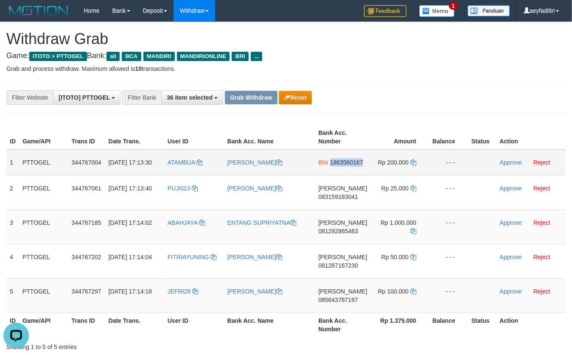
copy span "1863560167"
click at [411, 159] on link at bounding box center [414, 162] width 6 height 7
click at [518, 164] on link "Approve" at bounding box center [511, 162] width 22 height 7
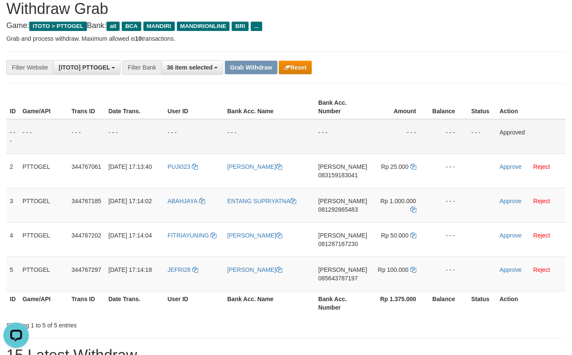
scroll to position [47, 0]
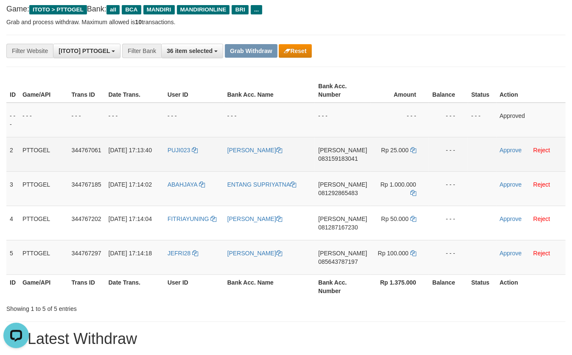
click at [348, 156] on span "083159183041" at bounding box center [337, 158] width 39 height 7
copy span "083159183041"
click at [348, 158] on span "083159183041" at bounding box center [337, 158] width 39 height 7
click at [347, 158] on span "083159183041" at bounding box center [337, 158] width 39 height 7
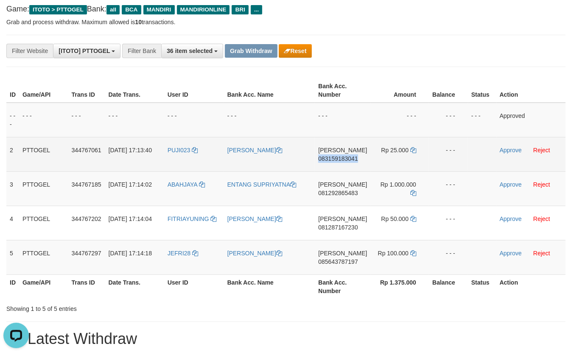
copy span "083159183041"
click at [334, 154] on td "DANA 083159183041" at bounding box center [343, 154] width 56 height 34
click at [334, 155] on td "DANA 083159183041" at bounding box center [343, 154] width 56 height 34
click at [334, 155] on span "083159183041" at bounding box center [337, 158] width 39 height 7
copy td "DANA 083159183041"
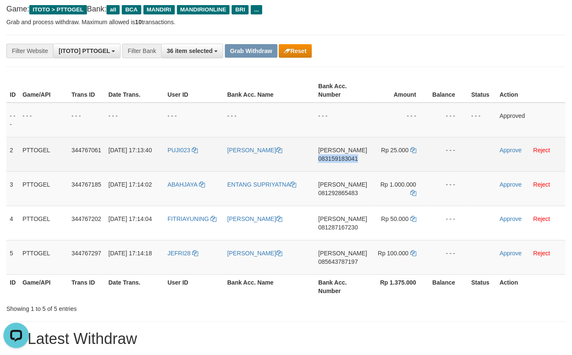
click at [334, 155] on span "083159183041" at bounding box center [337, 158] width 39 height 7
copy span "083159183041"
click at [334, 155] on span "083159183041" at bounding box center [337, 158] width 39 height 7
click at [411, 149] on icon at bounding box center [414, 150] width 6 height 6
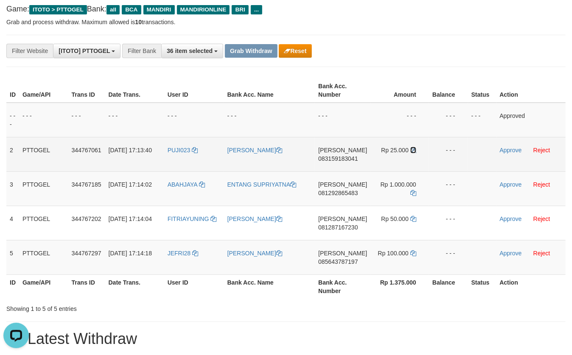
click at [411, 149] on icon at bounding box center [414, 150] width 6 height 6
click at [511, 152] on link "Approve" at bounding box center [511, 150] width 22 height 7
click at [340, 189] on td "DANA 081292865483" at bounding box center [343, 189] width 56 height 34
click at [338, 190] on span "081292865483" at bounding box center [337, 193] width 39 height 7
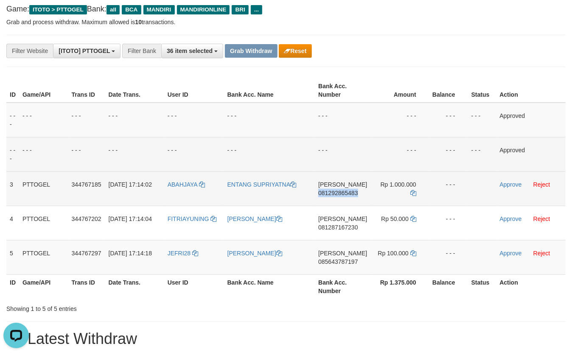
click at [338, 190] on span "081292865483" at bounding box center [337, 193] width 39 height 7
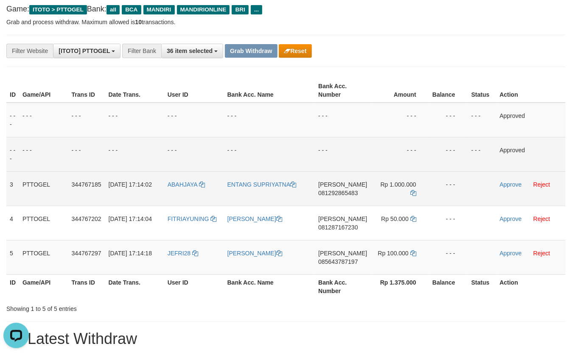
click at [347, 196] on td "DANA 081292865483" at bounding box center [343, 189] width 56 height 34
click at [348, 193] on span "081292865483" at bounding box center [337, 193] width 39 height 7
click at [411, 194] on icon at bounding box center [414, 193] width 6 height 6
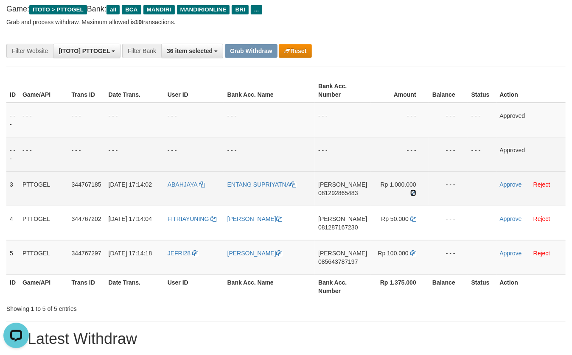
click at [411, 194] on icon at bounding box center [414, 193] width 6 height 6
click at [512, 183] on link "Approve" at bounding box center [511, 184] width 22 height 7
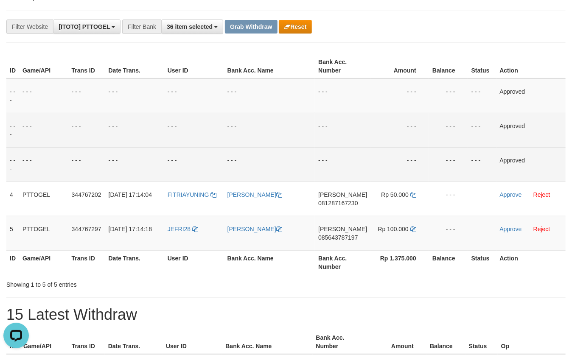
scroll to position [93, 0]
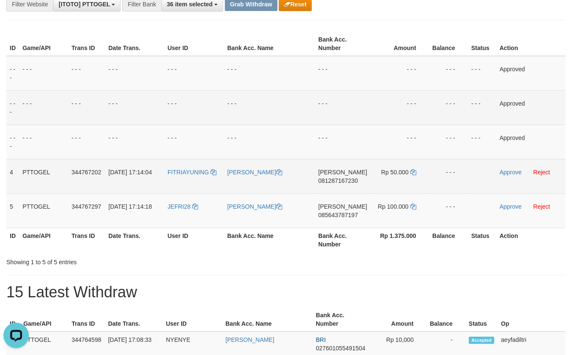
click at [346, 187] on td "DANA 081287167230" at bounding box center [343, 176] width 56 height 34
click at [346, 185] on td "DANA 081287167230" at bounding box center [343, 176] width 56 height 34
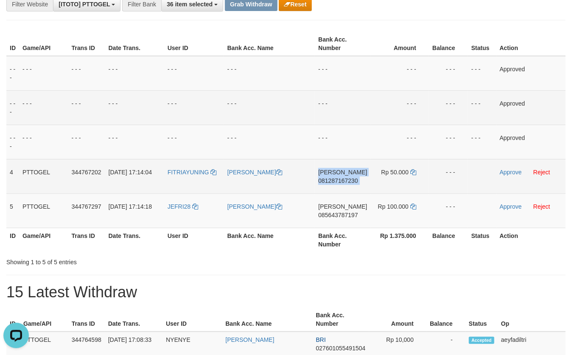
click at [346, 185] on td "DANA 081287167230" at bounding box center [343, 176] width 56 height 34
click at [349, 181] on span "081287167230" at bounding box center [337, 180] width 39 height 7
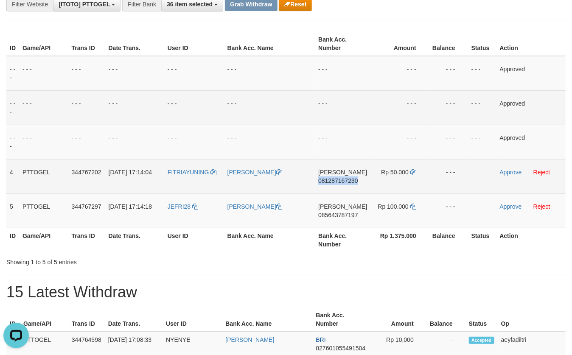
click at [349, 181] on span "081287167230" at bounding box center [337, 180] width 39 height 7
click at [414, 172] on icon at bounding box center [414, 172] width 6 height 6
click at [509, 174] on link "Approve" at bounding box center [511, 172] width 22 height 7
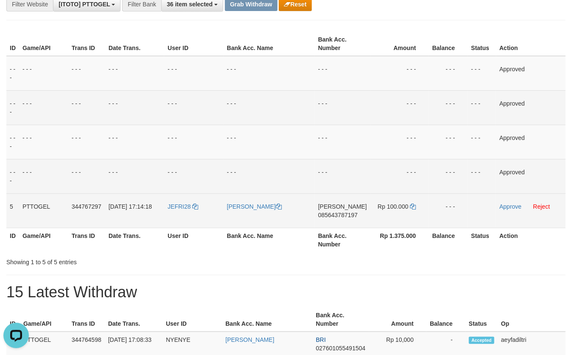
click at [346, 214] on span "085643787197" at bounding box center [337, 215] width 39 height 7
click at [413, 205] on icon at bounding box center [413, 207] width 6 height 6
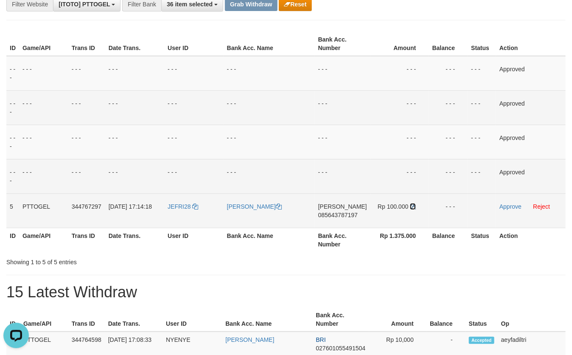
click at [413, 205] on icon at bounding box center [413, 207] width 6 height 6
click at [516, 206] on link "Approve" at bounding box center [511, 206] width 22 height 7
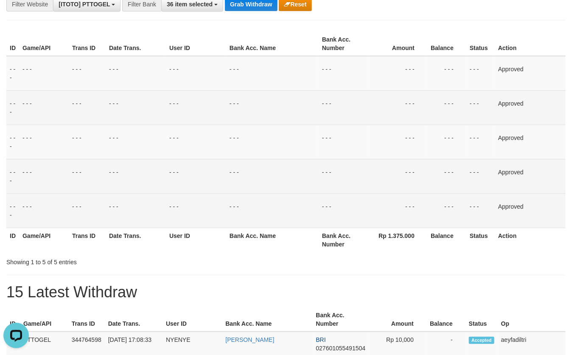
scroll to position [0, 0]
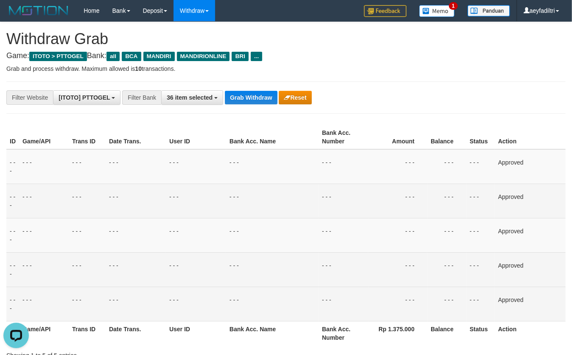
click at [205, 99] on span "36 item selected" at bounding box center [190, 97] width 46 height 7
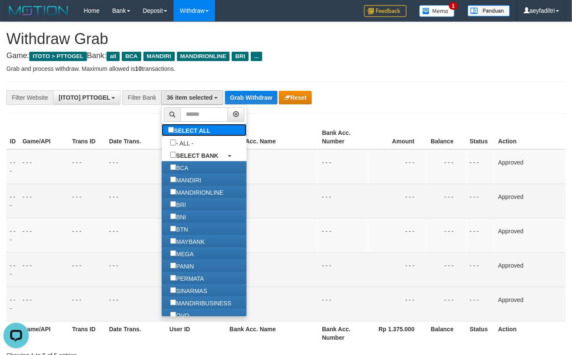
click at [162, 127] on label "SELECT ALL" at bounding box center [190, 130] width 57 height 12
select select "***"
click at [162, 127] on label "SELECT ALL" at bounding box center [190, 130] width 57 height 12
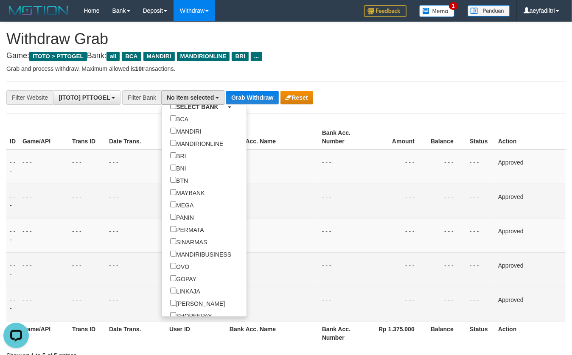
scroll to position [79, 0]
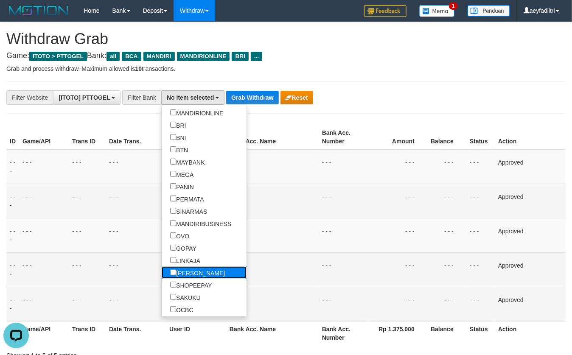
click at [162, 273] on label "[PERSON_NAME]" at bounding box center [198, 273] width 72 height 12
select select "****"
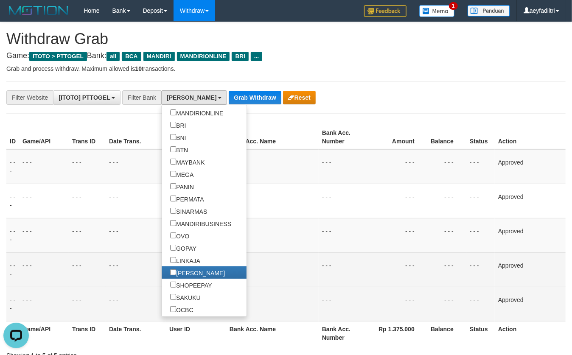
click at [250, 185] on td "- - -" at bounding box center [272, 201] width 93 height 34
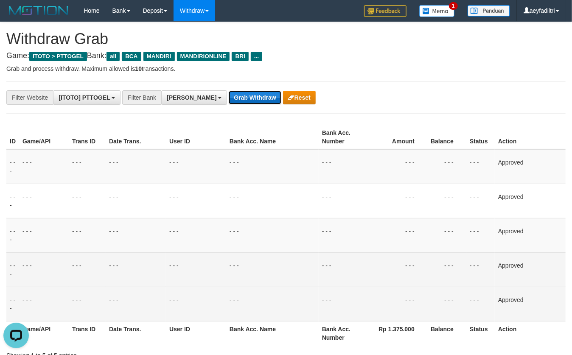
click at [229, 94] on button "Grab Withdraw" at bounding box center [255, 98] width 52 height 14
click at [229, 96] on button "Grab Withdraw" at bounding box center [255, 98] width 52 height 14
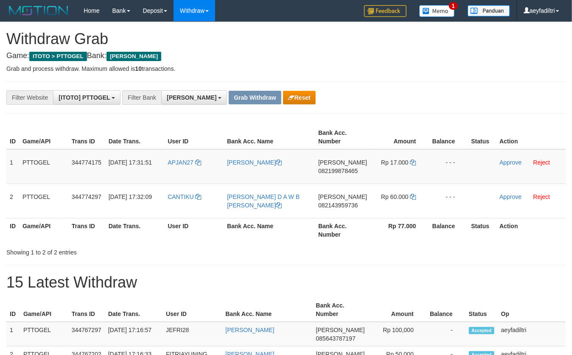
scroll to position [146, 0]
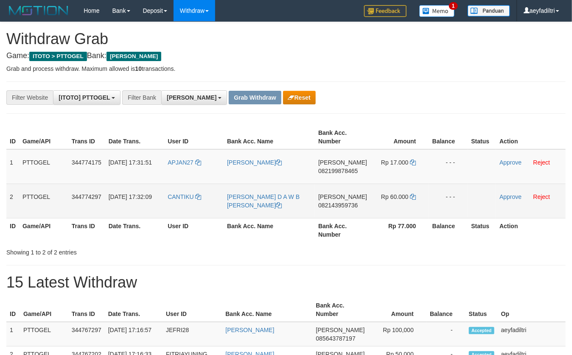
drag, startPoint x: 437, startPoint y: 192, endPoint x: 402, endPoint y: 189, distance: 34.9
click at [402, 189] on tbody "1 PTTOGEL 344774175 [DATE] 17:31:51 APJAN27 [PERSON_NAME] [PERSON_NAME] 0821998…" at bounding box center [286, 183] width 560 height 69
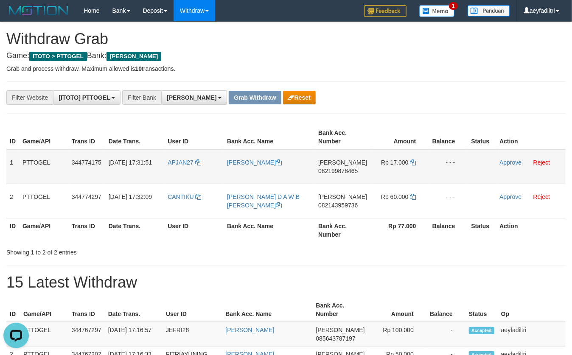
click at [333, 168] on span "082199878465" at bounding box center [337, 171] width 39 height 7
copy span "082199878465"
click at [333, 168] on span "082199878465" at bounding box center [337, 171] width 39 height 7
copy td "[PERSON_NAME] 082199878465"
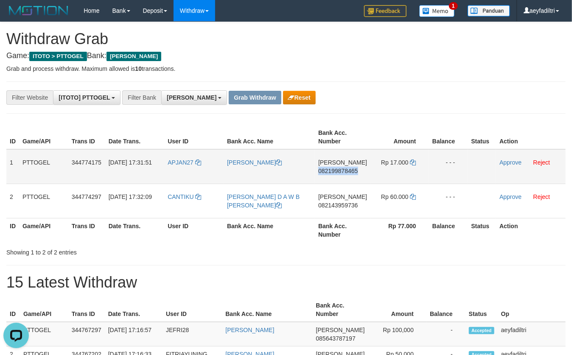
click at [333, 168] on span "082199878465" at bounding box center [337, 171] width 39 height 7
copy span "082199878465"
click at [333, 168] on span "082199878465" at bounding box center [337, 171] width 39 height 7
copy td "[PERSON_NAME] 082199878465"
click at [344, 162] on td "[PERSON_NAME] 082199878465" at bounding box center [343, 166] width 56 height 35
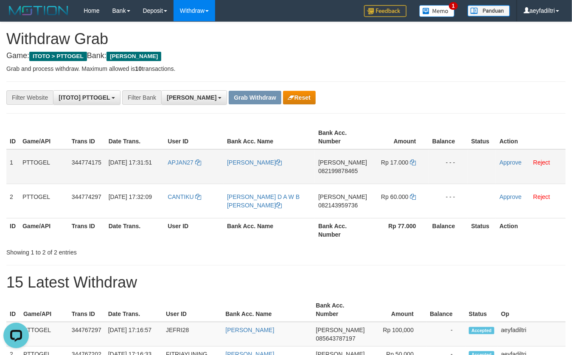
click at [342, 170] on span "082199878465" at bounding box center [337, 171] width 39 height 7
copy span "082199878465"
click at [342, 170] on span "082199878465" at bounding box center [337, 171] width 39 height 7
copy td "[PERSON_NAME] 082199878465"
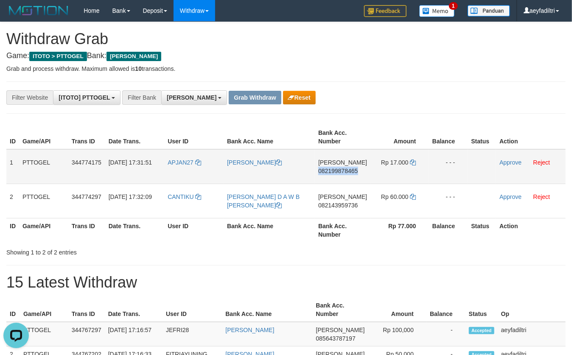
click at [342, 170] on span "082199878465" at bounding box center [337, 171] width 39 height 7
copy span "082199878465"
click at [415, 163] on td "Rp 17.000" at bounding box center [400, 166] width 58 height 35
click at [414, 163] on icon at bounding box center [414, 163] width 6 height 6
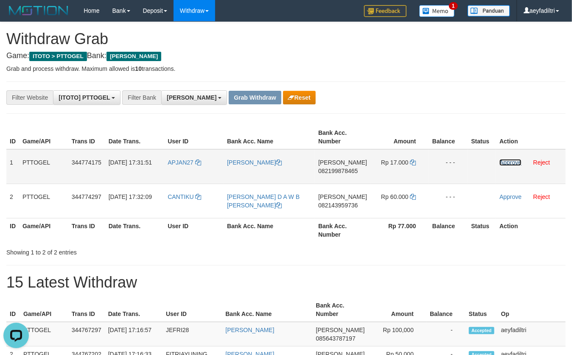
click at [511, 163] on link "Approve" at bounding box center [511, 162] width 22 height 7
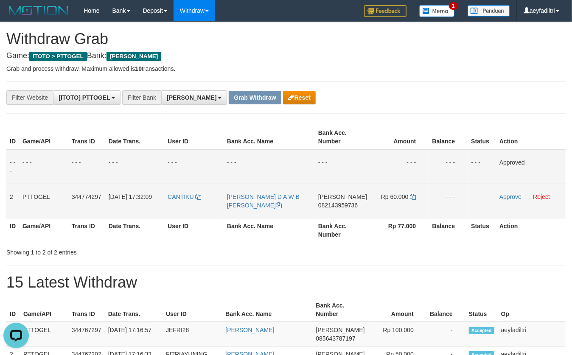
click at [346, 206] on span "082143959736" at bounding box center [337, 205] width 39 height 7
copy span "082143959736"
copy td "[PERSON_NAME] 082143959736"
click at [346, 206] on span "082143959736" at bounding box center [337, 205] width 39 height 7
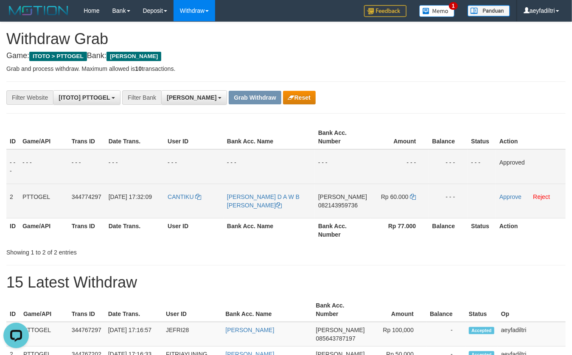
click at [417, 197] on td "Rp 60.000" at bounding box center [400, 201] width 58 height 34
click at [414, 197] on icon at bounding box center [413, 197] width 6 height 6
click at [512, 197] on link "Approve" at bounding box center [511, 197] width 22 height 7
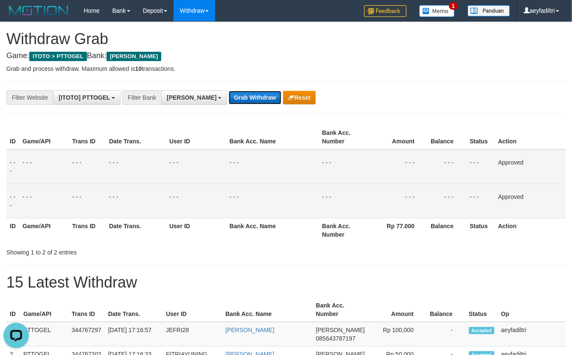
click at [229, 98] on button "Grab Withdraw" at bounding box center [255, 98] width 52 height 14
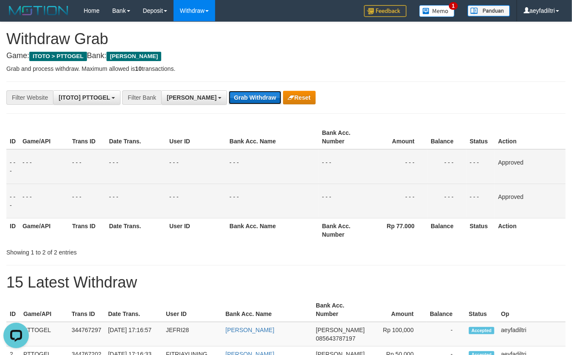
click at [229, 98] on button "Grab Withdraw" at bounding box center [255, 98] width 52 height 14
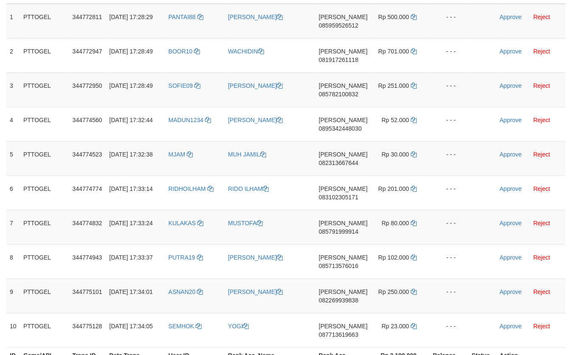
scroll to position [265, 0]
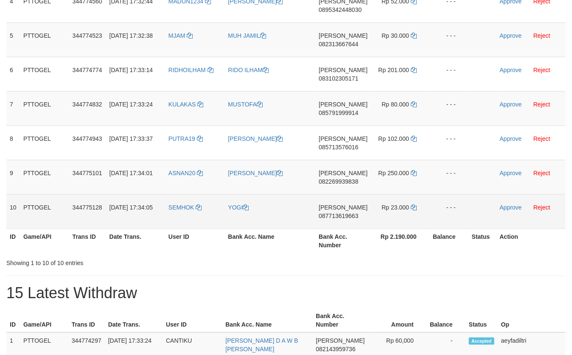
drag, startPoint x: 415, startPoint y: 307, endPoint x: 390, endPoint y: 213, distance: 97.2
click at [390, 213] on tbody "1 PTTOGEL 344772811 [DATE] 17:28:29 PANTAI88 [PERSON_NAME] 085959526512 Rp 500.…" at bounding box center [286, 57] width 560 height 344
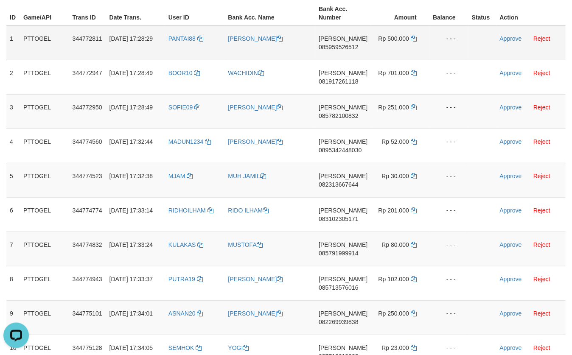
scroll to position [31, 0]
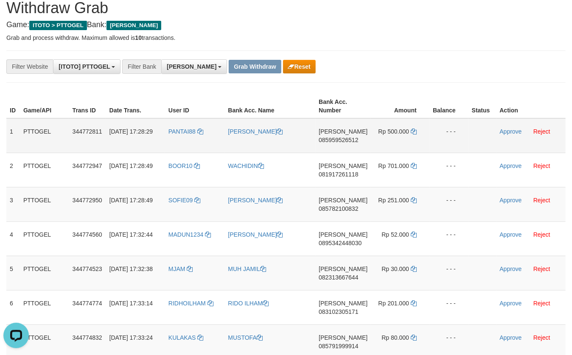
click at [340, 138] on span "085959526512" at bounding box center [338, 140] width 39 height 7
copy span "085959526512"
click at [340, 138] on span "085959526512" at bounding box center [338, 140] width 39 height 7
copy td "[PERSON_NAME] 085959526512"
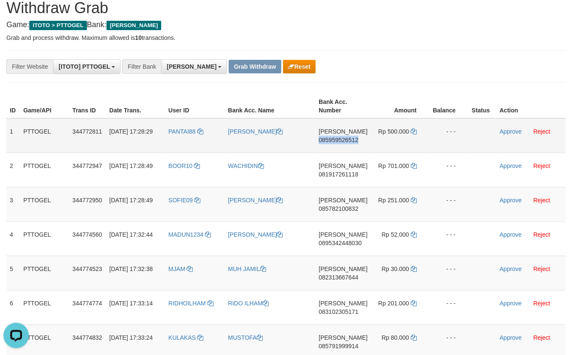
copy span "085959526512"
click at [340, 138] on span "085959526512" at bounding box center [338, 140] width 39 height 7
copy td "[PERSON_NAME] 085959526512"
click at [340, 138] on span "085959526512" at bounding box center [338, 140] width 39 height 7
click at [413, 133] on icon at bounding box center [414, 132] width 6 height 6
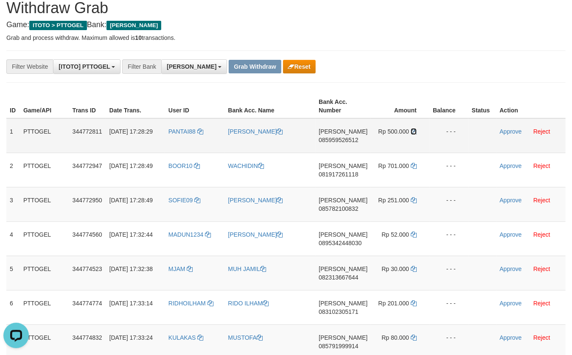
click at [413, 133] on icon at bounding box center [414, 132] width 6 height 6
click at [510, 132] on link "Approve" at bounding box center [511, 131] width 22 height 7
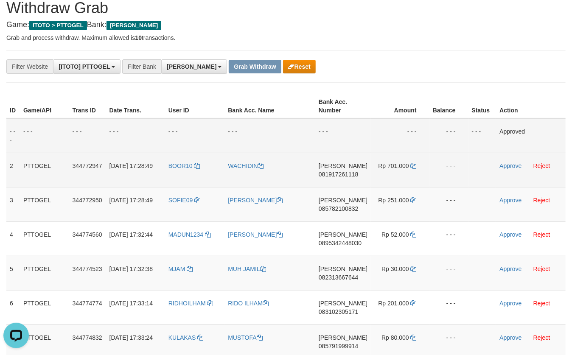
click at [347, 174] on span "081917261118" at bounding box center [338, 174] width 39 height 7
copy span "081917261118"
copy td "[PERSON_NAME] 081917261118"
click at [347, 174] on span "081917261118" at bounding box center [338, 174] width 39 height 7
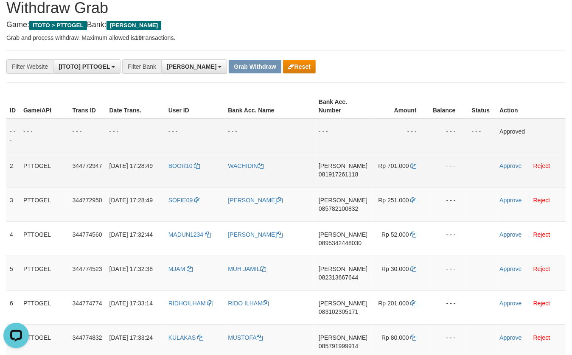
click at [339, 179] on td "[PERSON_NAME] 081917261118" at bounding box center [343, 170] width 56 height 34
click at [342, 175] on span "081917261118" at bounding box center [338, 174] width 39 height 7
copy span "081917261118"
click at [342, 175] on span "081917261118" at bounding box center [338, 174] width 39 height 7
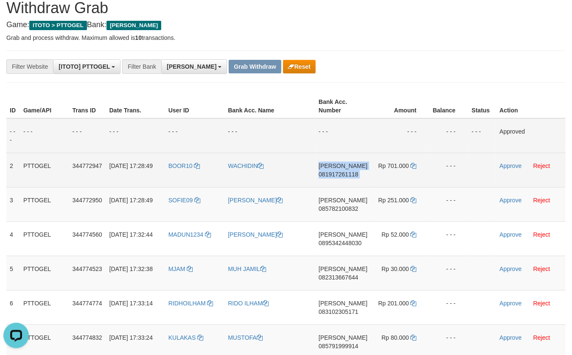
copy td "[PERSON_NAME] 081917261118"
click at [414, 164] on icon at bounding box center [414, 166] width 6 height 6
click at [507, 163] on link "Approve" at bounding box center [511, 166] width 22 height 7
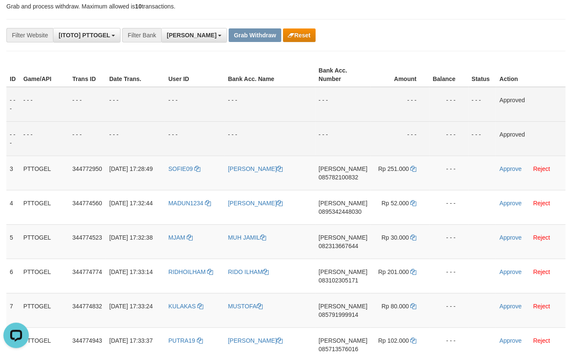
scroll to position [78, 0]
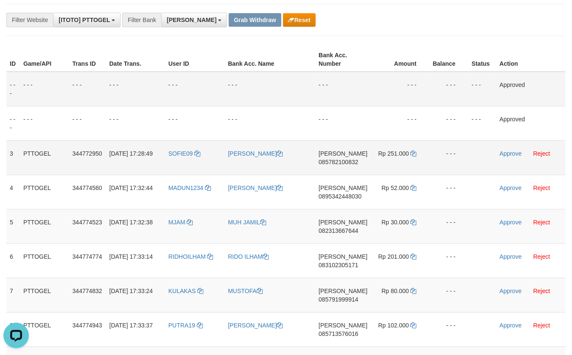
click at [343, 161] on span "085782100832" at bounding box center [338, 162] width 39 height 7
copy span "085782100832"
click at [343, 161] on span "085782100832" at bounding box center [338, 162] width 39 height 7
copy td "[PERSON_NAME] 085782100832"
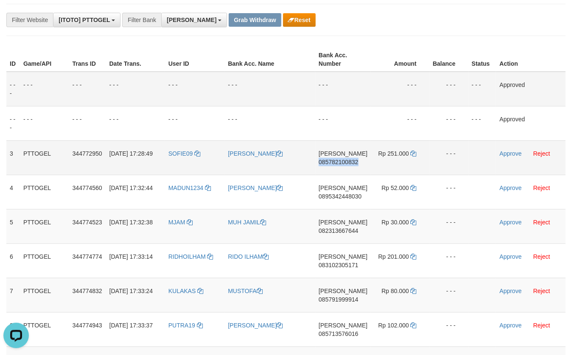
click at [343, 161] on span "085782100832" at bounding box center [338, 162] width 39 height 7
click at [412, 149] on td "Rp 251.000" at bounding box center [400, 158] width 59 height 34
click at [415, 152] on icon at bounding box center [414, 154] width 6 height 6
click at [414, 152] on icon at bounding box center [414, 154] width 6 height 6
click at [506, 153] on link "Approve" at bounding box center [511, 153] width 22 height 7
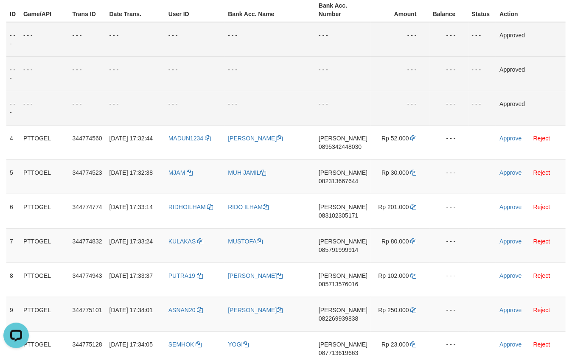
scroll to position [171, 0]
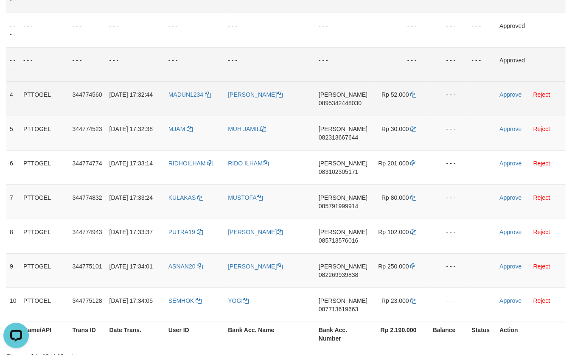
click at [355, 105] on span "0895342448030" at bounding box center [340, 103] width 43 height 7
click at [409, 94] on td "Rp 52.000" at bounding box center [400, 99] width 59 height 34
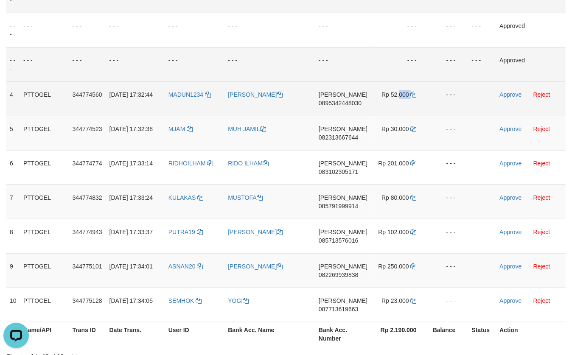
click at [409, 94] on td "Rp 52.000" at bounding box center [400, 99] width 59 height 34
click at [411, 93] on icon at bounding box center [414, 95] width 6 height 6
click at [511, 97] on link "Approve" at bounding box center [511, 94] width 22 height 7
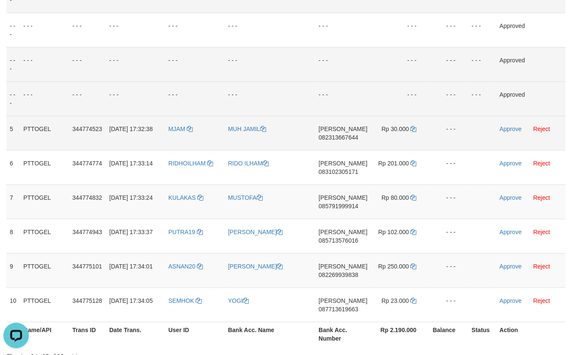
click at [351, 136] on span "082313667644" at bounding box center [338, 137] width 39 height 7
drag, startPoint x: 351, startPoint y: 136, endPoint x: 355, endPoint y: 136, distance: 4.3
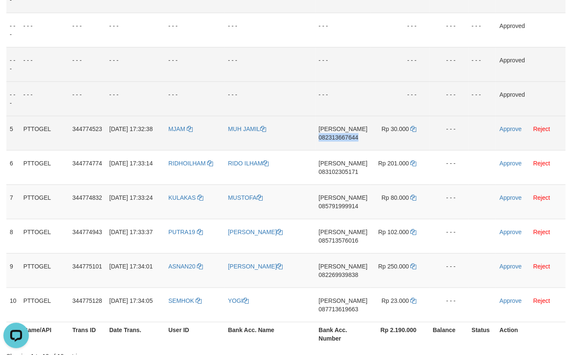
click at [351, 136] on span "082313667644" at bounding box center [338, 137] width 39 height 7
click at [415, 131] on icon at bounding box center [414, 129] width 6 height 6
click at [414, 131] on icon at bounding box center [414, 129] width 6 height 6
click at [511, 129] on link "Approve" at bounding box center [511, 129] width 22 height 7
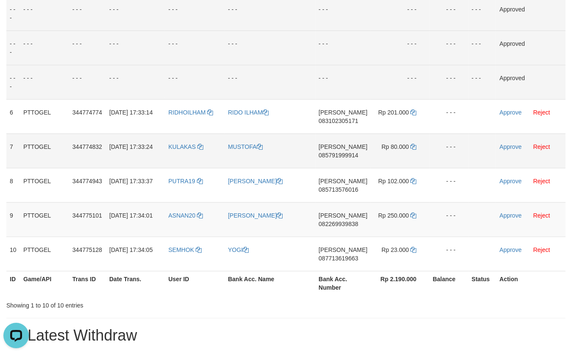
scroll to position [265, 0]
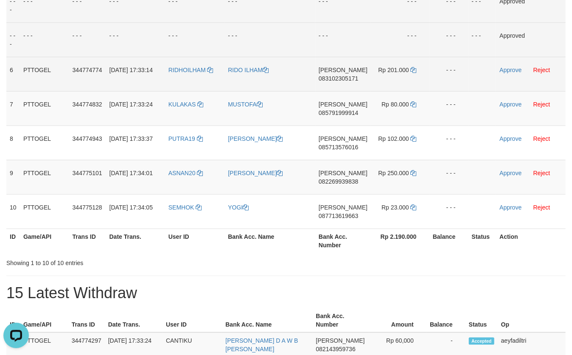
click at [341, 80] on span "083102305171" at bounding box center [338, 78] width 39 height 7
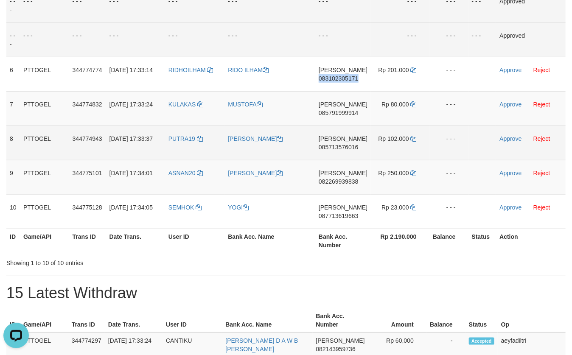
drag, startPoint x: 341, startPoint y: 80, endPoint x: 526, endPoint y: 151, distance: 198.1
click at [345, 80] on span "083102305171" at bounding box center [338, 78] width 39 height 7
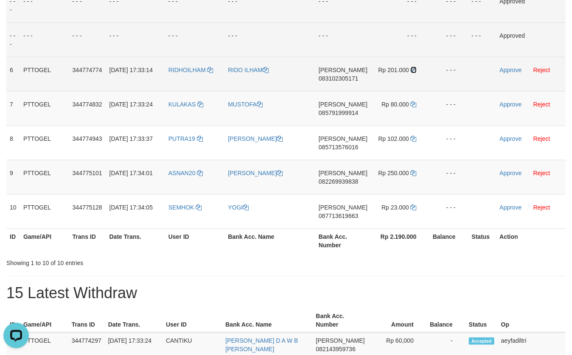
click at [411, 67] on icon at bounding box center [414, 70] width 6 height 6
click at [508, 71] on link "Approve" at bounding box center [511, 70] width 22 height 7
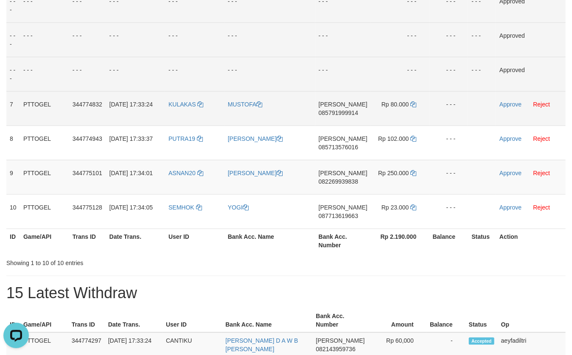
click at [345, 108] on td "[PERSON_NAME] 085791999914" at bounding box center [343, 108] width 56 height 34
click at [344, 109] on td "[PERSON_NAME] 085791999914" at bounding box center [343, 108] width 56 height 34
click at [343, 110] on span "085791999914" at bounding box center [338, 113] width 39 height 7
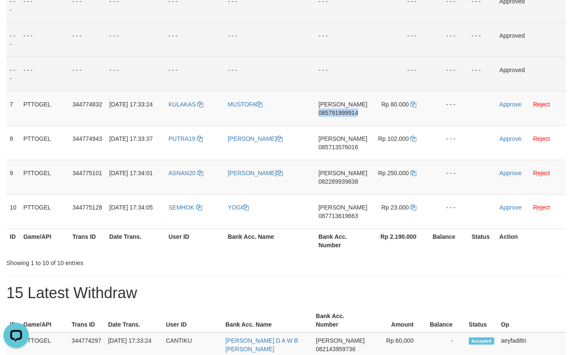
drag, startPoint x: 343, startPoint y: 110, endPoint x: 578, endPoint y: 181, distance: 246.2
click at [343, 110] on span "085791999914" at bounding box center [338, 113] width 39 height 7
click at [348, 110] on span "085791999914" at bounding box center [338, 113] width 39 height 7
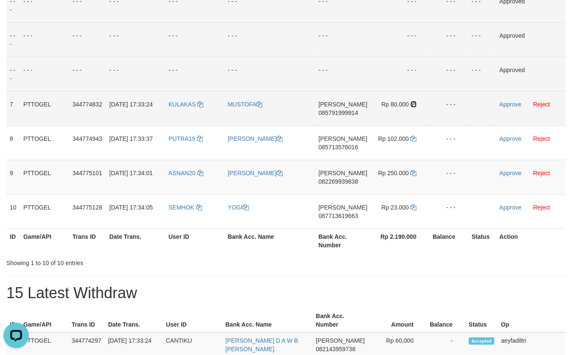
click at [412, 104] on icon at bounding box center [414, 104] width 6 height 6
click at [515, 105] on link "Approve" at bounding box center [511, 104] width 22 height 7
click at [315, 213] on td "YOGI" at bounding box center [270, 211] width 91 height 34
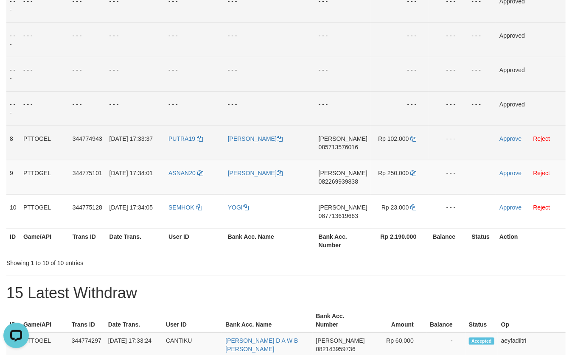
click at [342, 149] on span "085713576016" at bounding box center [338, 147] width 39 height 7
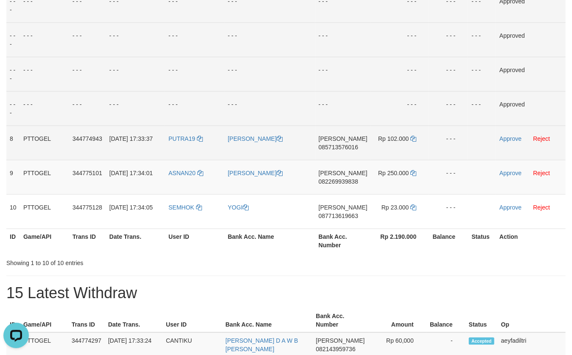
click at [416, 138] on td "Rp 102.000" at bounding box center [400, 143] width 59 height 34
click at [415, 138] on icon at bounding box center [414, 139] width 6 height 6
click at [509, 140] on link "Approve" at bounding box center [511, 138] width 22 height 7
click at [315, 213] on td "YOGI" at bounding box center [270, 211] width 91 height 34
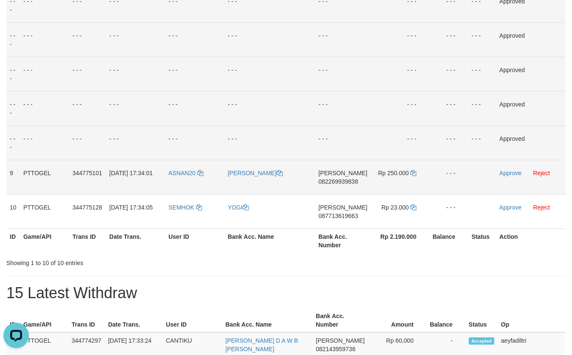
click at [344, 178] on span "082269939838" at bounding box center [338, 181] width 39 height 7
click at [412, 172] on icon at bounding box center [414, 173] width 6 height 6
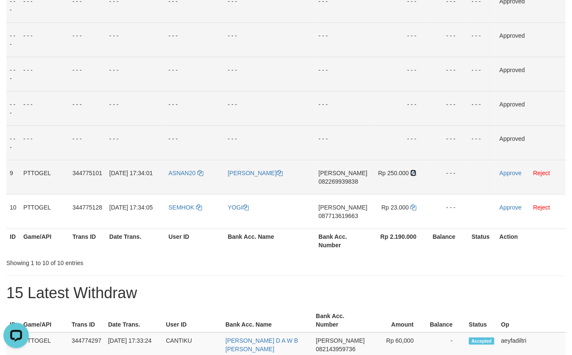
click at [412, 172] on icon at bounding box center [414, 173] width 6 height 6
click at [507, 168] on td "Approve Reject" at bounding box center [531, 177] width 70 height 34
click at [507, 171] on link "Approve" at bounding box center [511, 173] width 22 height 7
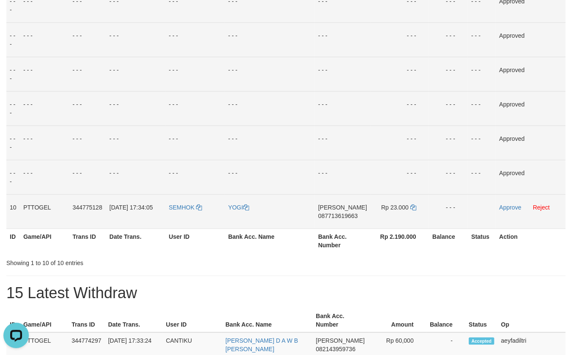
click at [343, 217] on span "087713619663" at bounding box center [337, 216] width 39 height 7
drag, startPoint x: 343, startPoint y: 217, endPoint x: 380, endPoint y: 225, distance: 37.1
click at [358, 222] on td "[PERSON_NAME] 087713619663" at bounding box center [343, 211] width 56 height 34
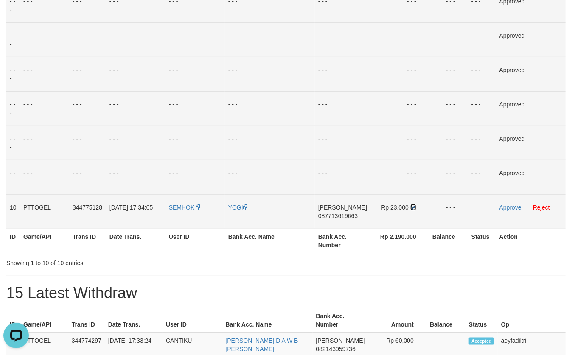
click at [414, 208] on icon at bounding box center [414, 208] width 6 height 6
click at [509, 206] on link "Approve" at bounding box center [511, 207] width 22 height 7
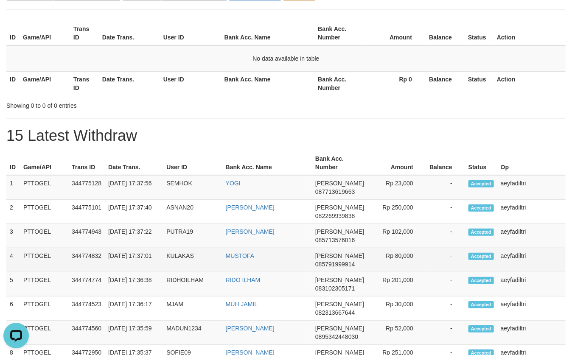
scroll to position [100, 0]
